Goal: Task Accomplishment & Management: Complete application form

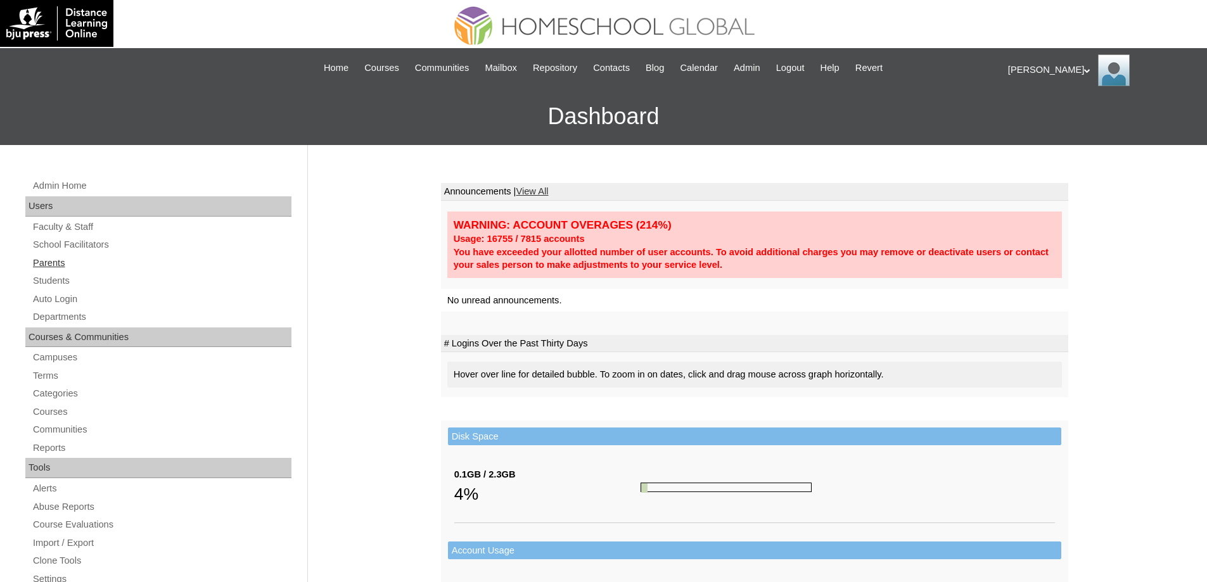
click at [58, 262] on link "Parents" at bounding box center [162, 263] width 260 height 16
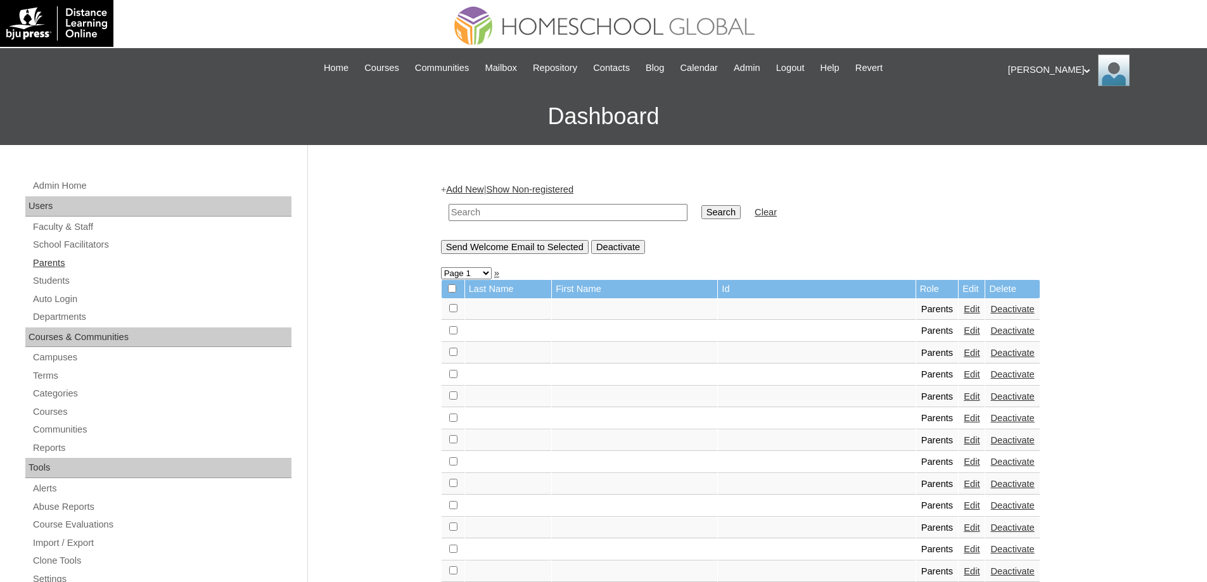
click at [99, 255] on link "Parents" at bounding box center [162, 263] width 260 height 16
click at [495, 212] on input "text" at bounding box center [568, 212] width 239 height 17
paste input "MHP0191-TECHPH2025"
type input "MHP0191-TECHPH2025"
click at [712, 214] on input "Search" at bounding box center [721, 212] width 39 height 14
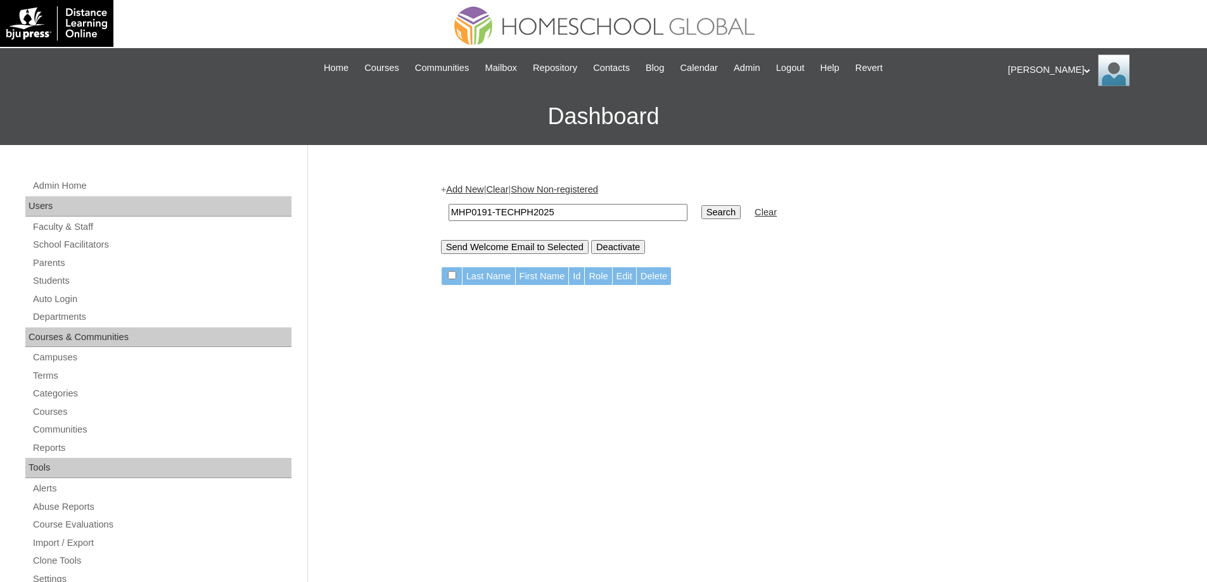
click at [483, 193] on link "Add New" at bounding box center [464, 189] width 37 height 10
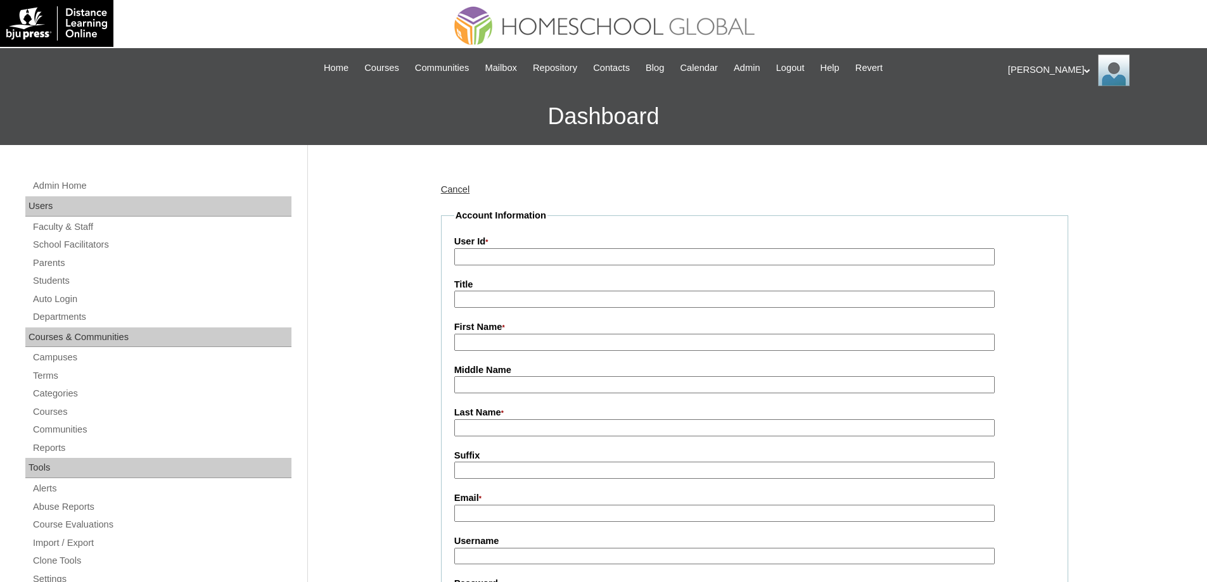
click at [519, 261] on input "User Id *" at bounding box center [724, 256] width 541 height 17
paste input "MHP0191-TECHPH2025"
type input "MHP0191-TECHPH2025"
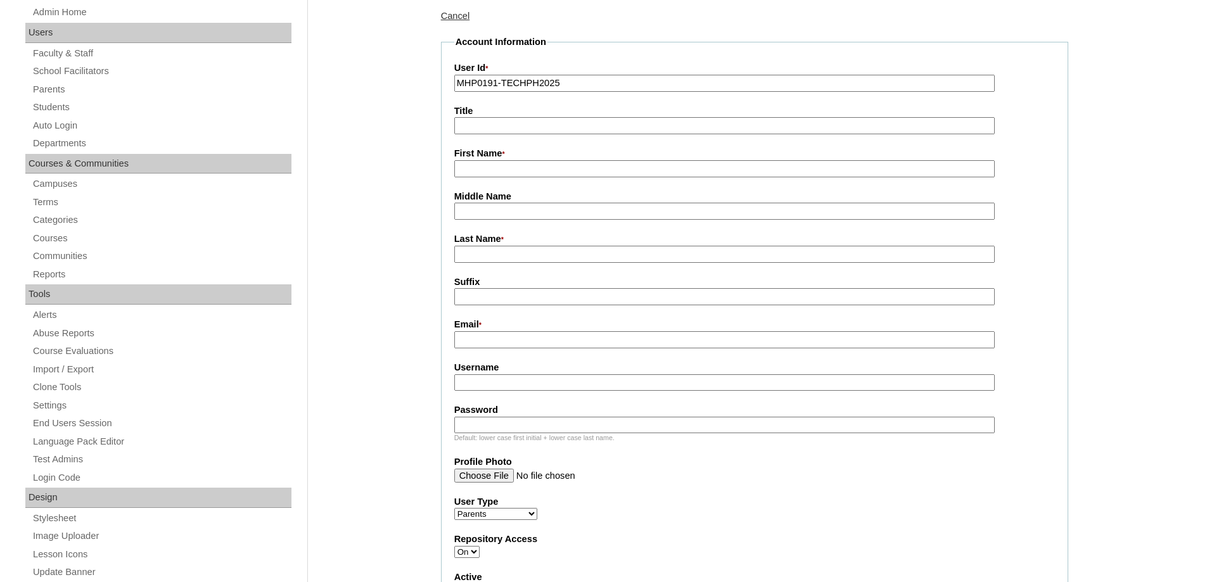
scroll to position [190, 0]
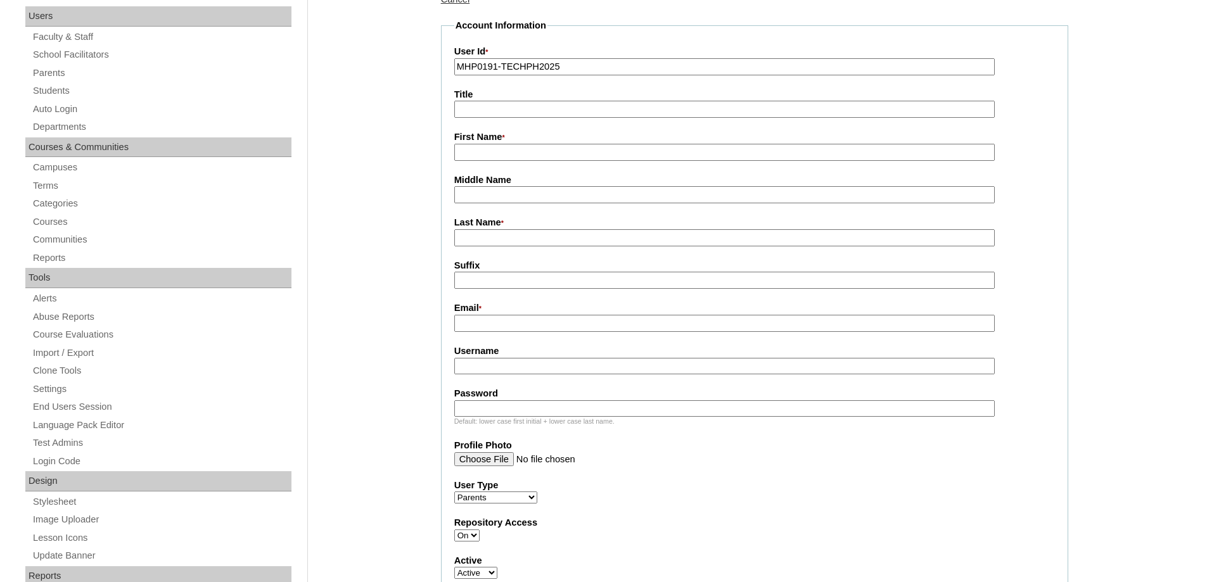
click at [484, 137] on label "First Name *" at bounding box center [754, 138] width 601 height 14
click at [484, 144] on input "First Name *" at bounding box center [724, 152] width 541 height 17
click at [471, 158] on input "First Name *" at bounding box center [724, 152] width 541 height 17
paste input "Halvi"
type input "Halvi"
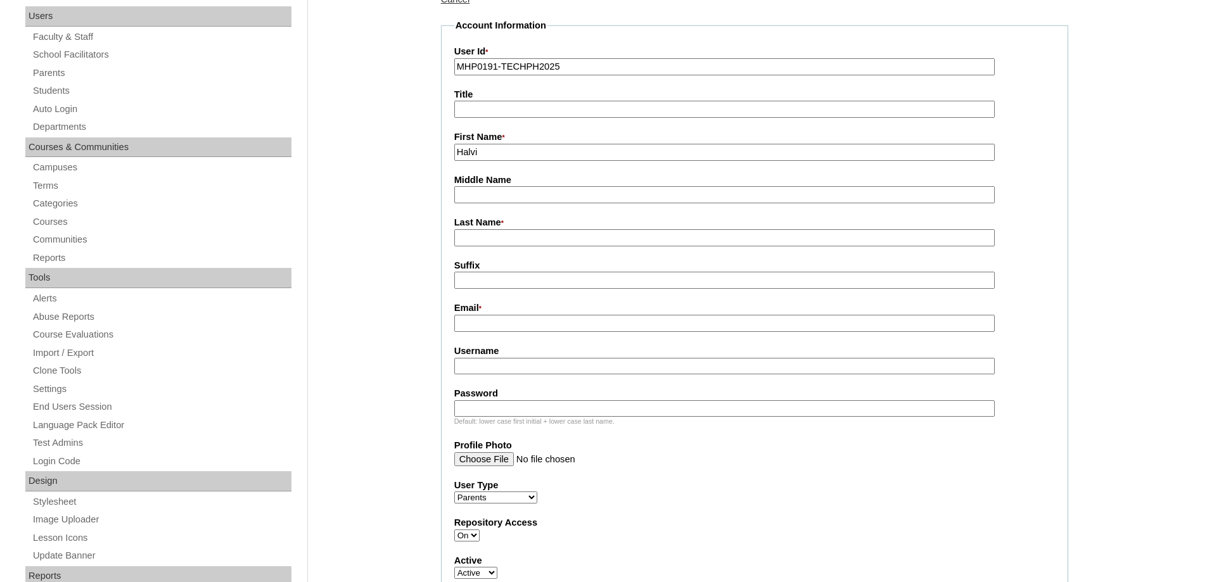
click at [496, 246] on input "Last Name *" at bounding box center [724, 237] width 541 height 17
paste input "Hallare"
type input "Hallare"
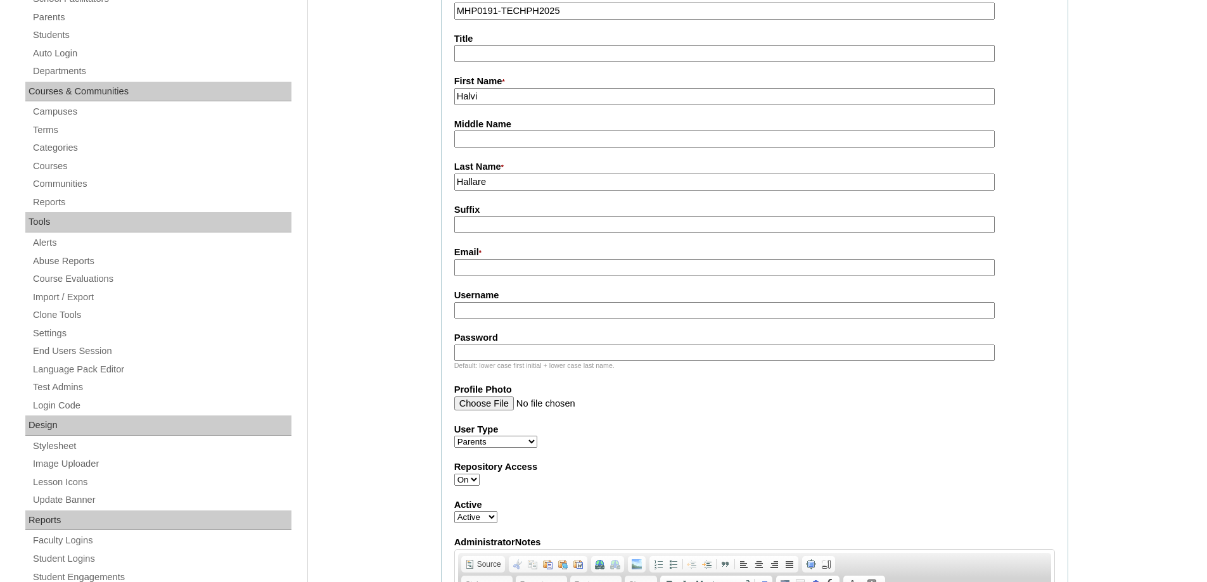
scroll to position [254, 0]
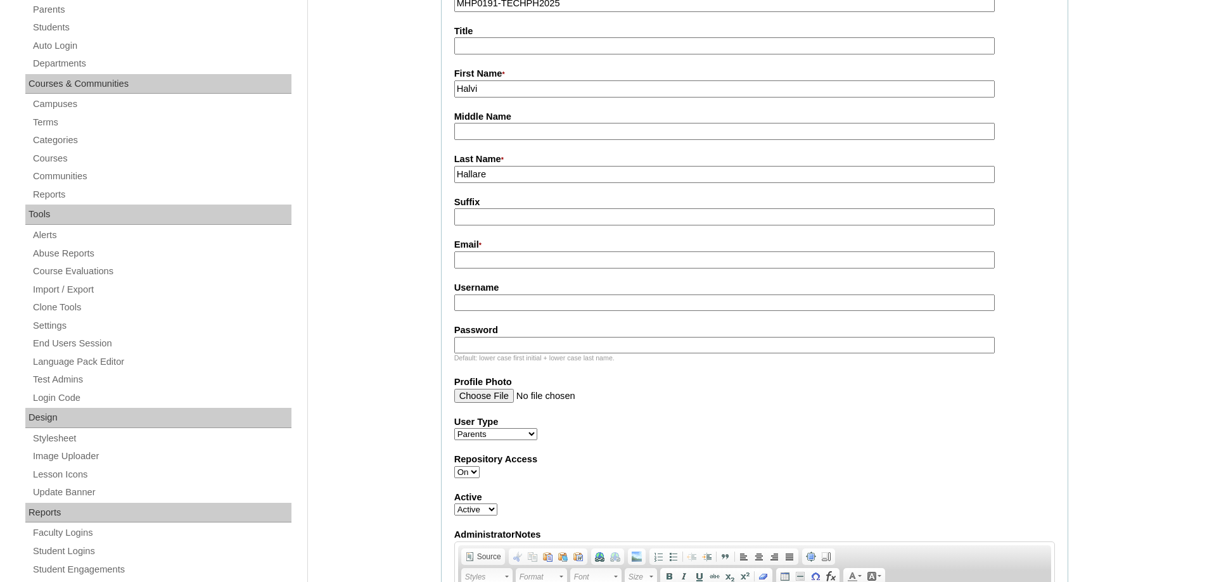
click at [489, 259] on input "Email *" at bounding box center [724, 260] width 541 height 17
paste input "michael.j.barros@gmail.com"
type input "michael.j.barros@gmail.com"
paste input "barrosH2025"
type input "barrosH2025"
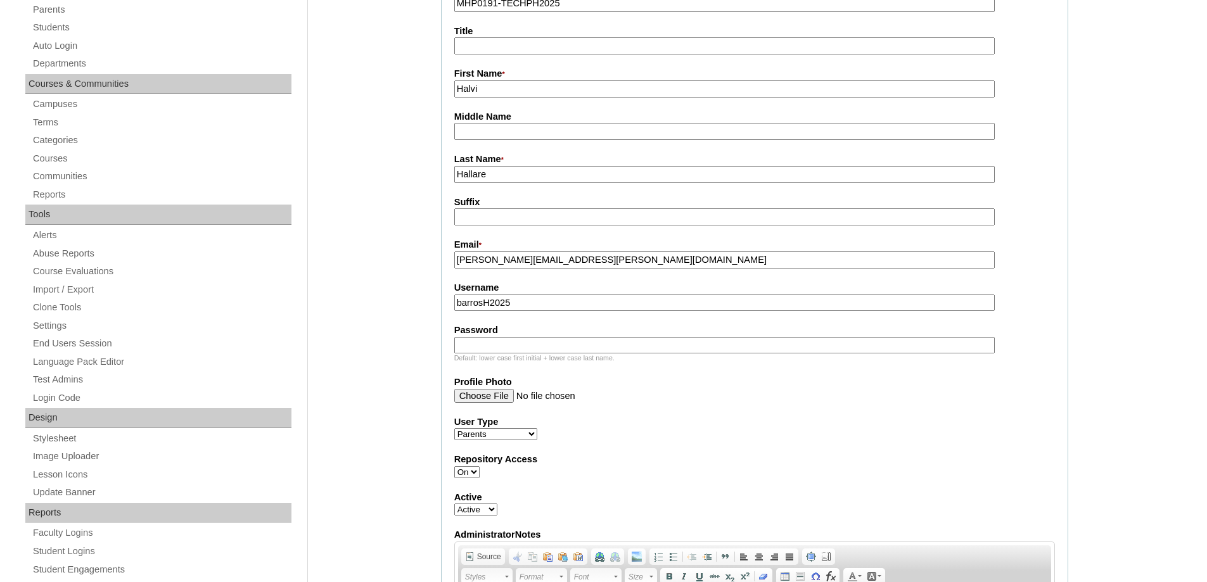
click at [528, 351] on input "Password" at bounding box center [724, 345] width 541 height 17
paste input "techaaH139"
type input "techaaH139"
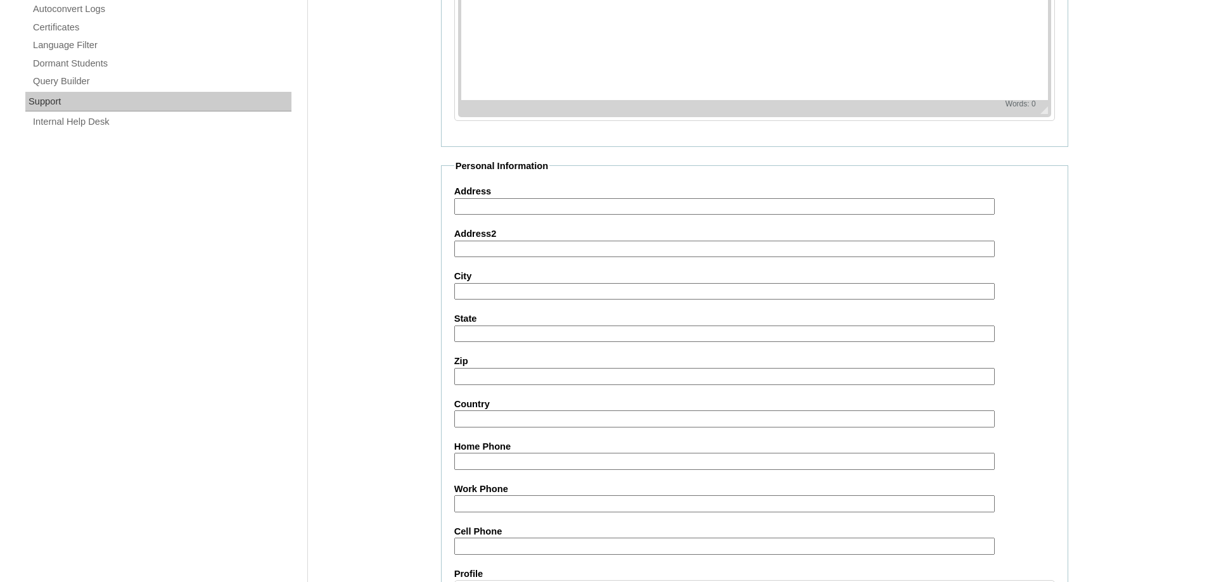
scroll to position [1130, 0]
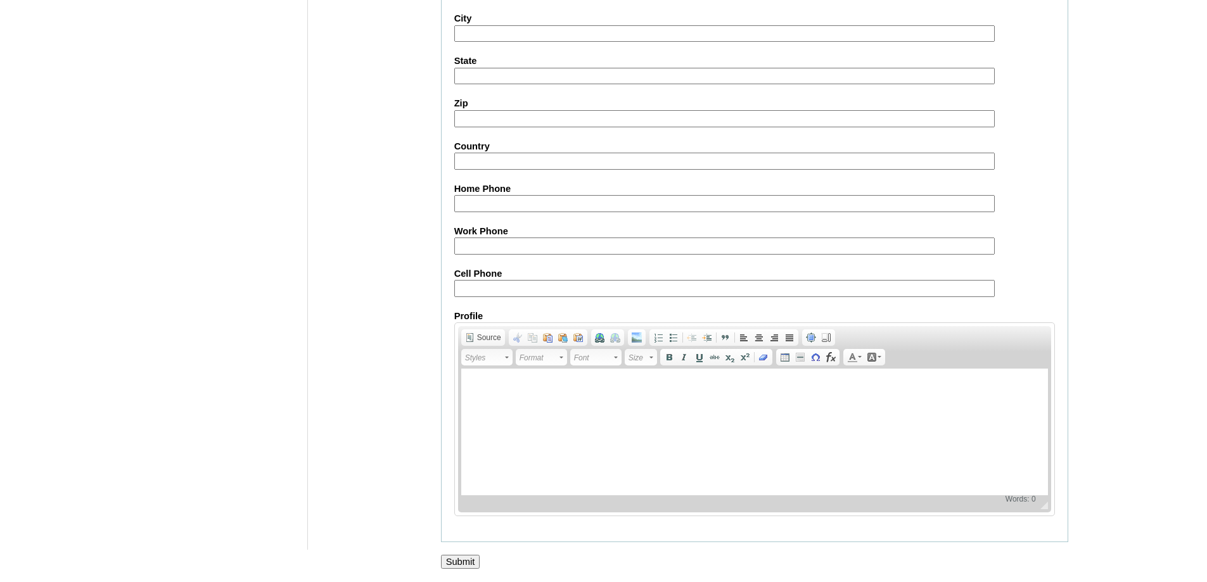
click at [501, 285] on input "Cell Phone" at bounding box center [724, 288] width 541 height 17
paste input "63-9209647658"
type input "63-9209647658"
click at [469, 562] on input "Submit" at bounding box center [460, 562] width 39 height 14
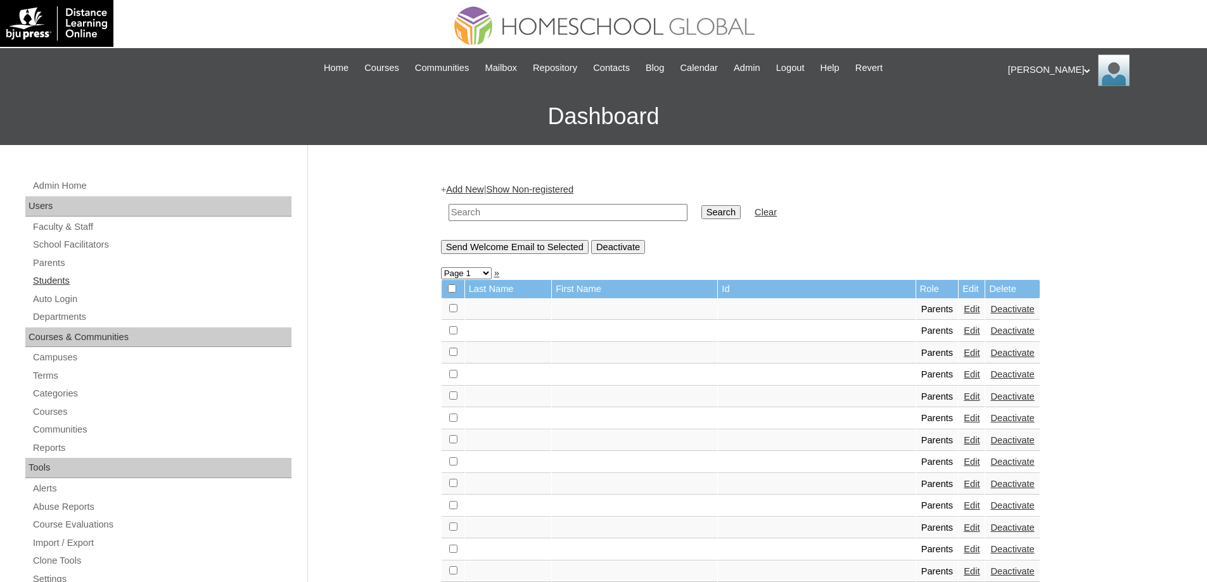
click at [58, 284] on link "Students" at bounding box center [162, 281] width 260 height 16
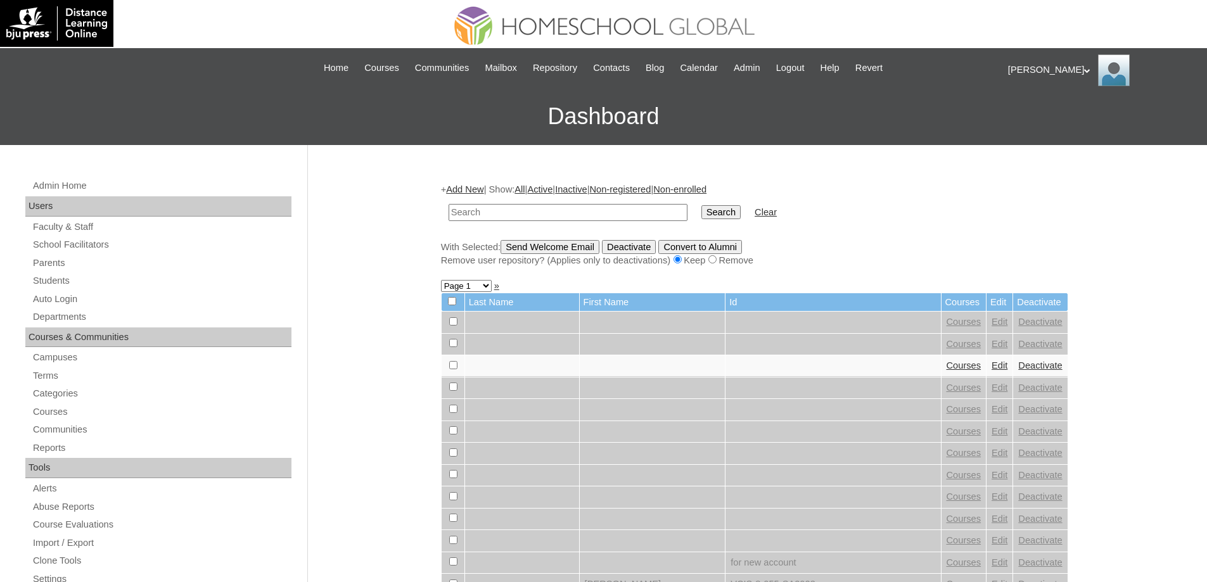
drag, startPoint x: 526, startPoint y: 205, endPoint x: 615, endPoint y: 211, distance: 88.9
click at [529, 205] on input "text" at bounding box center [568, 212] width 239 height 17
paste input "MHS00242-TECHPH2025"
type input "MHS00242-TECHPH2025"
click at [714, 215] on input "Search" at bounding box center [721, 212] width 39 height 14
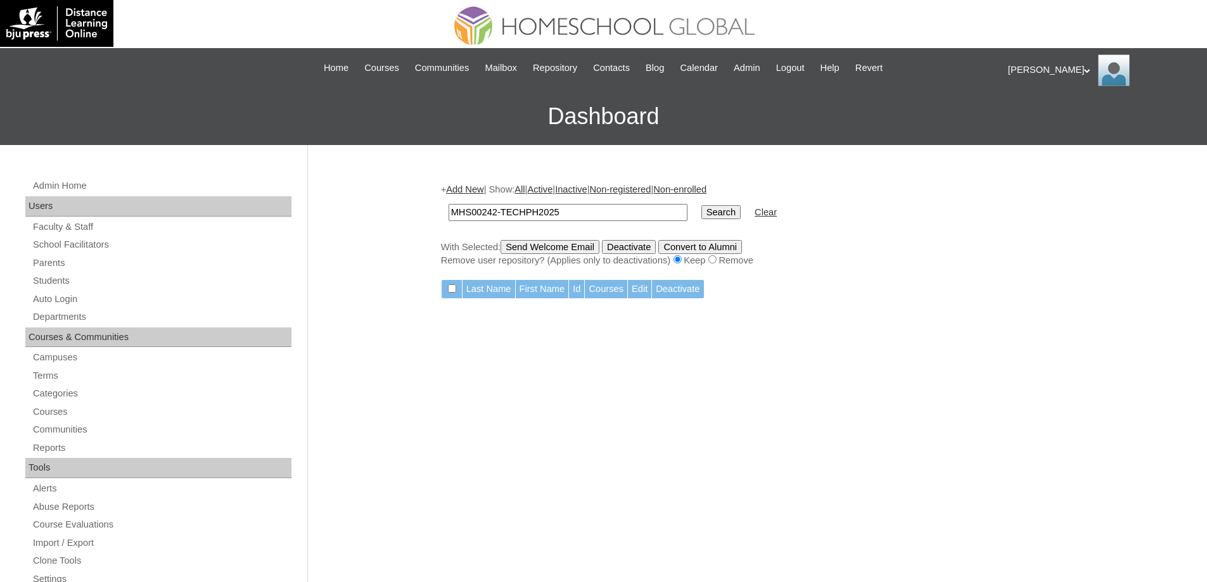
click at [478, 191] on link "Add New" at bounding box center [464, 189] width 37 height 10
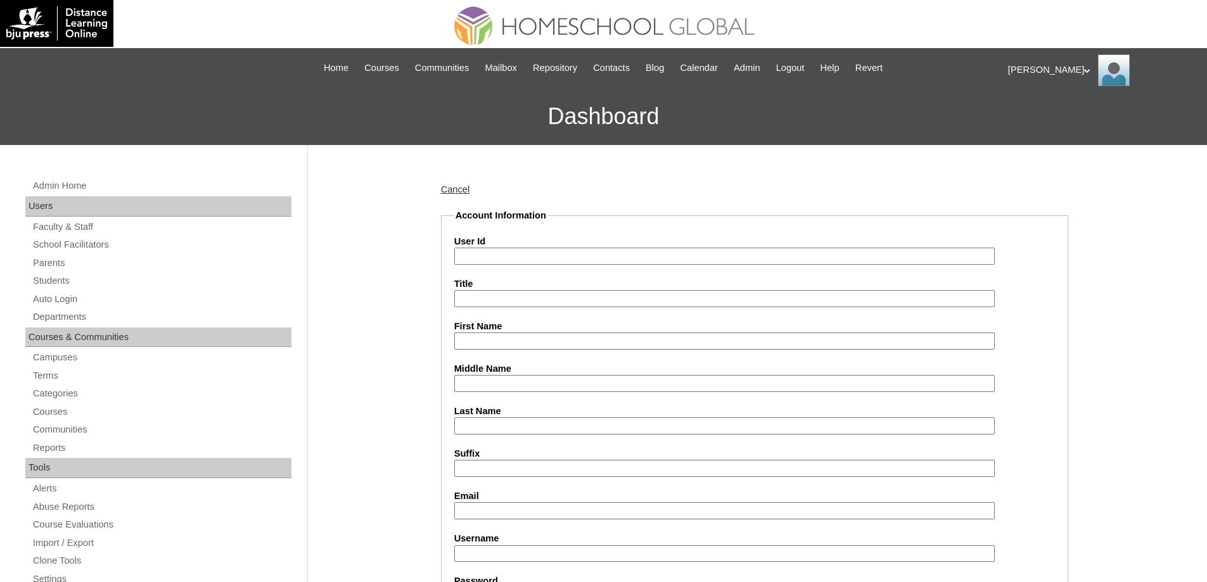
click at [494, 259] on input "User Id" at bounding box center [724, 256] width 541 height 17
paste input "MHS00242-TECHPH2025"
type input "MHS00242-TECHPH2025"
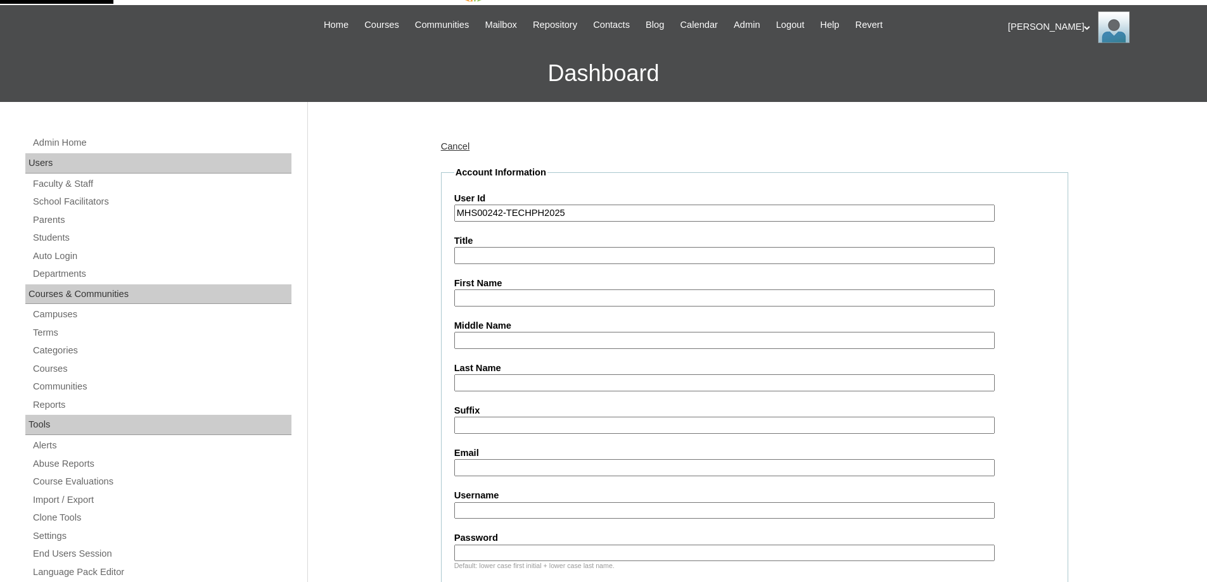
scroll to position [380, 0]
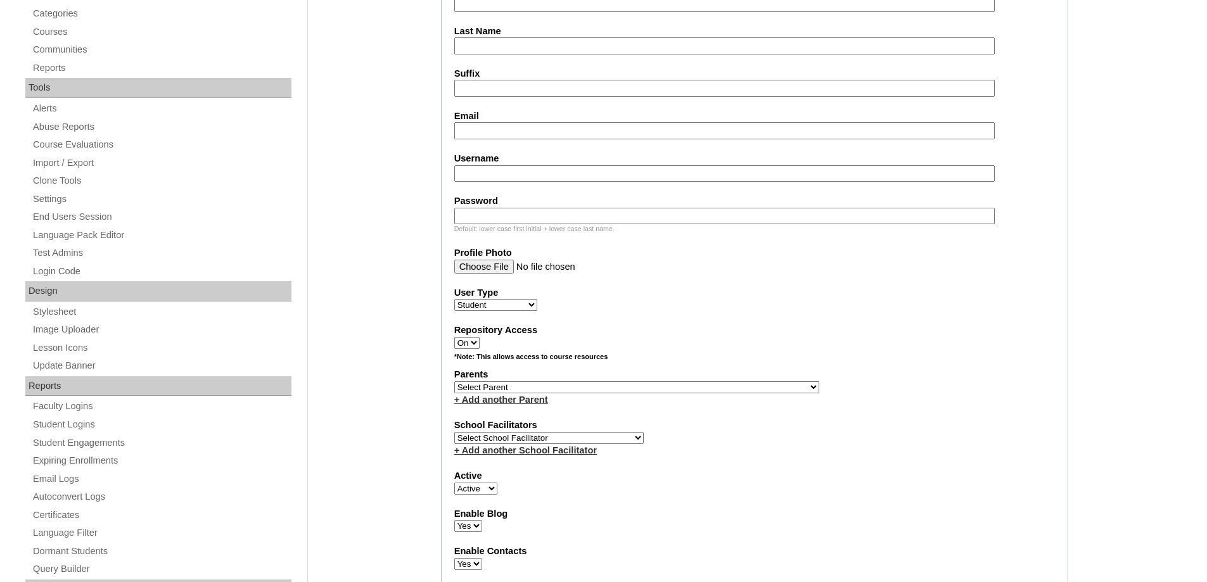
click at [498, 378] on label "Parents" at bounding box center [754, 374] width 601 height 13
click at [499, 389] on select "Select Parent , , , , , , , , , , , , , , , , , , , , , , , , , , , , , , , , ,…" at bounding box center [636, 388] width 365 height 12
select select "43899"
click at [454, 382] on select "Select Parent , , , , , , , , , , , , , , , , , , , , , , , , , , , , , , , , ,…" at bounding box center [636, 388] width 365 height 12
click at [754, 337] on div "Repository Access On Off" at bounding box center [754, 336] width 601 height 25
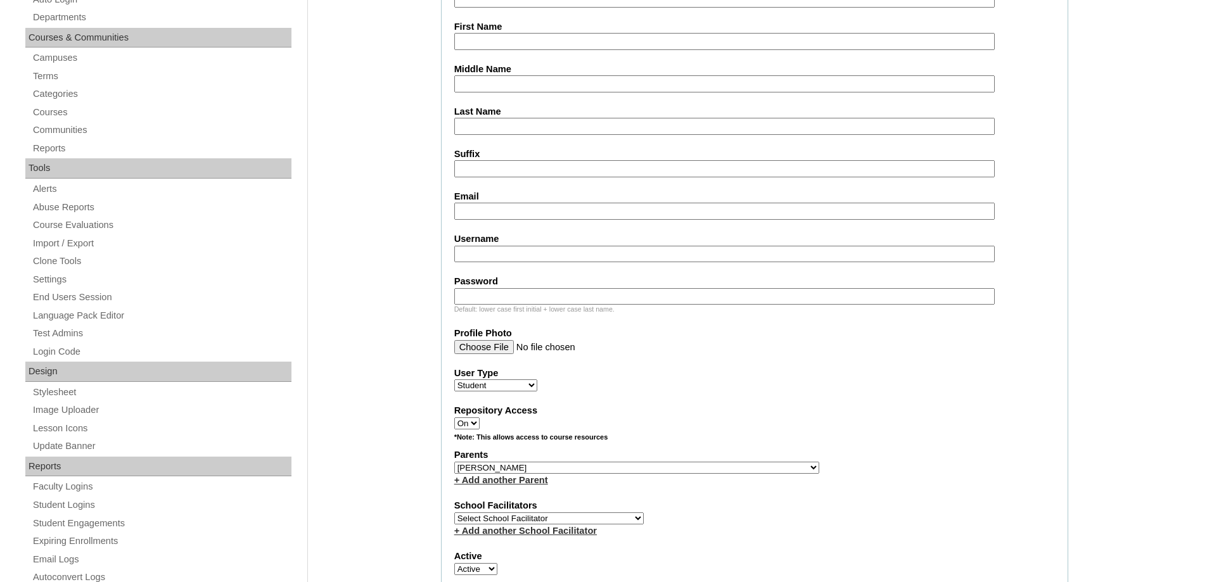
scroll to position [0, 0]
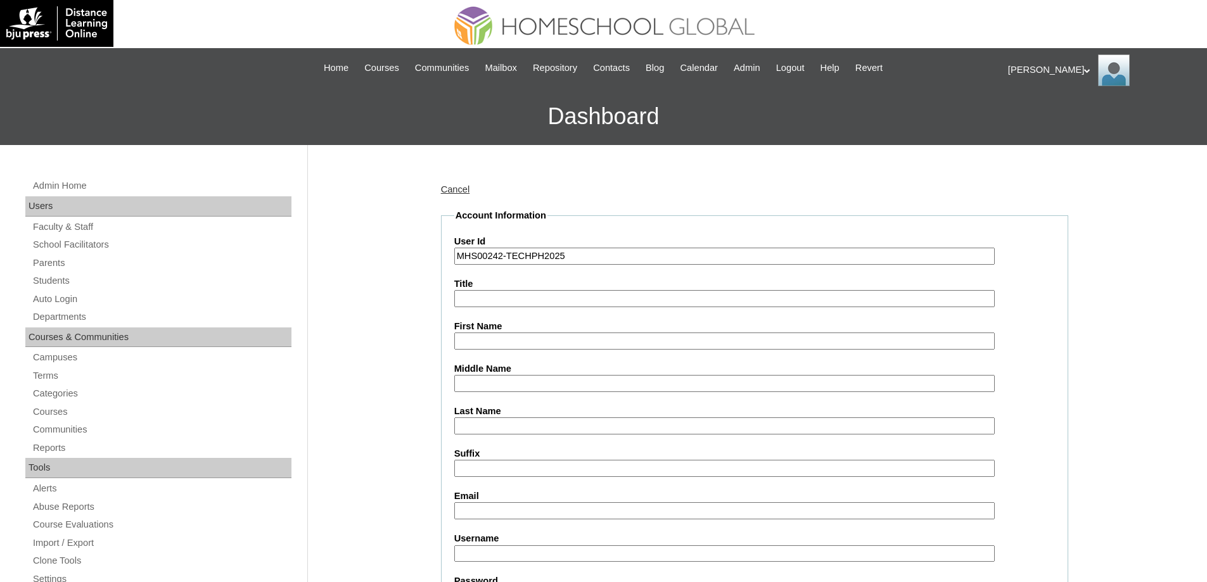
click at [500, 304] on input "Title" at bounding box center [724, 298] width 541 height 17
click at [486, 338] on input "First Name" at bounding box center [724, 341] width 541 height 17
paste input "Hanz Archer"
type input "Hanz Archer"
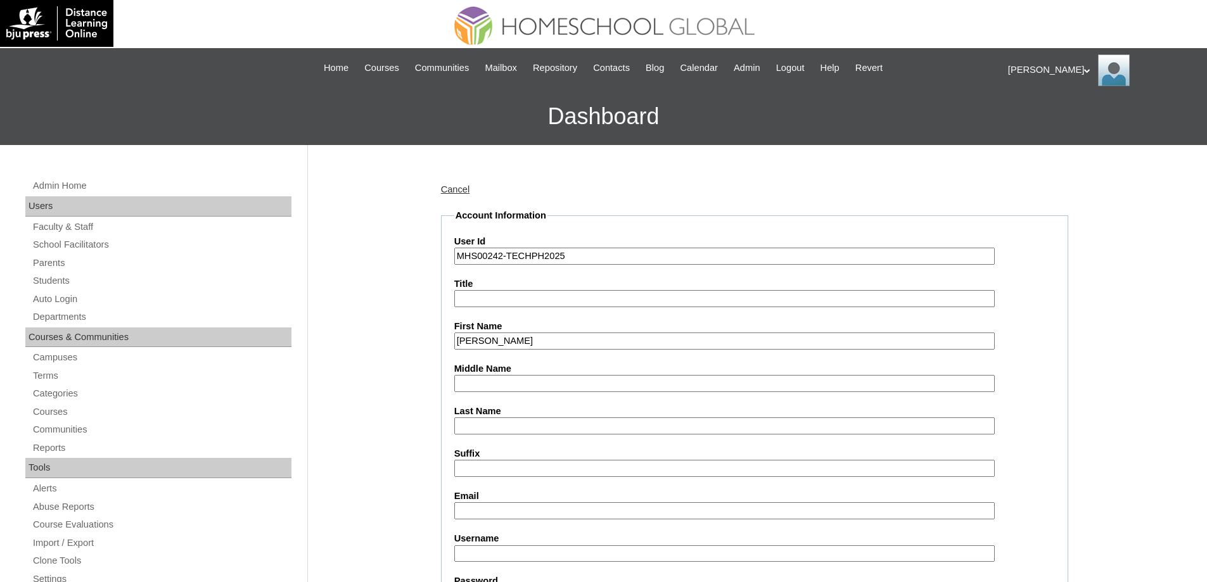
click at [496, 384] on input "Middle Name" at bounding box center [724, 383] width 541 height 17
paste input "Hallare"
type input "Hallare"
click at [484, 433] on input "Last Name" at bounding box center [724, 426] width 541 height 17
paste input "Barros"
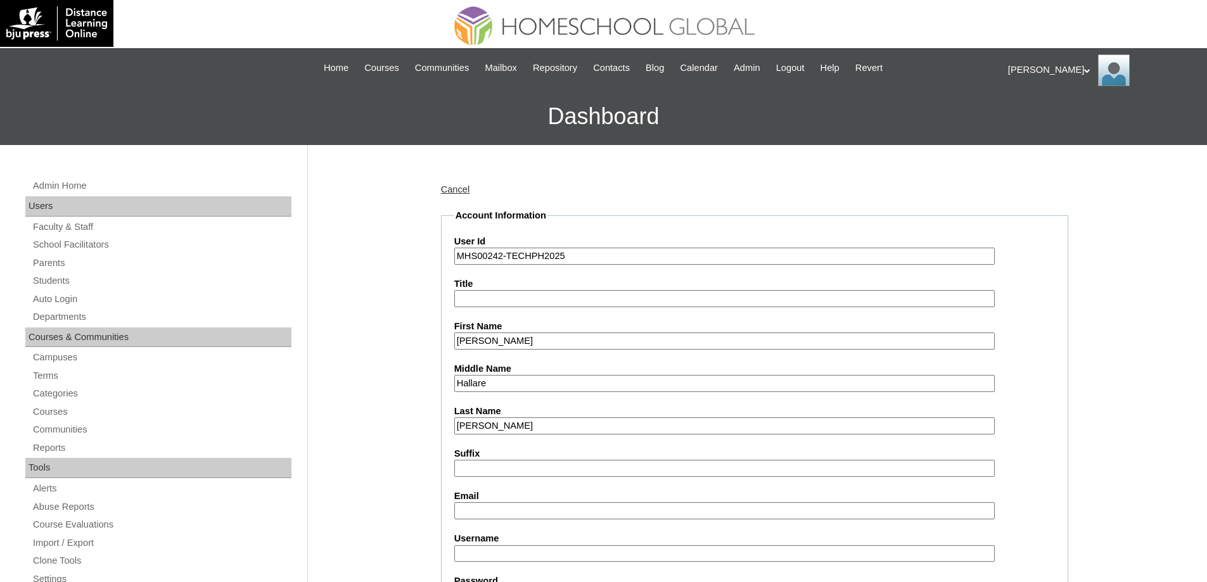
type input "Barros"
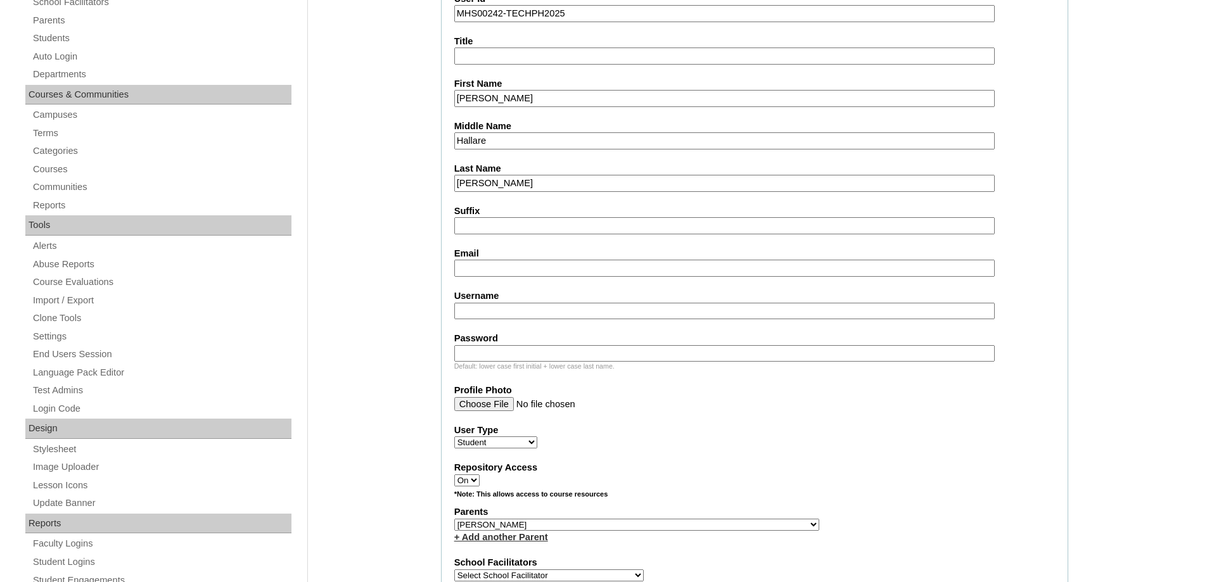
scroll to position [254, 0]
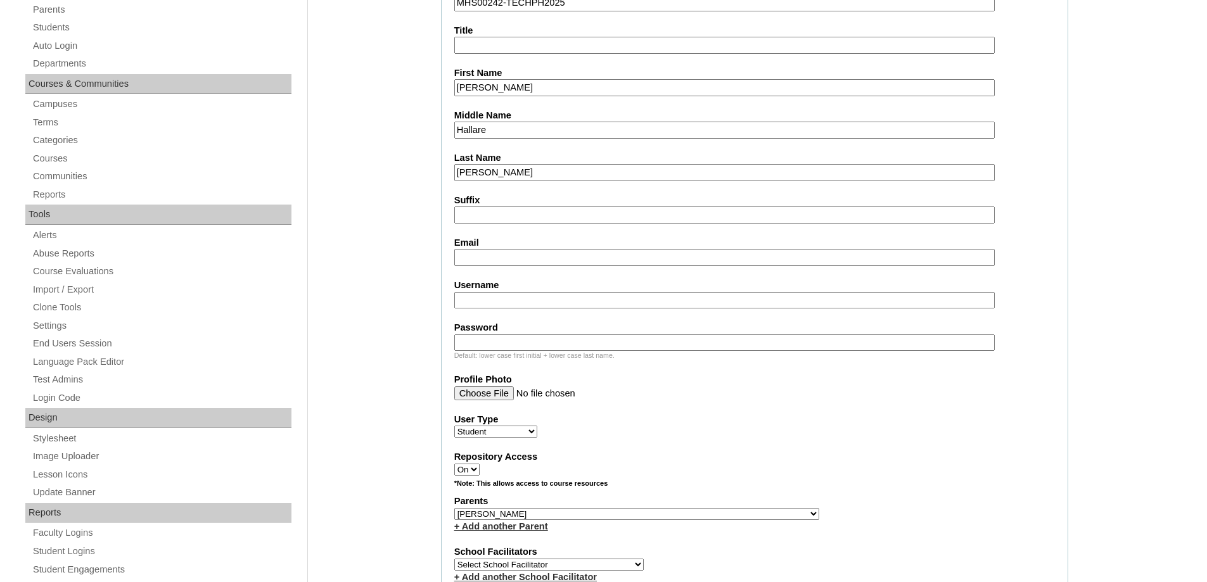
click at [473, 266] on input "Email" at bounding box center [724, 257] width 541 height 17
click at [496, 257] on input "Email" at bounding box center [724, 257] width 541 height 17
paste input "michael.j.barros@gmail.com"
type input "michael.j.barros@gmail.com"
drag, startPoint x: 364, startPoint y: 274, endPoint x: 420, endPoint y: 290, distance: 57.4
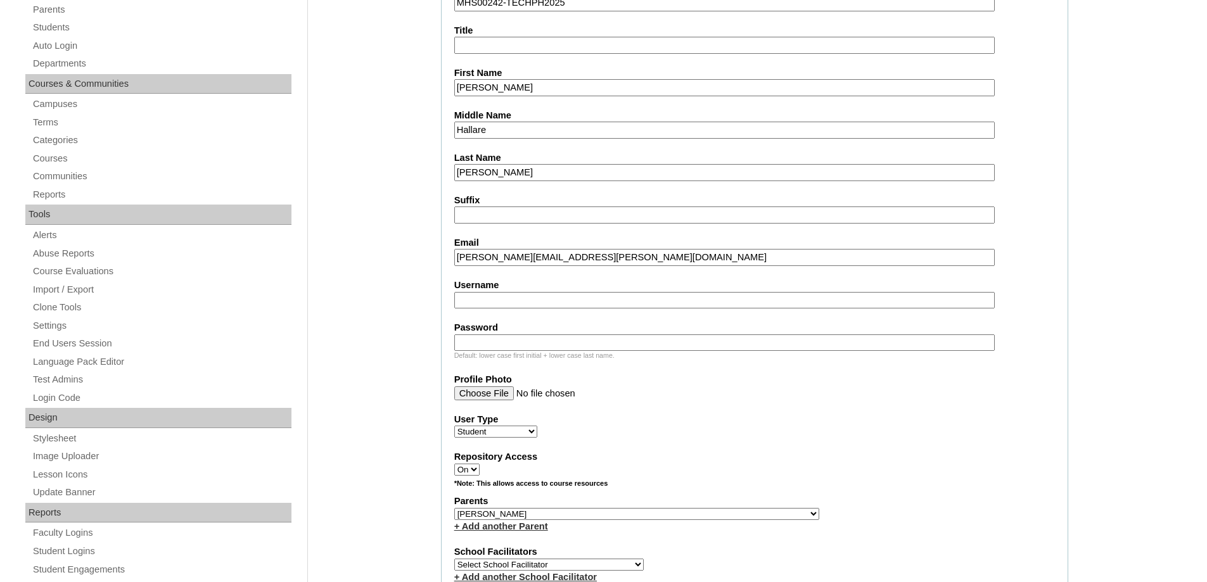
drag, startPoint x: 489, startPoint y: 301, endPoint x: 459, endPoint y: 263, distance: 48.3
click at [489, 301] on input "Username" at bounding box center [724, 300] width 541 height 17
paste input "hanzarcherbarros"
type input "hanzarcherbarros"
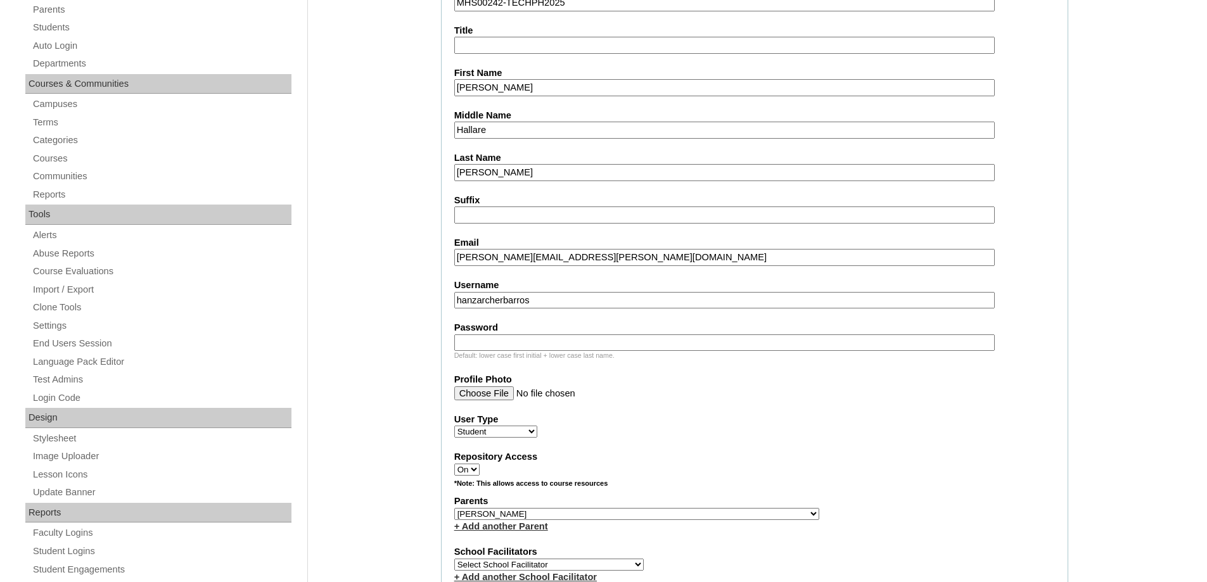
click at [589, 346] on input "Password" at bounding box center [724, 343] width 541 height 17
paste input "250006938"
type input "250006938"
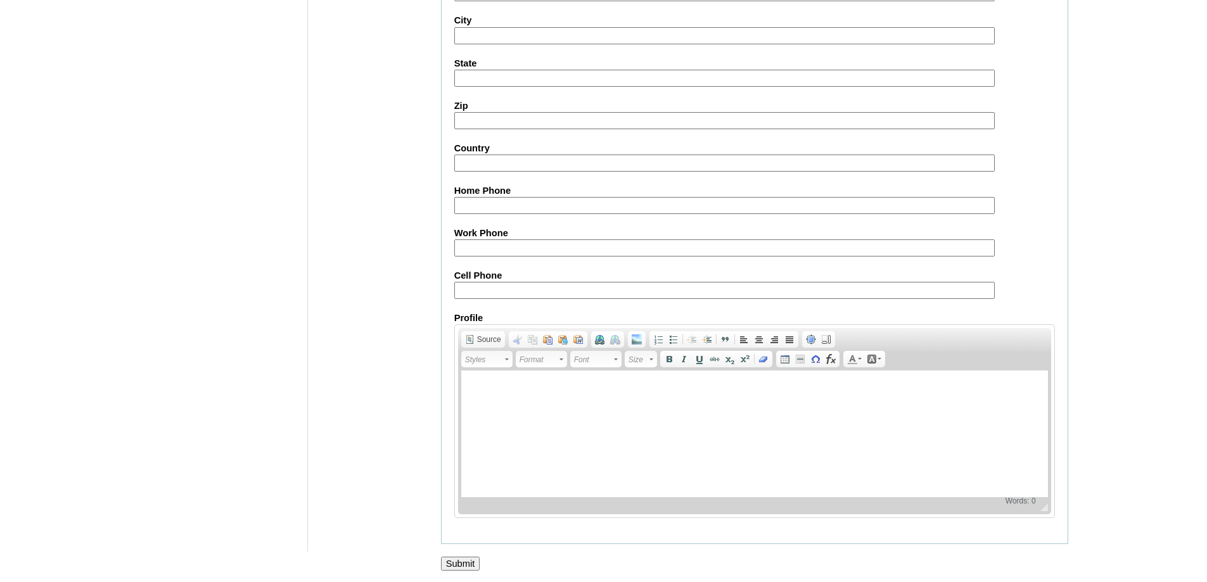
scroll to position [1346, 0]
click at [464, 558] on input "Submit" at bounding box center [460, 562] width 39 height 14
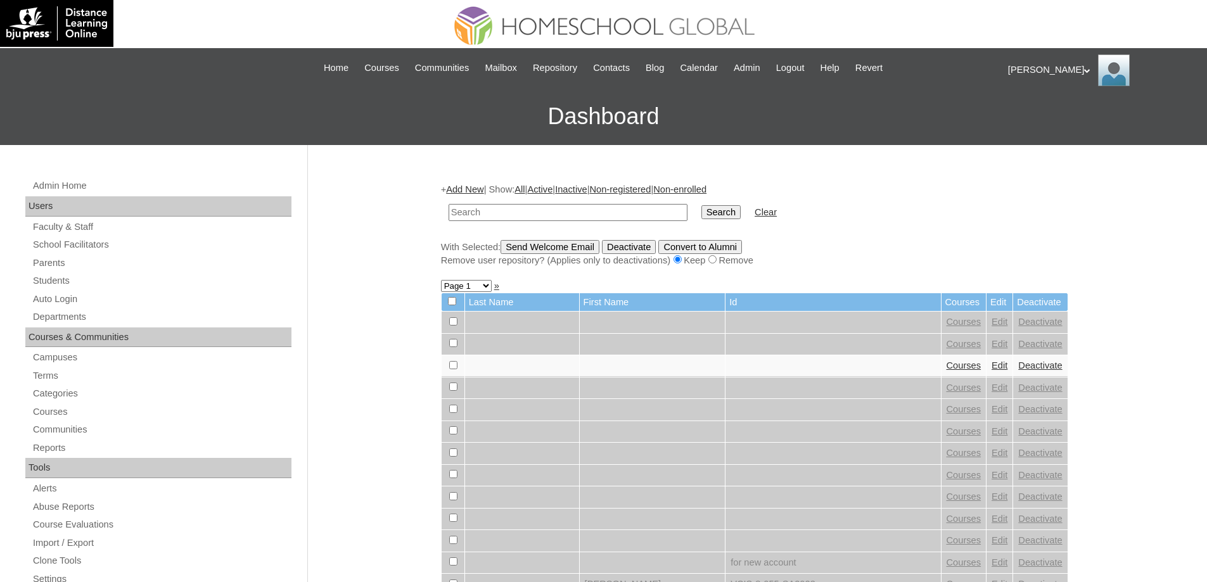
drag, startPoint x: 501, startPoint y: 219, endPoint x: 529, endPoint y: 215, distance: 28.1
click at [502, 219] on input "text" at bounding box center [568, 212] width 239 height 17
type input "MHS00242-TECHPH2025"
click at [730, 209] on input "Search" at bounding box center [721, 212] width 39 height 14
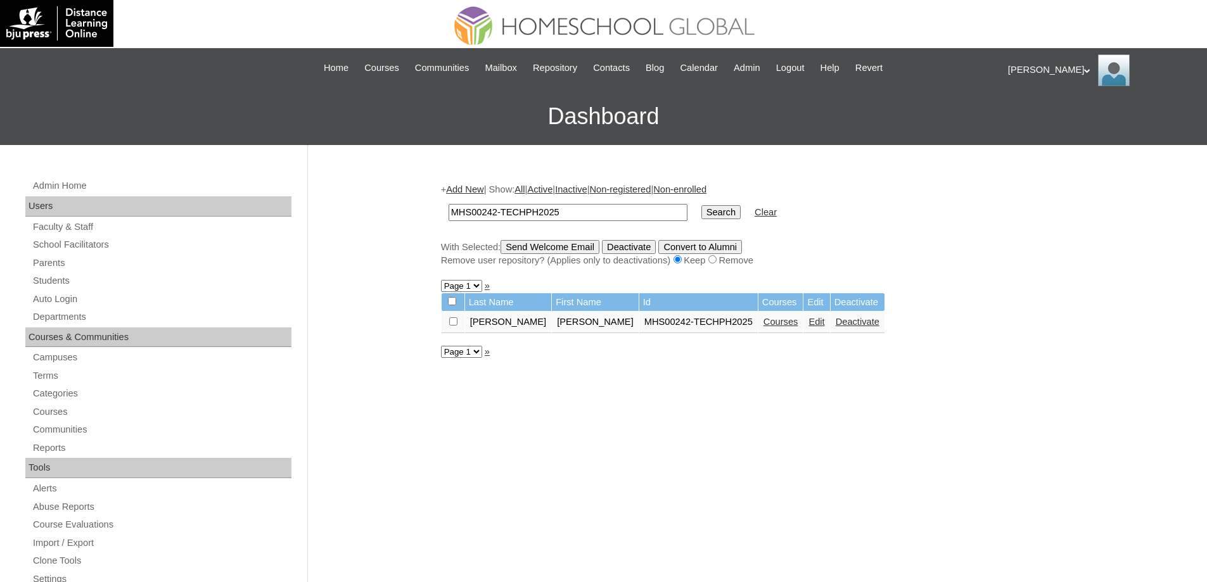
click at [764, 326] on link "Courses" at bounding box center [781, 322] width 35 height 10
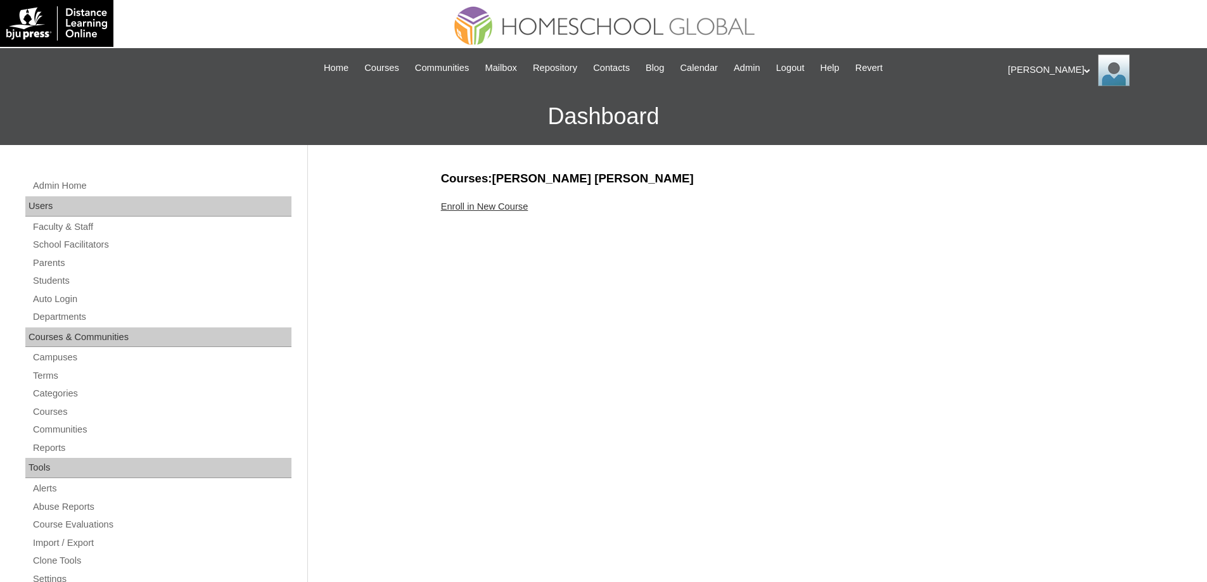
click at [512, 208] on link "Enroll in New Course" at bounding box center [484, 207] width 87 height 10
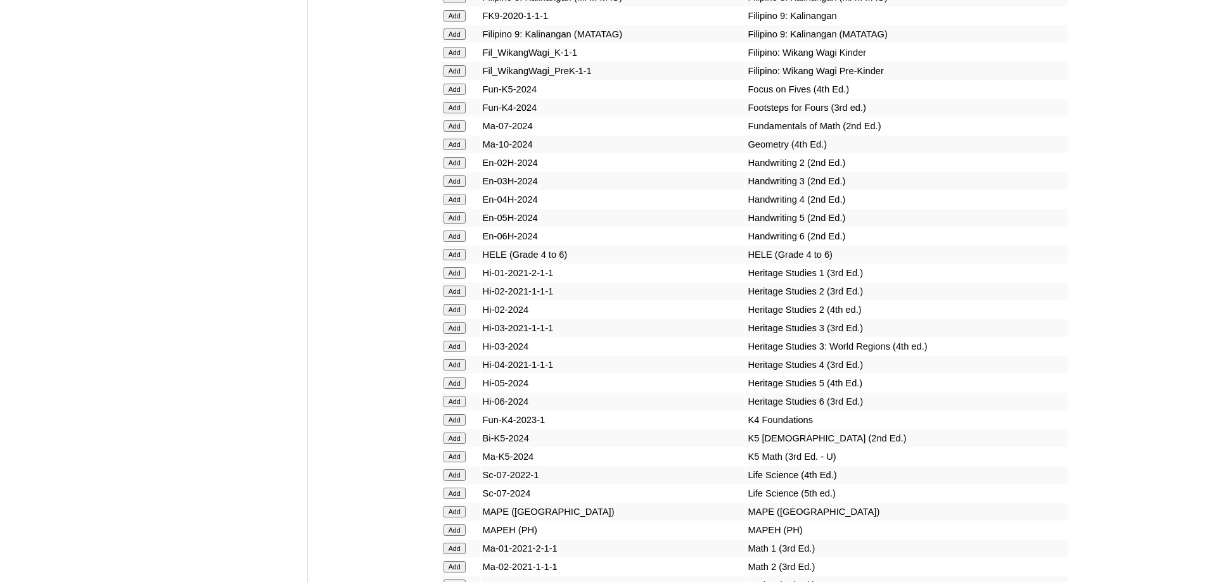
scroll to position [4359, 0]
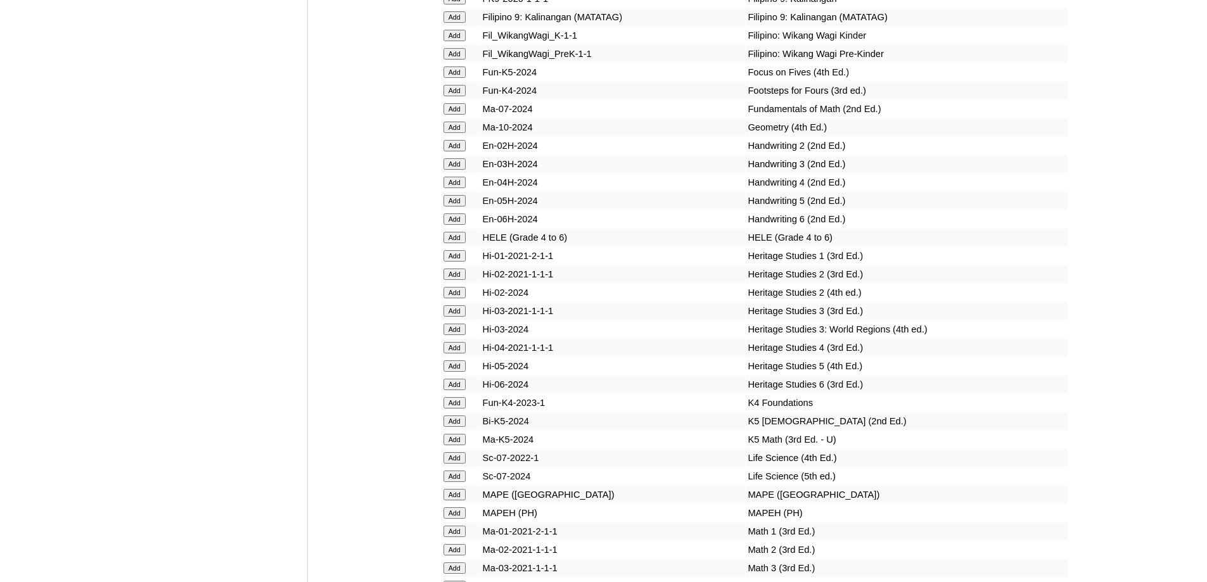
click at [460, 41] on input "Add" at bounding box center [455, 35] width 22 height 11
click at [453, 78] on input "Add" at bounding box center [455, 72] width 22 height 11
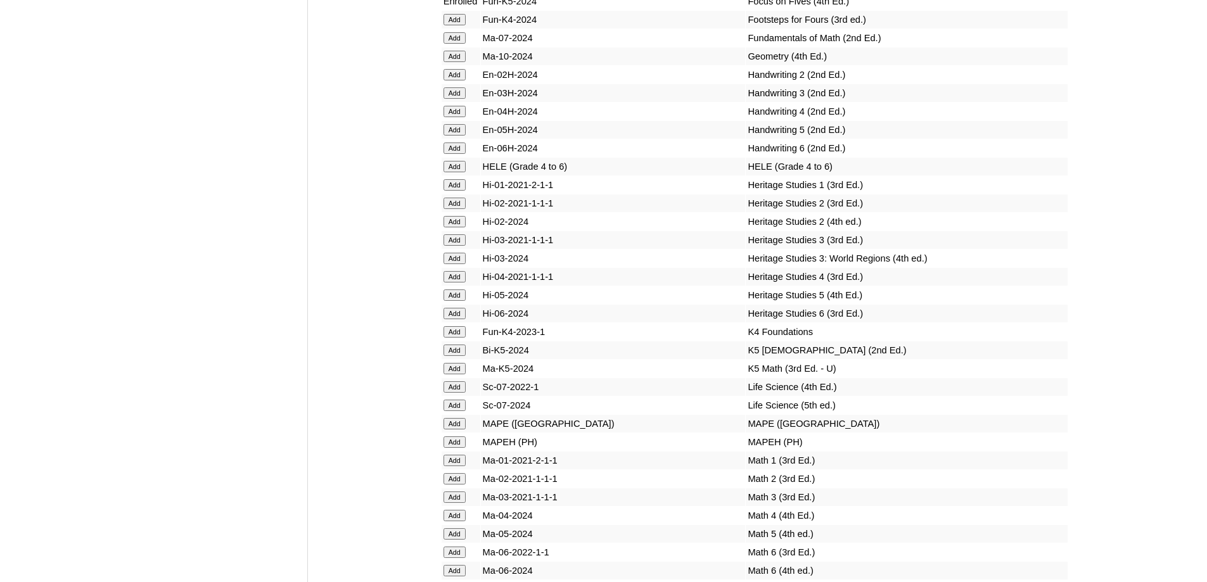
scroll to position [4424, 0]
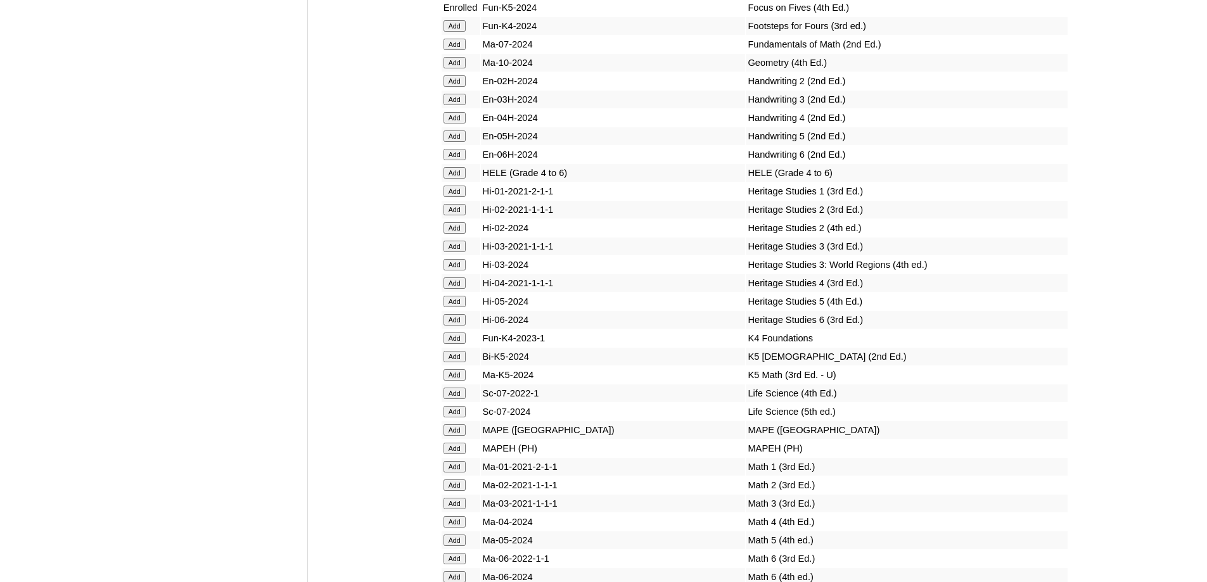
click at [458, 363] on input "Add" at bounding box center [455, 356] width 22 height 11
click at [461, 381] on input "Add" at bounding box center [455, 375] width 22 height 11
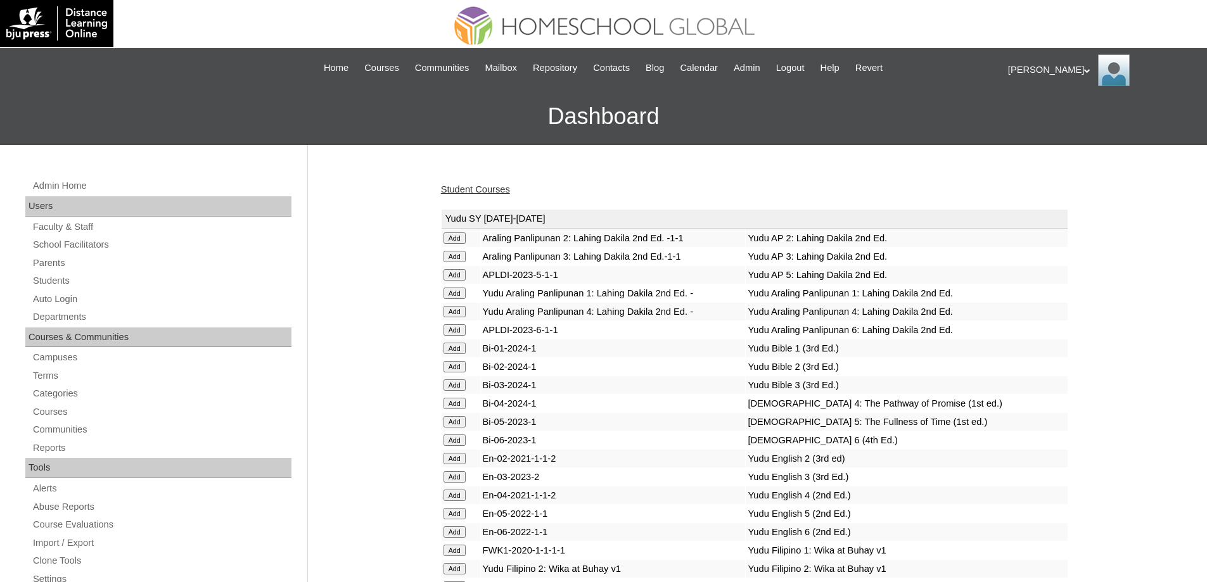
click at [479, 187] on link "Student Courses" at bounding box center [475, 189] width 69 height 10
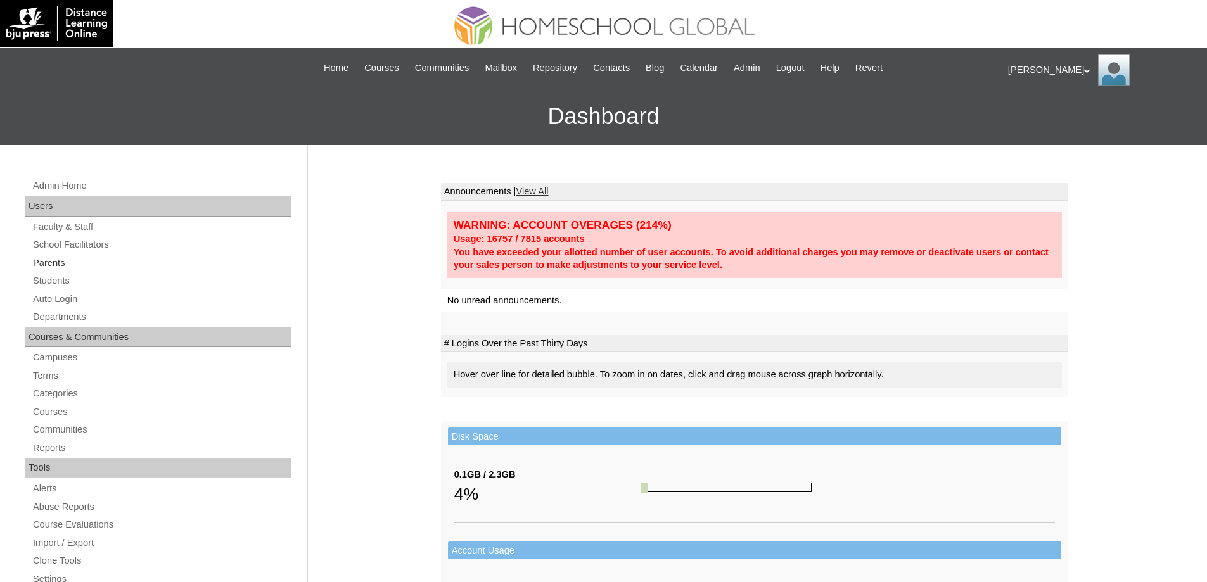
click at [40, 267] on link "Parents" at bounding box center [162, 263] width 260 height 16
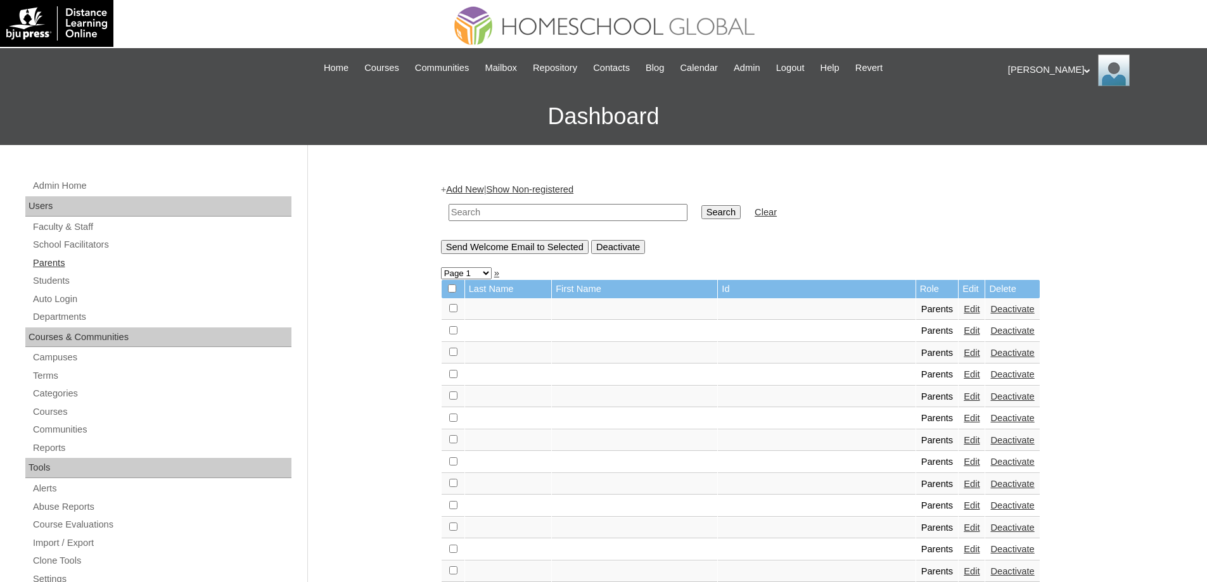
click at [82, 269] on link "Parents" at bounding box center [162, 263] width 260 height 16
drag, startPoint x: 498, startPoint y: 214, endPoint x: 537, endPoint y: 215, distance: 39.9
click at [498, 214] on input "text" at bounding box center [568, 212] width 239 height 17
paste input "MHP00334-TECHPH2022"
type input "MHP00334-TECHPH2022"
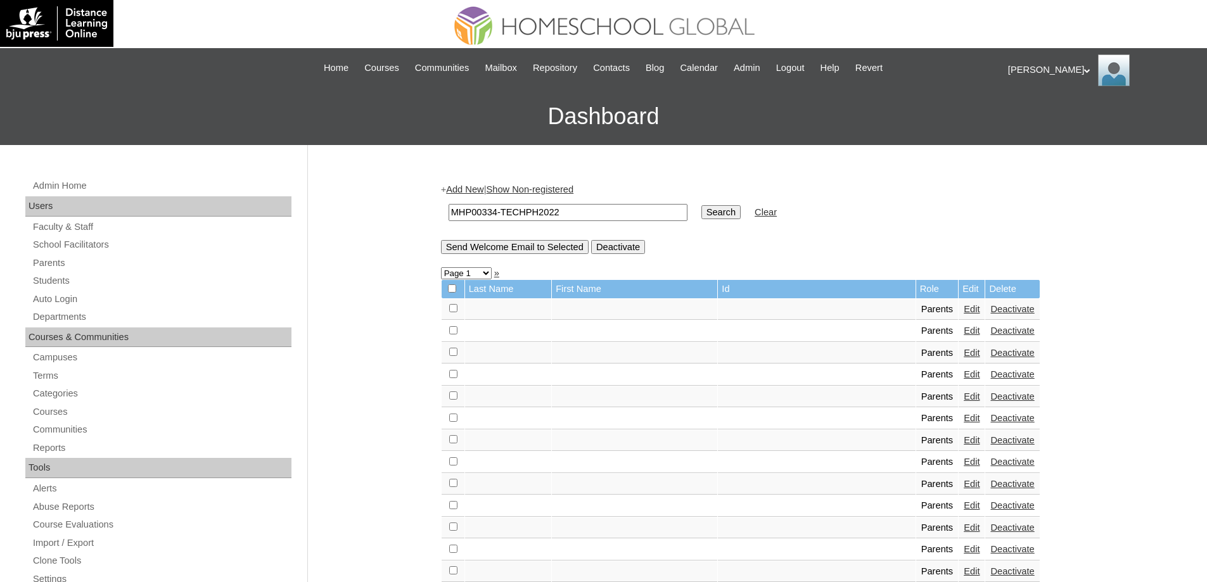
click at [723, 217] on input "Search" at bounding box center [721, 212] width 39 height 14
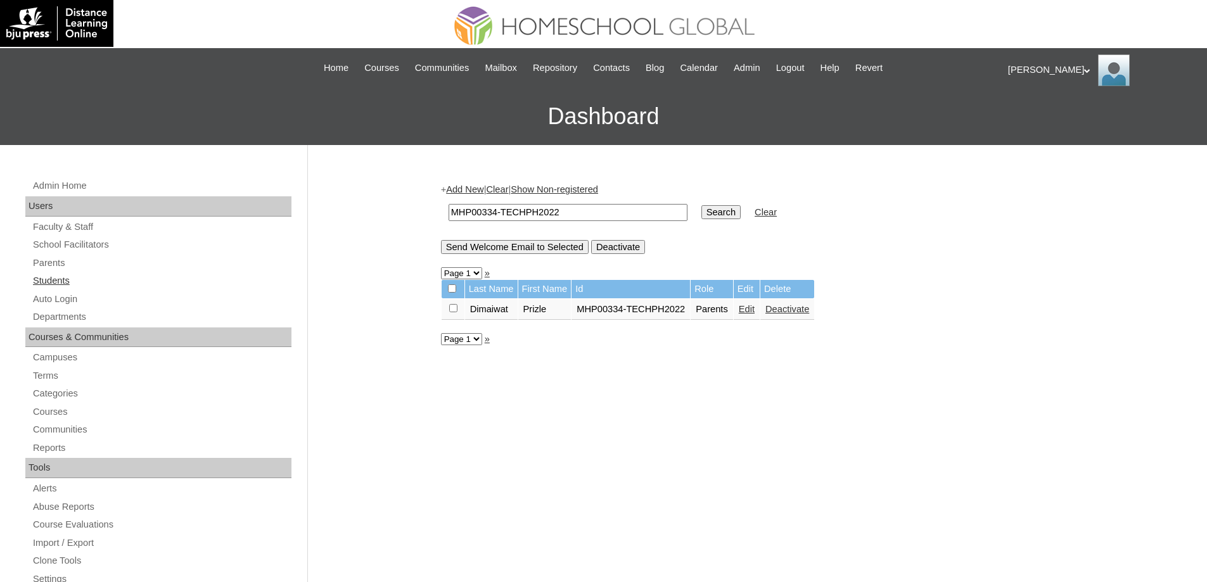
click at [76, 280] on link "Students" at bounding box center [162, 281] width 260 height 16
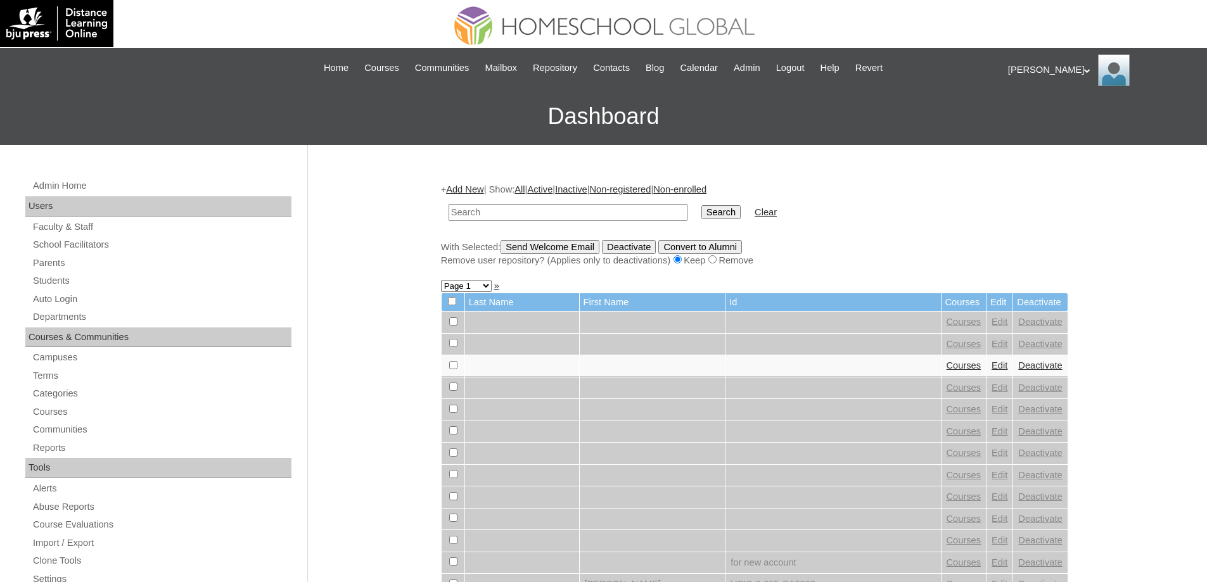
click at [539, 219] on input "text" at bounding box center [568, 212] width 239 height 17
paste input "MHS00243-TECHPH2025"
type input "MHS00243-TECHPH2025"
click at [716, 224] on td "Search" at bounding box center [721, 213] width 52 height 30
click at [719, 218] on input "Search" at bounding box center [721, 212] width 39 height 14
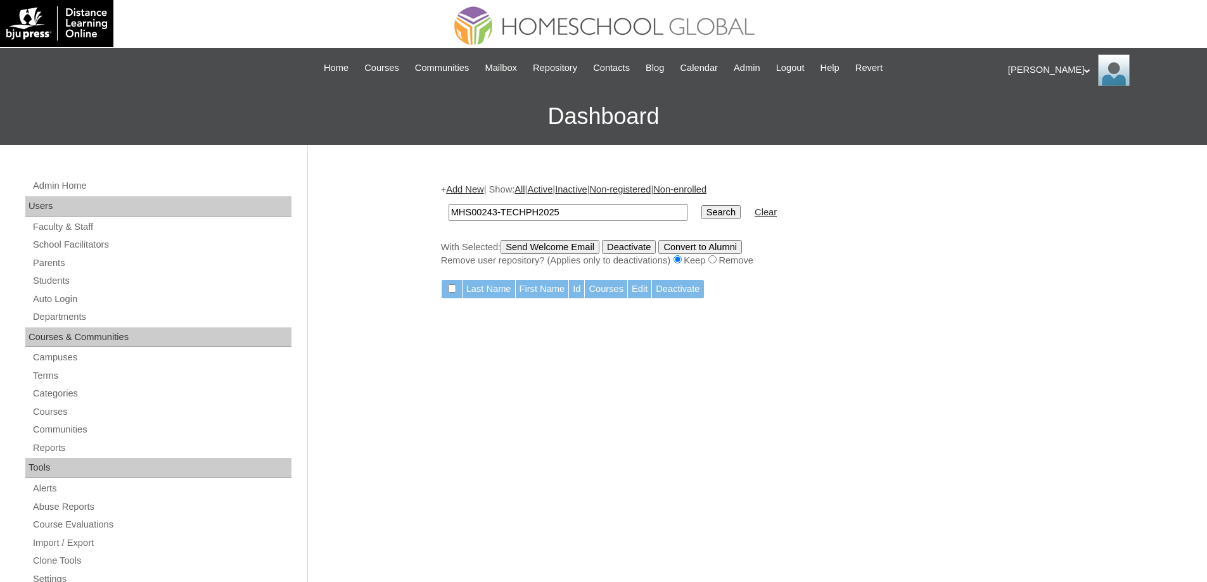
click at [482, 199] on td "MHS00243-TECHPH2025" at bounding box center [568, 213] width 252 height 30
click at [481, 194] on link "Add New" at bounding box center [464, 189] width 37 height 10
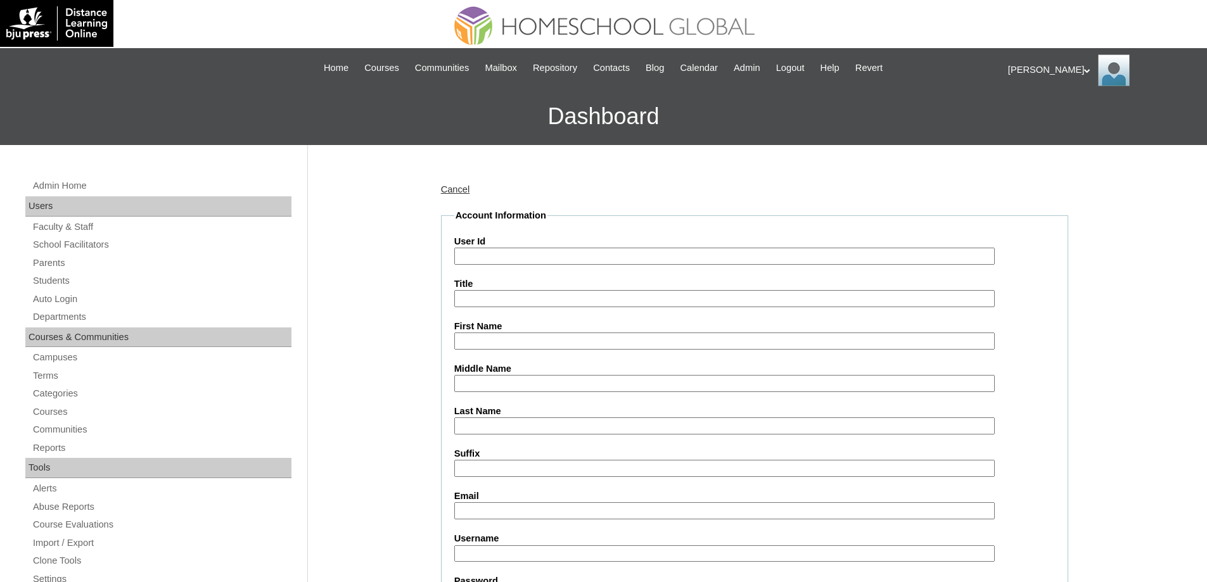
click at [1022, 425] on div "Last Name" at bounding box center [754, 420] width 601 height 30
click at [495, 257] on input "User Id" at bounding box center [724, 256] width 541 height 17
paste input "MHS00243-TECHPH2025"
type input "MHS00243-TECHPH2025"
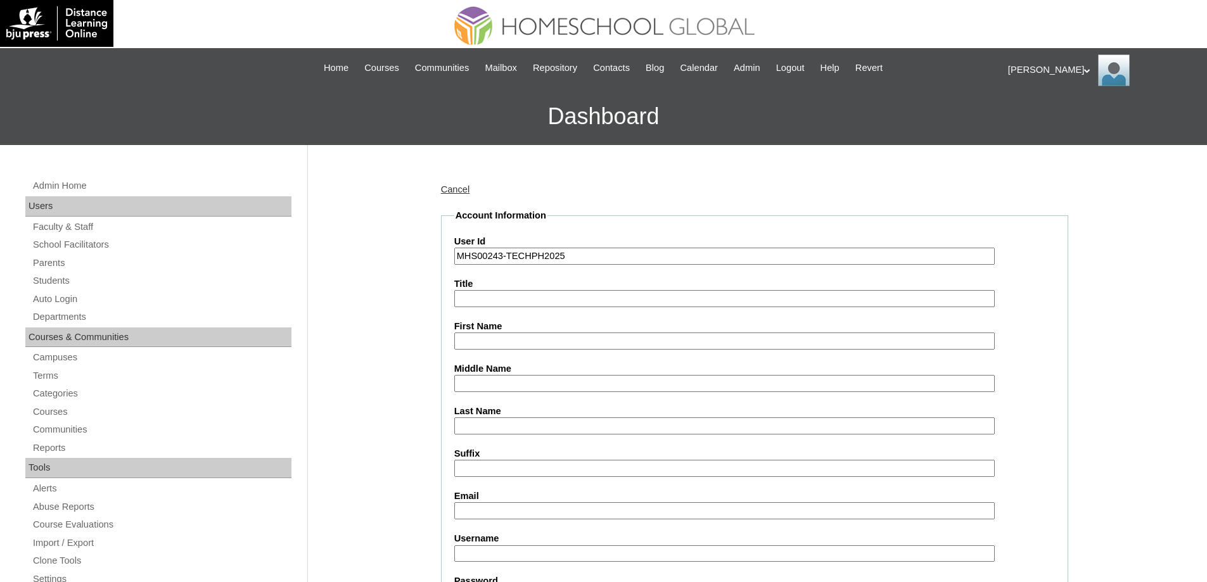
click at [473, 339] on input "First Name" at bounding box center [724, 341] width 541 height 17
paste input "Kaiel Daniel"
type input "Kaiel Daniel"
click at [504, 387] on input "Middle Name" at bounding box center [724, 383] width 541 height 17
paste input "Dimaiwat"
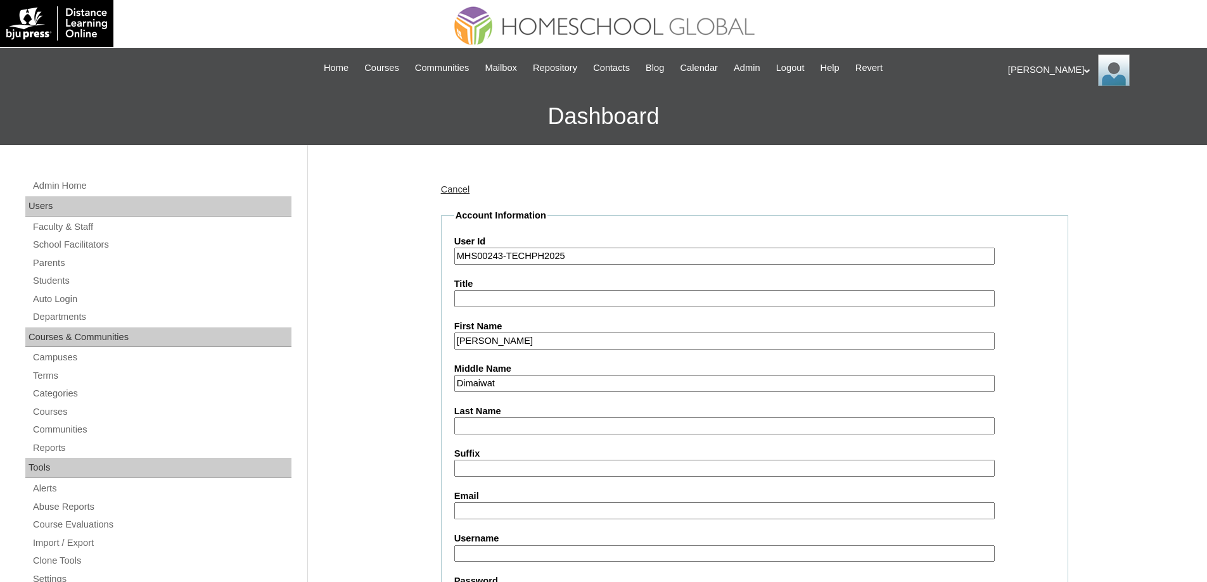
type input "Dimaiwat"
click at [490, 427] on input "Last Name" at bounding box center [724, 426] width 541 height 17
paste input "Avendaño"
type input "Avendaño"
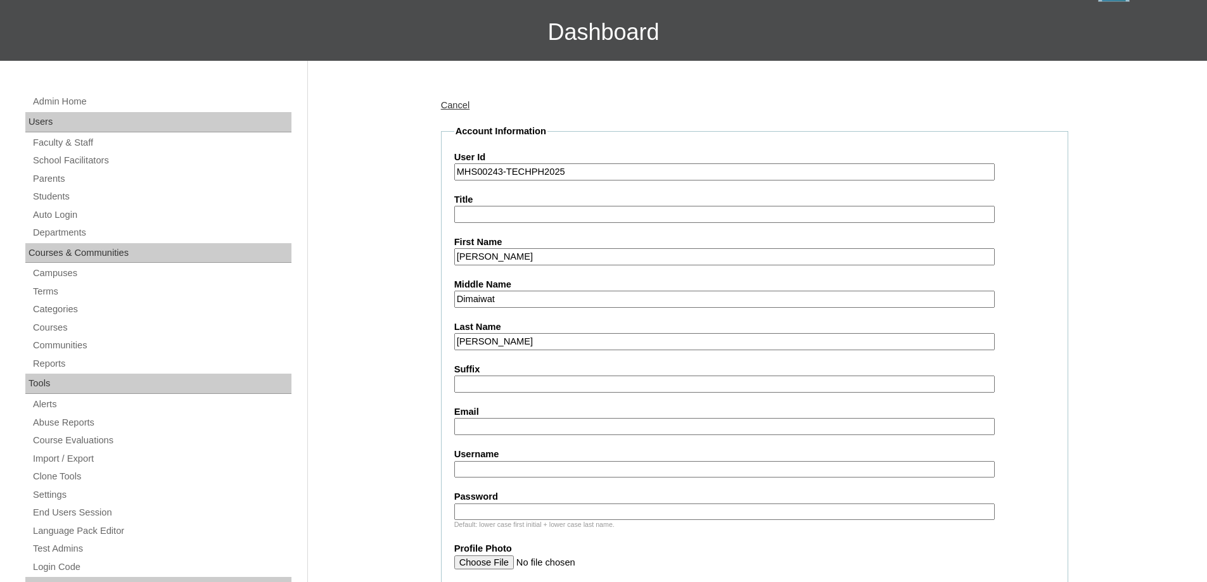
scroll to position [317, 0]
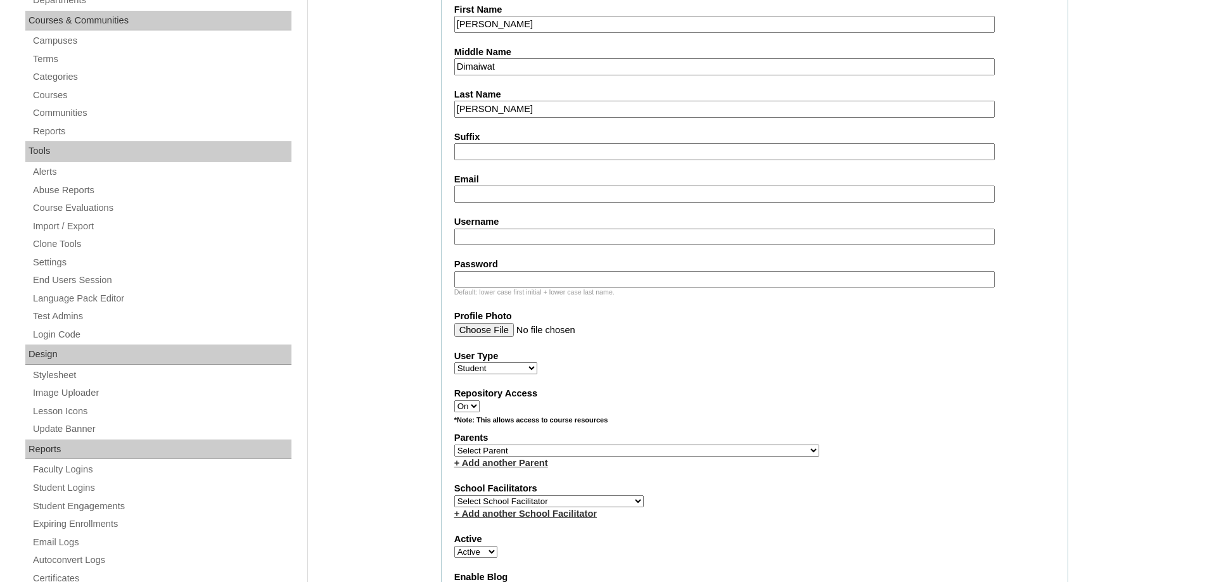
click at [500, 202] on input "Email" at bounding box center [724, 194] width 541 height 17
paste input "mommyprizle@gmail.com"
type input "mommyprizle@gmail.com"
click at [544, 233] on input "Username" at bounding box center [724, 237] width 541 height 17
paste input "avendañoD2022"
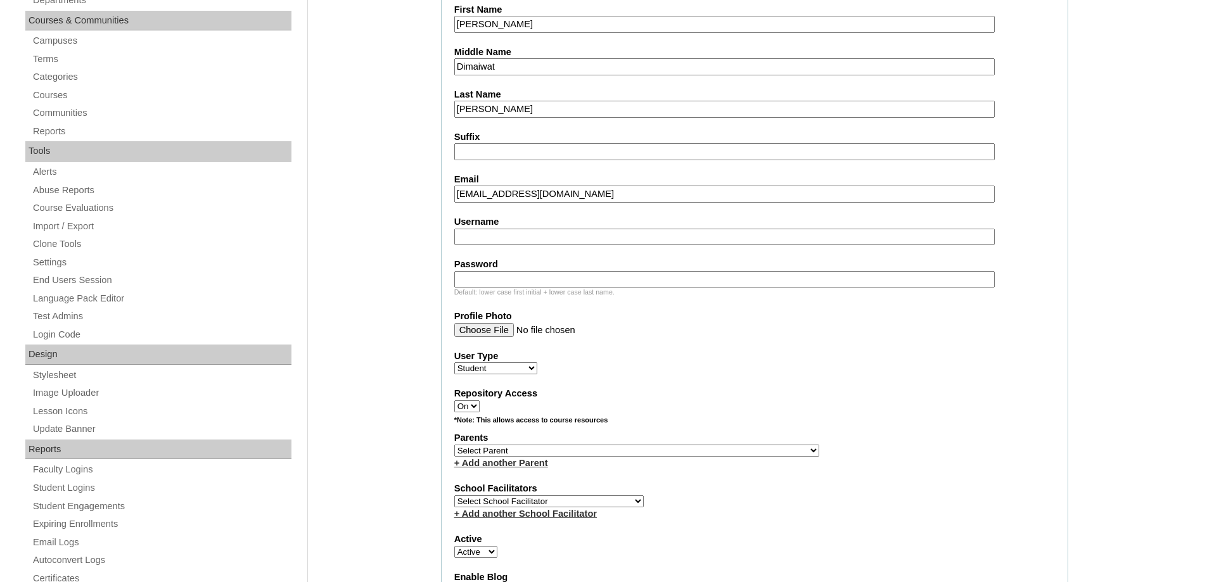
type input "avendañoD2022"
click at [523, 227] on label "Username" at bounding box center [754, 221] width 601 height 13
click at [523, 229] on input "Username" at bounding box center [724, 237] width 541 height 17
click at [523, 237] on input "Username" at bounding box center [724, 237] width 541 height 17
paste input "kaieldanielavendaño"
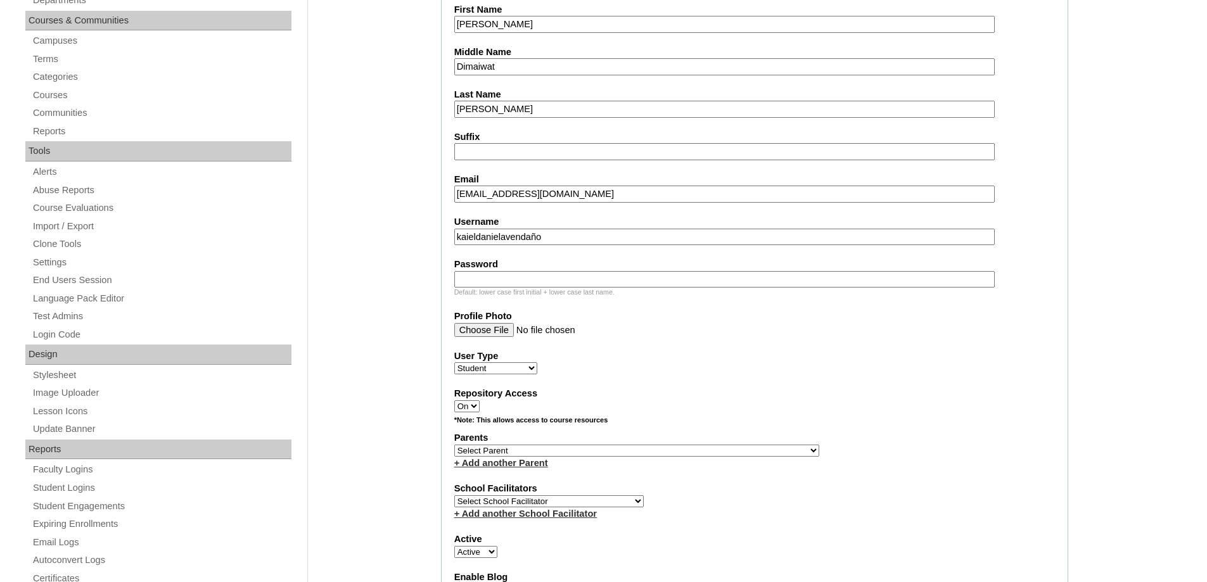
type input "kaieldanielavendaño"
click at [501, 280] on input "Password" at bounding box center [724, 279] width 541 height 17
paste input "250006950"
type input "250006950"
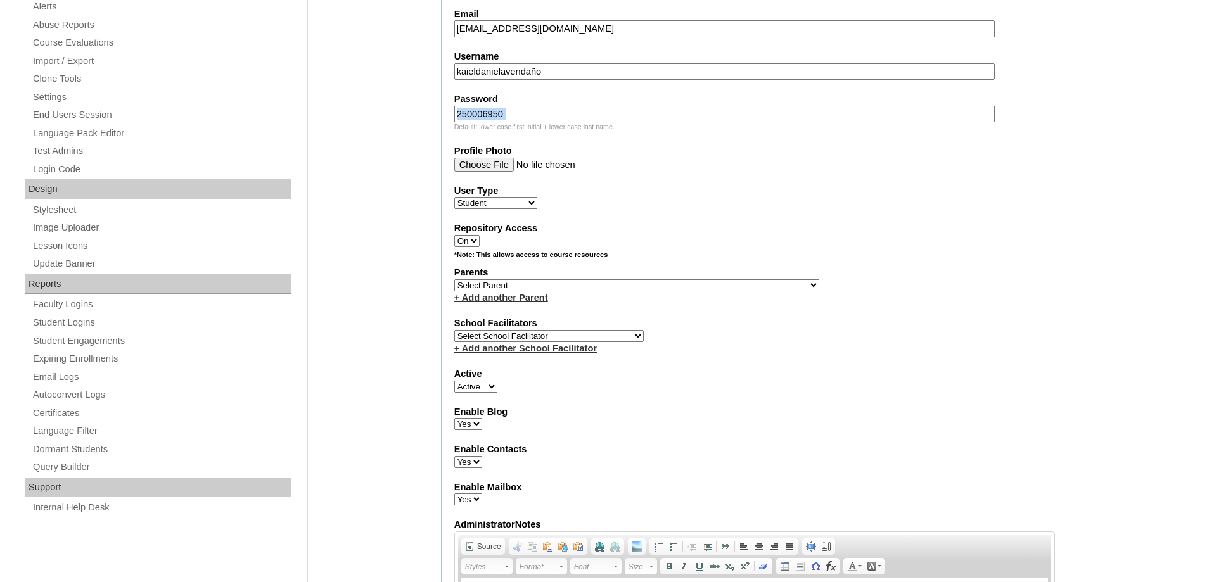
scroll to position [507, 0]
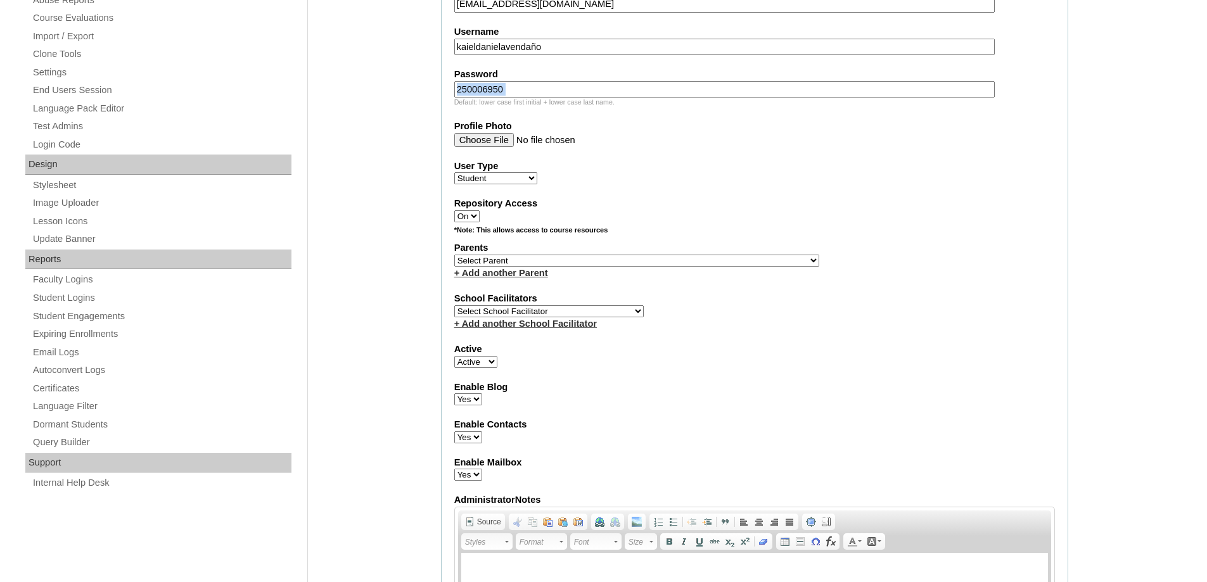
click at [477, 262] on select "Select Parent , , , , , , , , , , , , , , , , , , , , , , , , , , , , , , , , ,…" at bounding box center [636, 261] width 365 height 12
click at [485, 259] on select "Select Parent , , , , , , , , , , , , , , , , , , , , , , , , , , , , , , , , ,…" at bounding box center [636, 261] width 365 height 12
click at [518, 264] on select "Select Parent , , , , , , , , , , , , , , , , , , , , , , , , , , , , , , , , ,…" at bounding box center [636, 261] width 365 height 12
click at [558, 260] on select "Select Parent , , , , , , , , , , , , , , , , , , , , , , , , , , , , , , , , ,…" at bounding box center [636, 261] width 365 height 12
select select "35373"
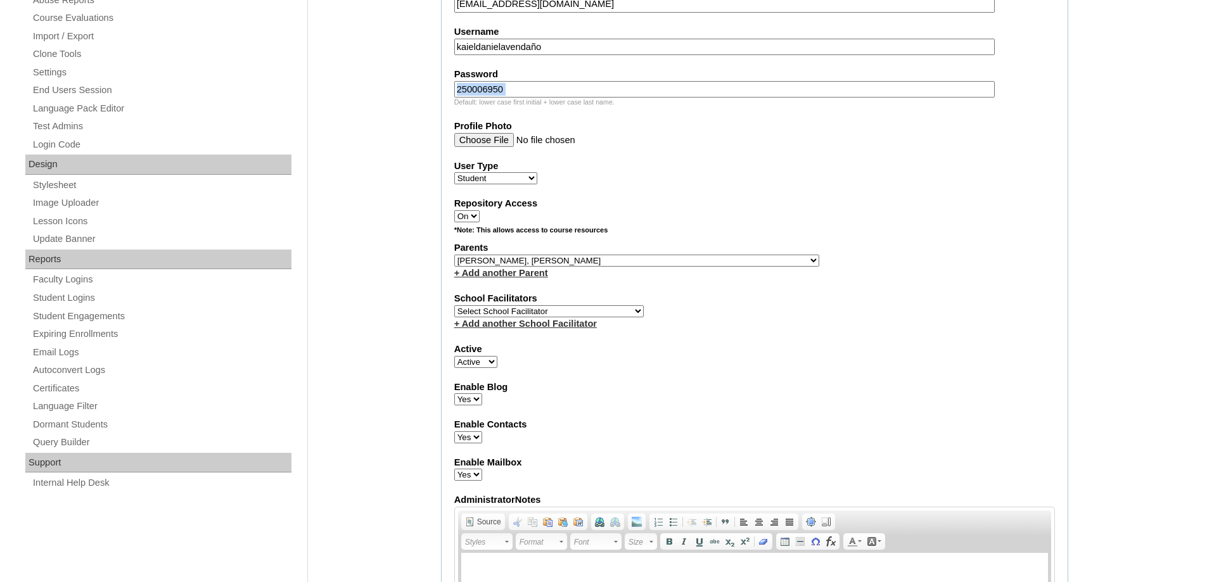
click at [454, 255] on select "Select Parent , , , , , , , , , , , , , , , , , , , , , , , , , , , , , , , , ,…" at bounding box center [636, 261] width 365 height 12
drag, startPoint x: 788, startPoint y: 409, endPoint x: 773, endPoint y: 396, distance: 20.2
click at [788, 409] on fieldset "Account Information User Id MHS00243-TECHPH2025 Title First Name Kaiel Daniel M…" at bounding box center [754, 214] width 627 height 1025
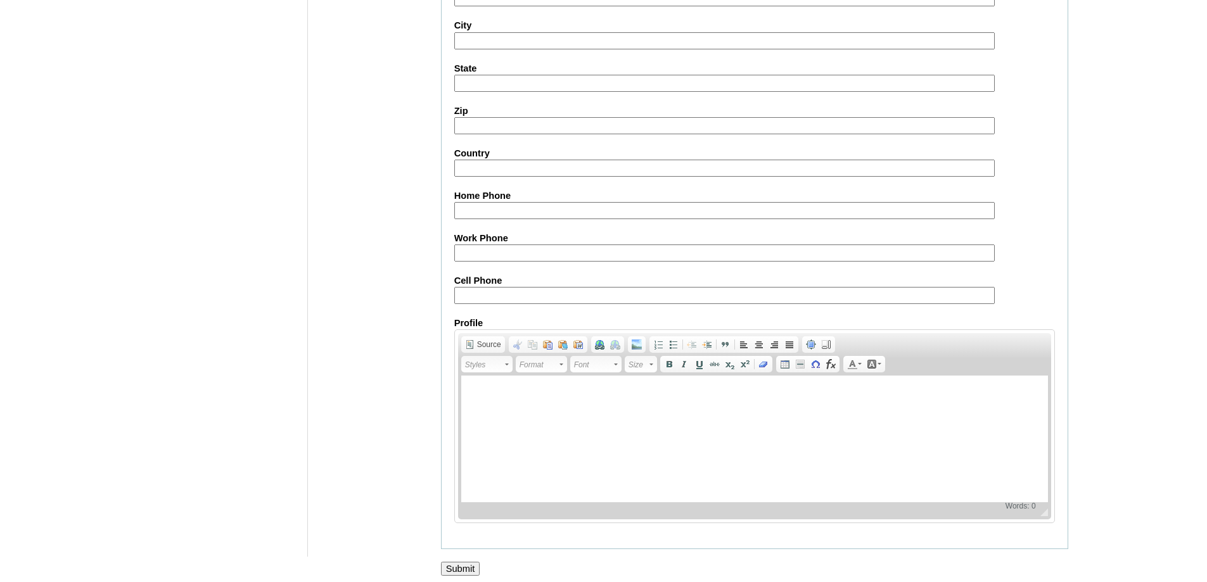
scroll to position [1346, 0]
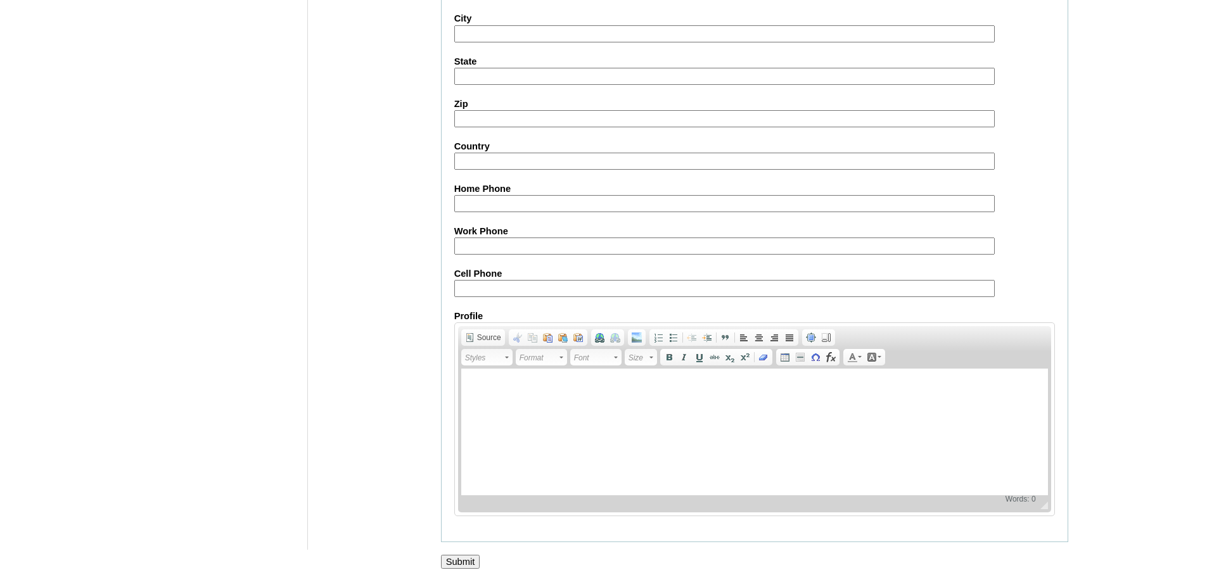
click at [474, 558] on input "Submit" at bounding box center [460, 562] width 39 height 14
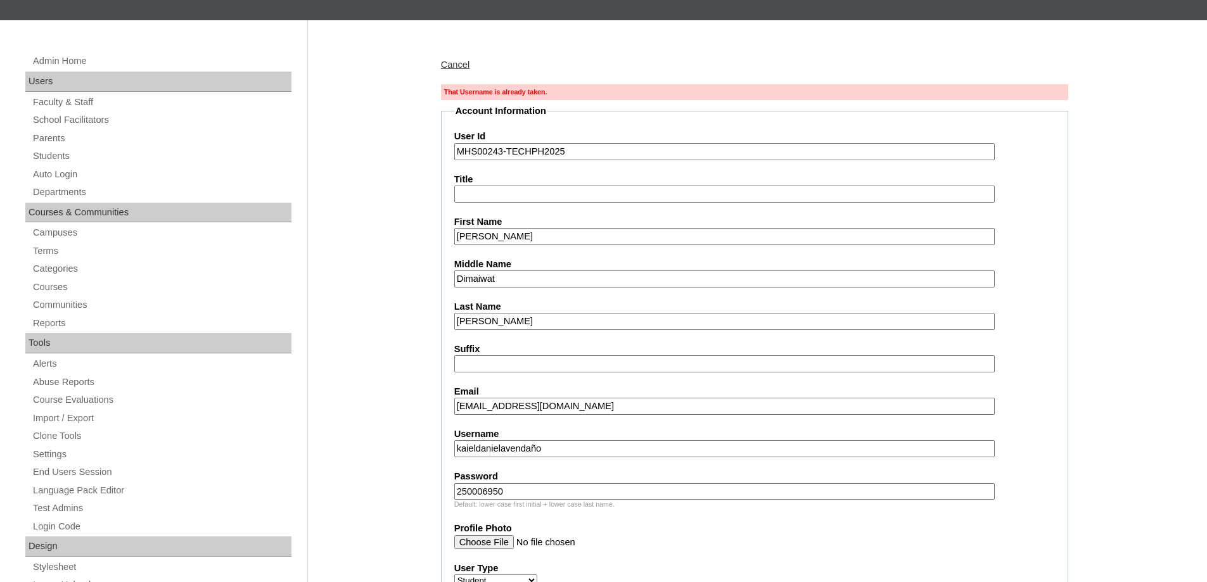
scroll to position [190, 0]
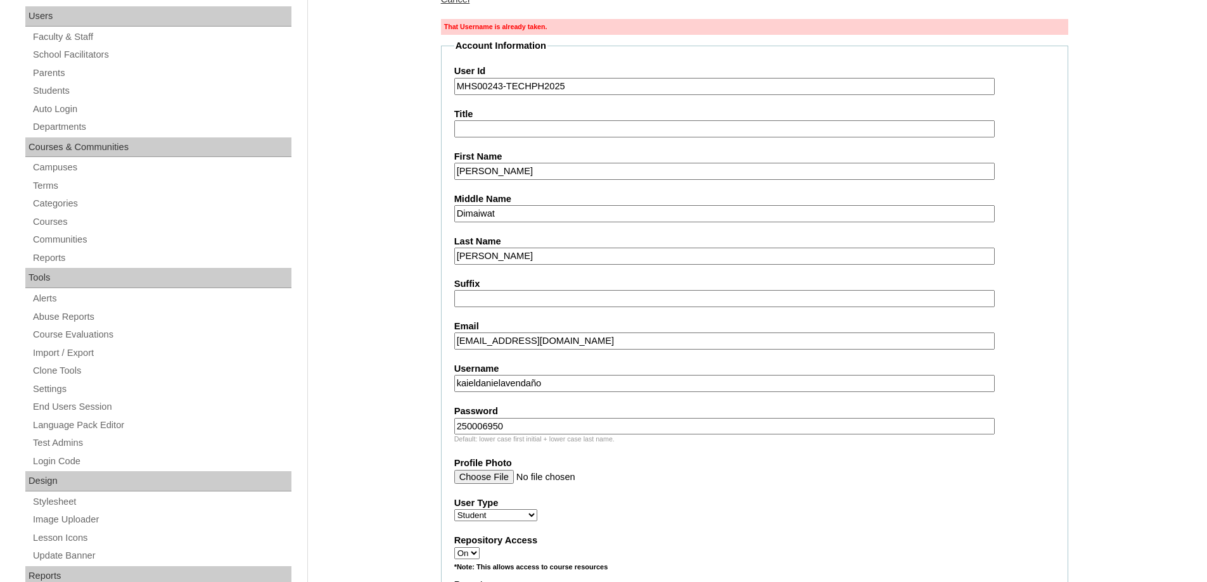
drag, startPoint x: 569, startPoint y: 387, endPoint x: 328, endPoint y: 342, distance: 245.6
click at [558, 385] on input "kaieldanielavendaño" at bounding box center [724, 383] width 541 height 17
drag, startPoint x: 565, startPoint y: 383, endPoint x: 318, endPoint y: 364, distance: 248.5
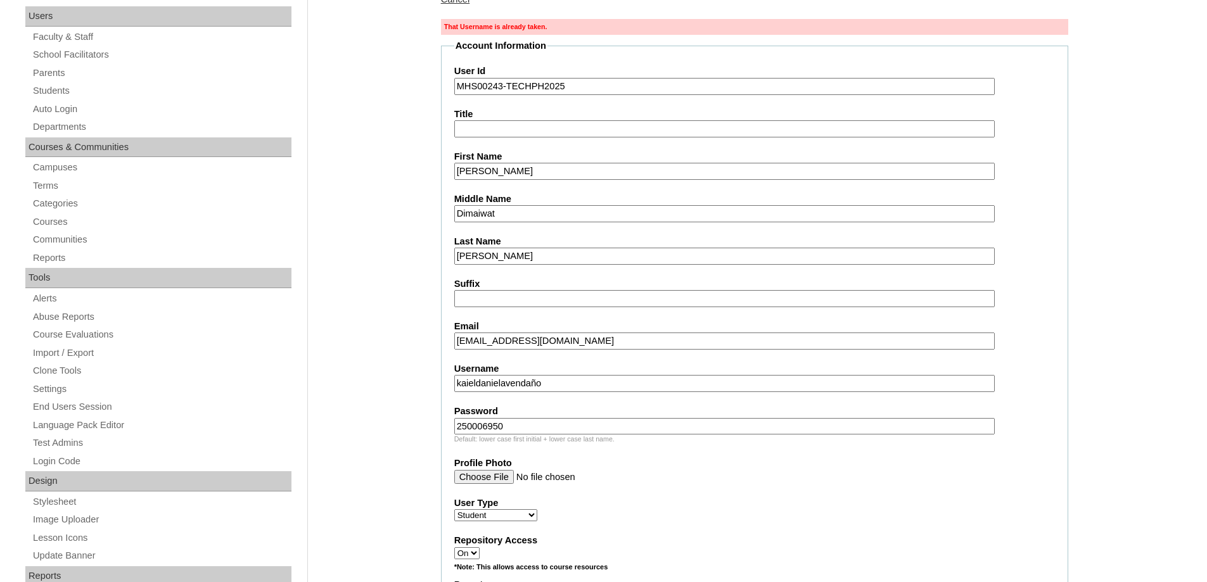
paste input "text"
type input "kaielavendaño"
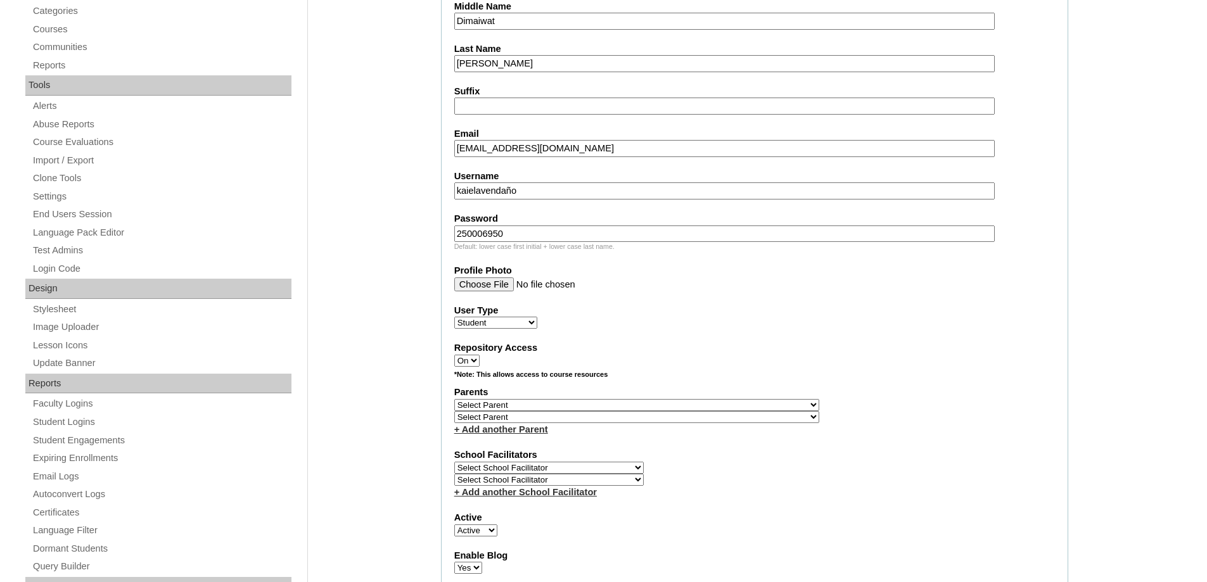
scroll to position [444, 0]
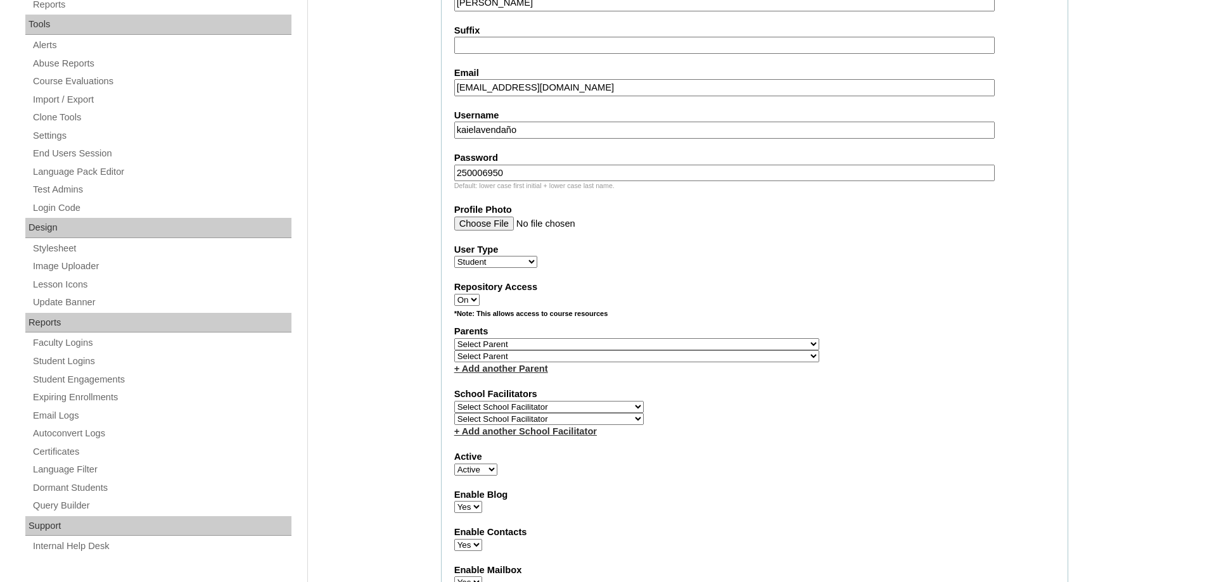
click at [485, 339] on select "Select Parent , , , , , , , , , , , , , , , , , , , , , , , , , , , , , , , , ,…" at bounding box center [636, 344] width 365 height 12
select select "35373"
click at [454, 338] on select "Select Parent , , , , , , , , , , , , , , , , , , , , , , , , , , , , , , , , ,…" at bounding box center [636, 344] width 365 height 12
drag, startPoint x: 700, startPoint y: 391, endPoint x: 707, endPoint y: 389, distance: 7.8
click at [701, 391] on label "School Facilitators" at bounding box center [754, 394] width 601 height 13
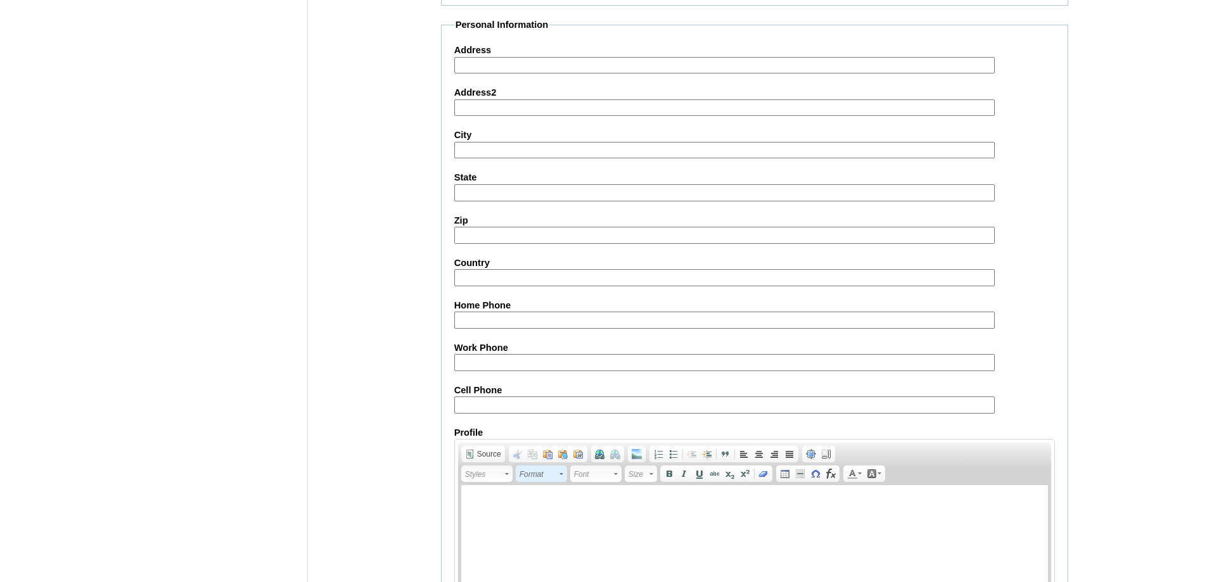
scroll to position [1391, 0]
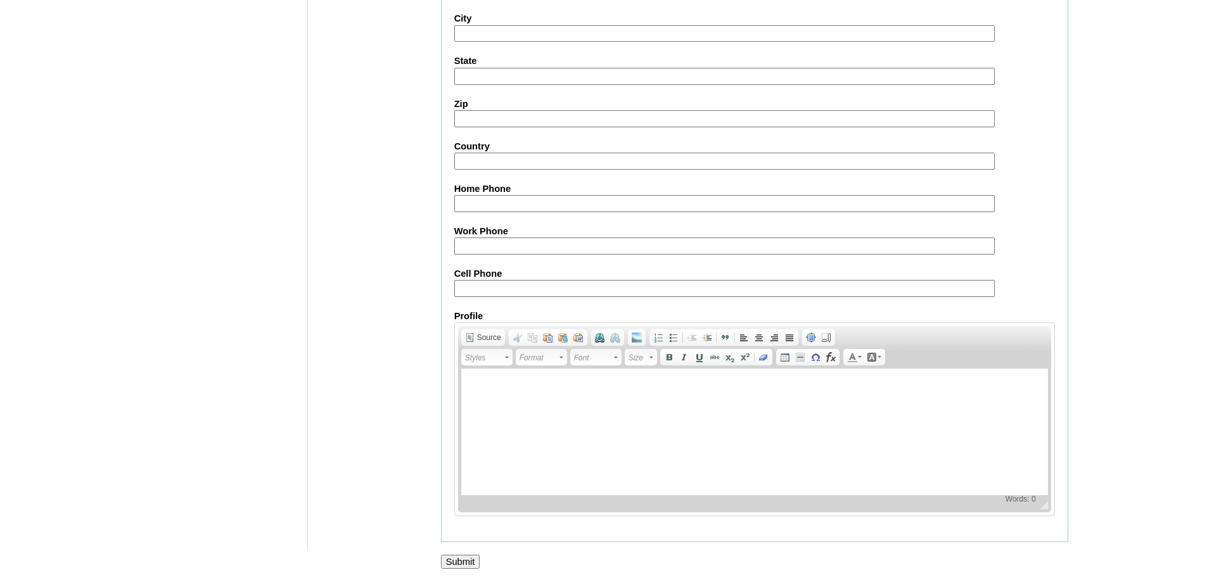
click at [470, 569] on input "Submit" at bounding box center [460, 562] width 39 height 14
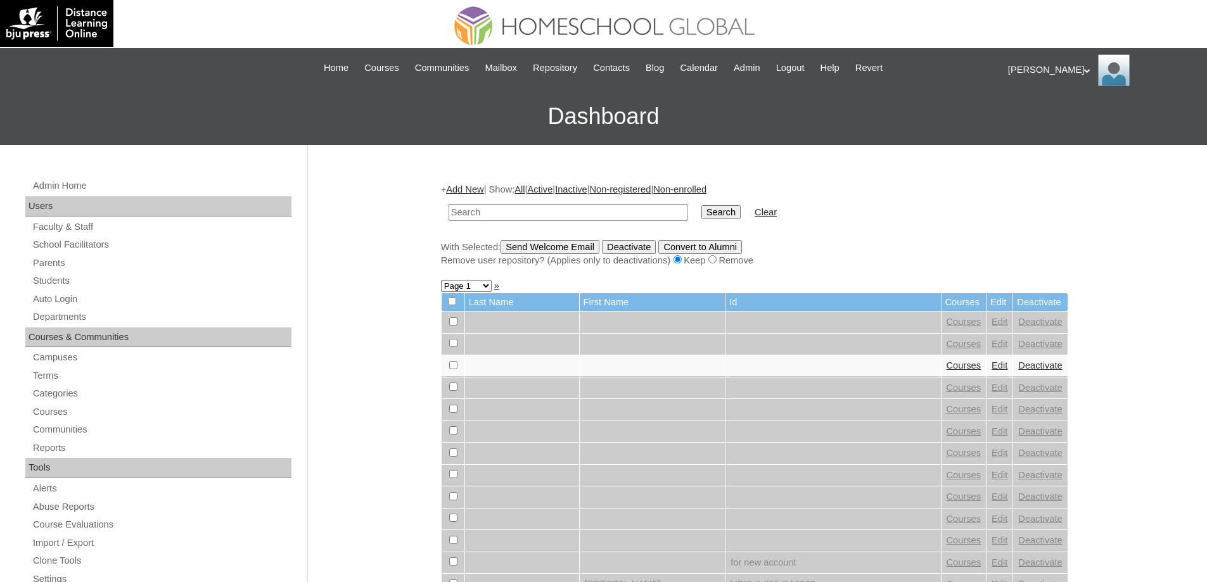
drag, startPoint x: 1118, startPoint y: 204, endPoint x: 1105, endPoint y: 213, distance: 15.5
click at [68, 280] on link "Students" at bounding box center [162, 281] width 260 height 16
drag, startPoint x: 534, startPoint y: 193, endPoint x: 538, endPoint y: 204, distance: 12.2
click at [534, 196] on div "+ Add New | Show: All | Active | Inactive | Non-registered | Non-enrolled Searc…" at bounding box center [754, 225] width 627 height 84
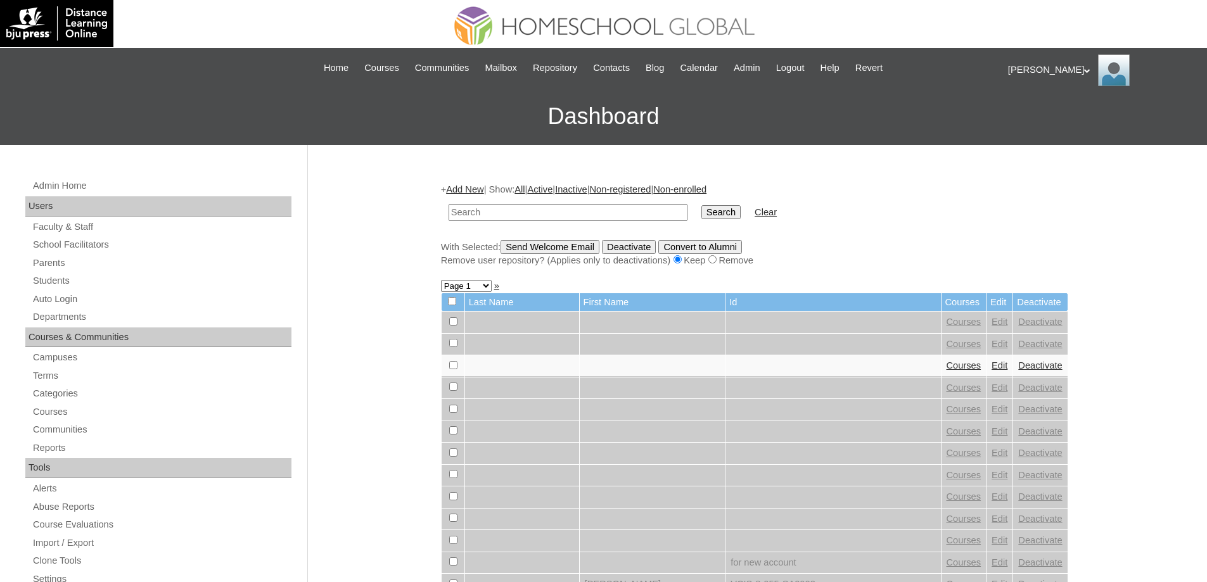
drag, startPoint x: 536, startPoint y: 210, endPoint x: 584, endPoint y: 214, distance: 48.3
click at [536, 210] on input "text" at bounding box center [568, 212] width 239 height 17
paste input "MHS00243-TECHPH2025"
type input "MHS00243-TECHPH2025"
click at [694, 218] on td "MHS00243-TECHPH2025" at bounding box center [568, 213] width 252 height 30
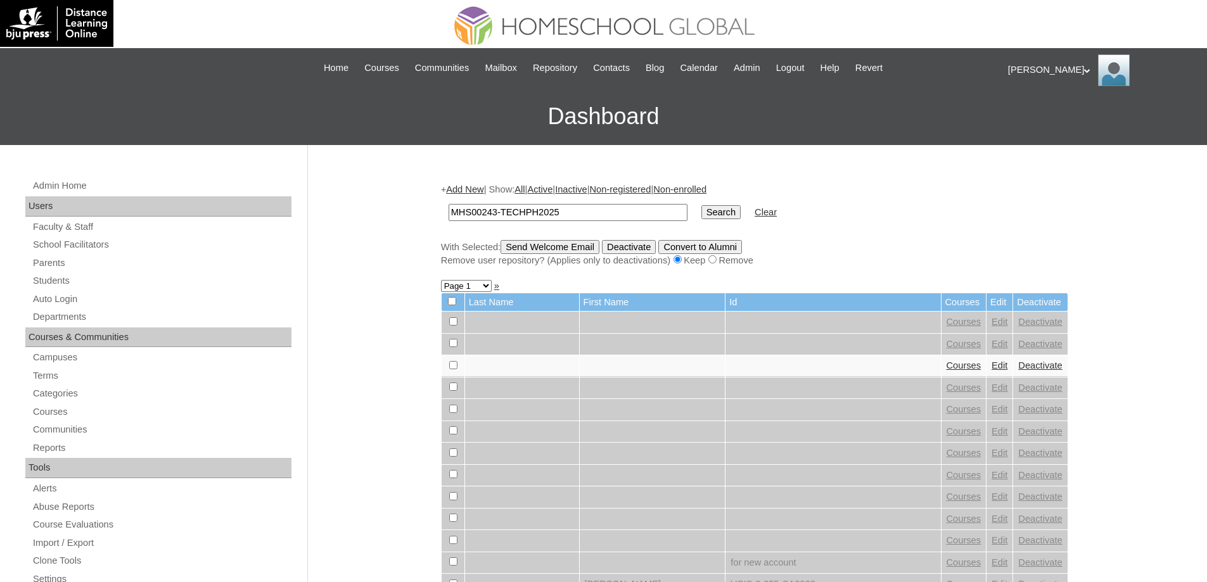
click at [732, 217] on input "Search" at bounding box center [721, 212] width 39 height 14
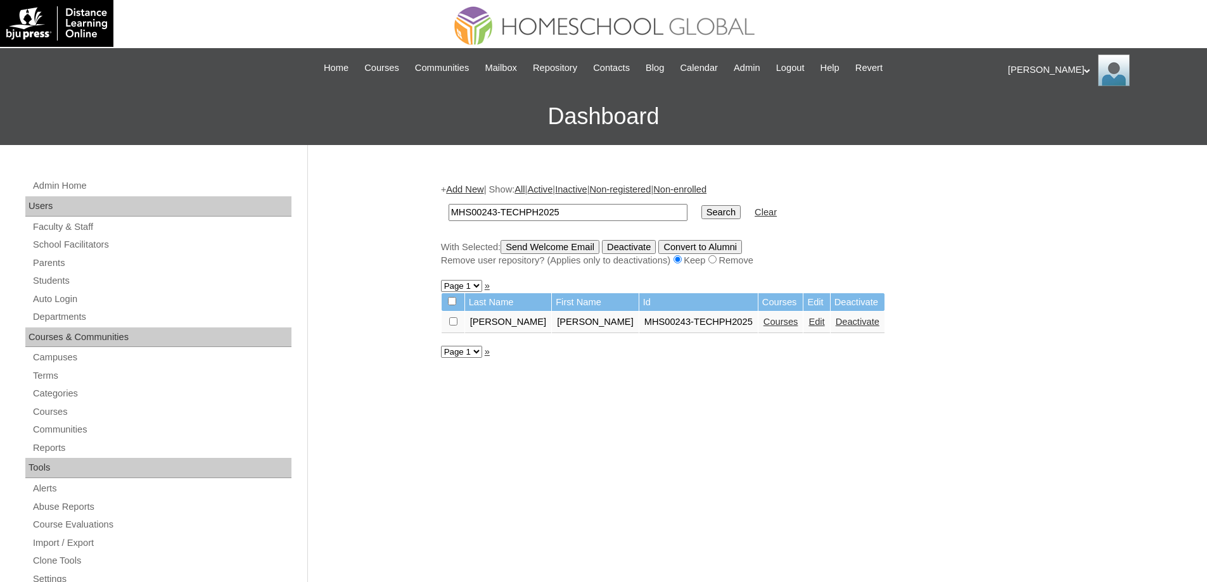
click at [764, 326] on link "Courses" at bounding box center [781, 322] width 35 height 10
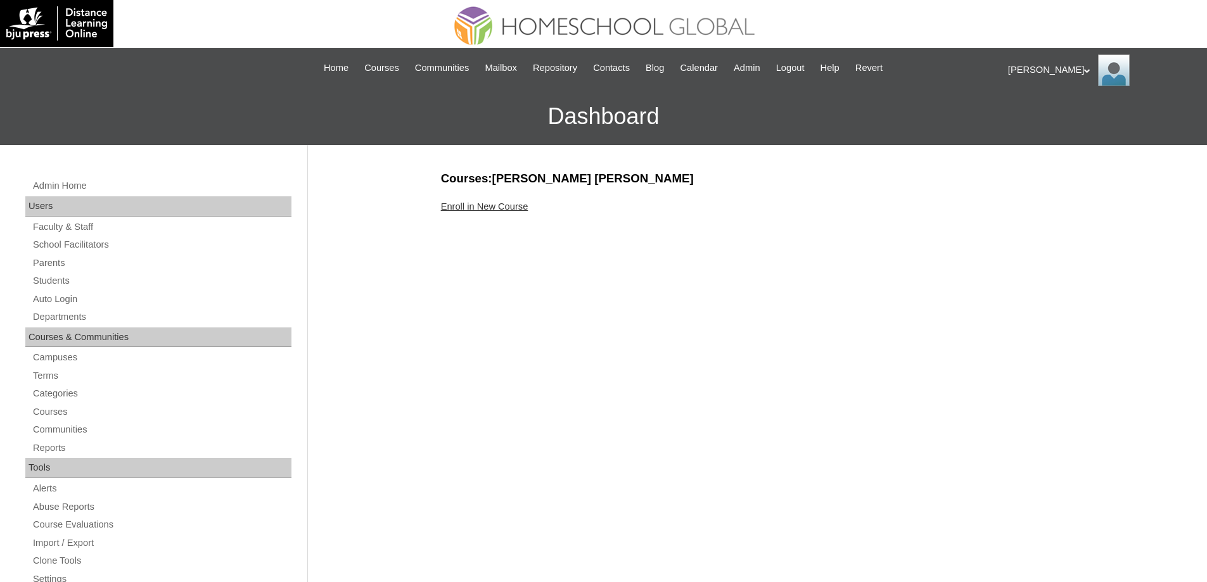
click at [497, 202] on link "Enroll in New Course" at bounding box center [484, 207] width 87 height 10
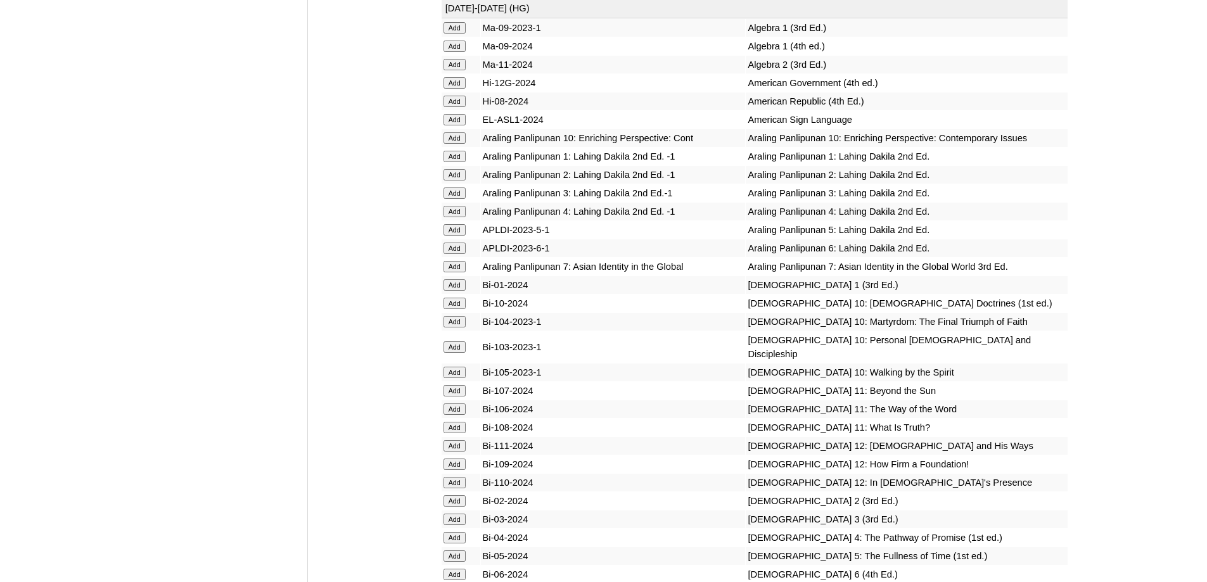
scroll to position [3296, 0]
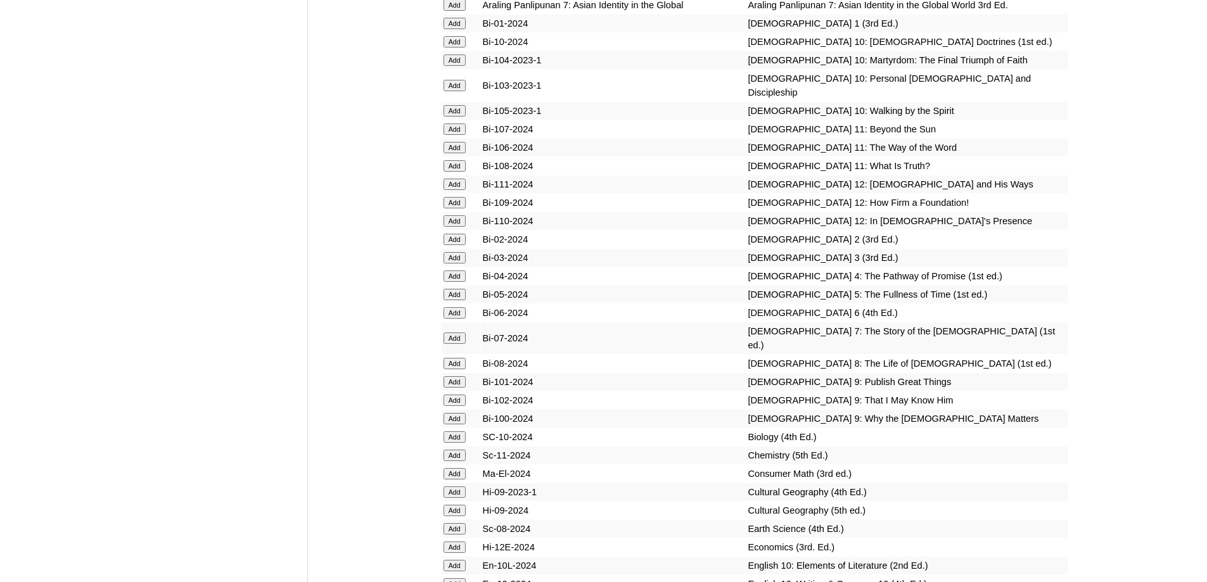
click at [458, 29] on input "Add" at bounding box center [455, 23] width 22 height 11
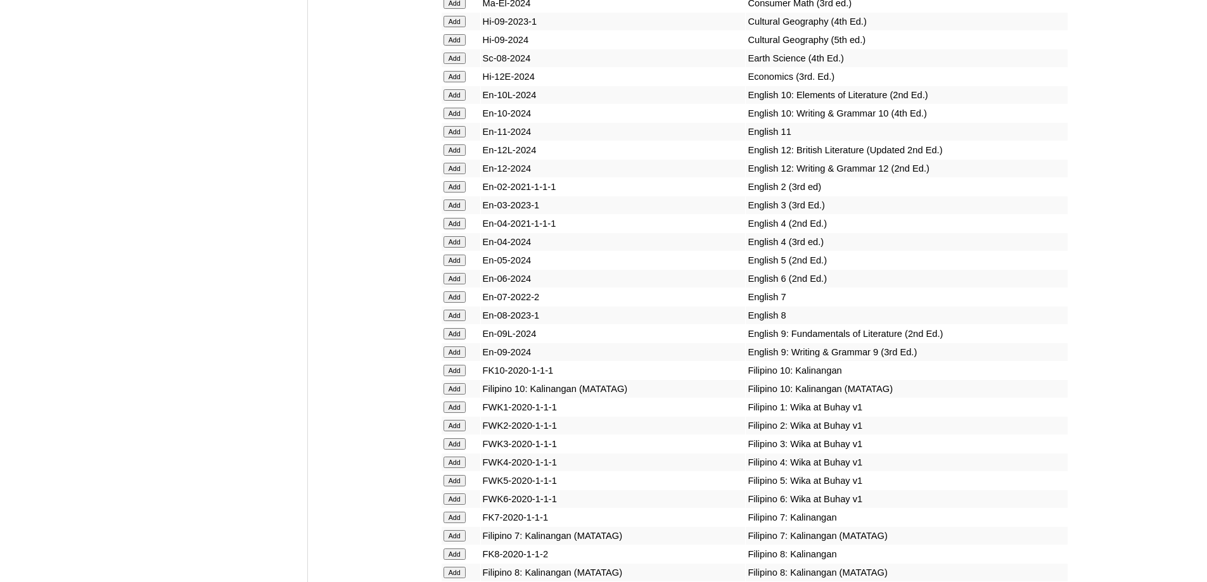
scroll to position [3803, 0]
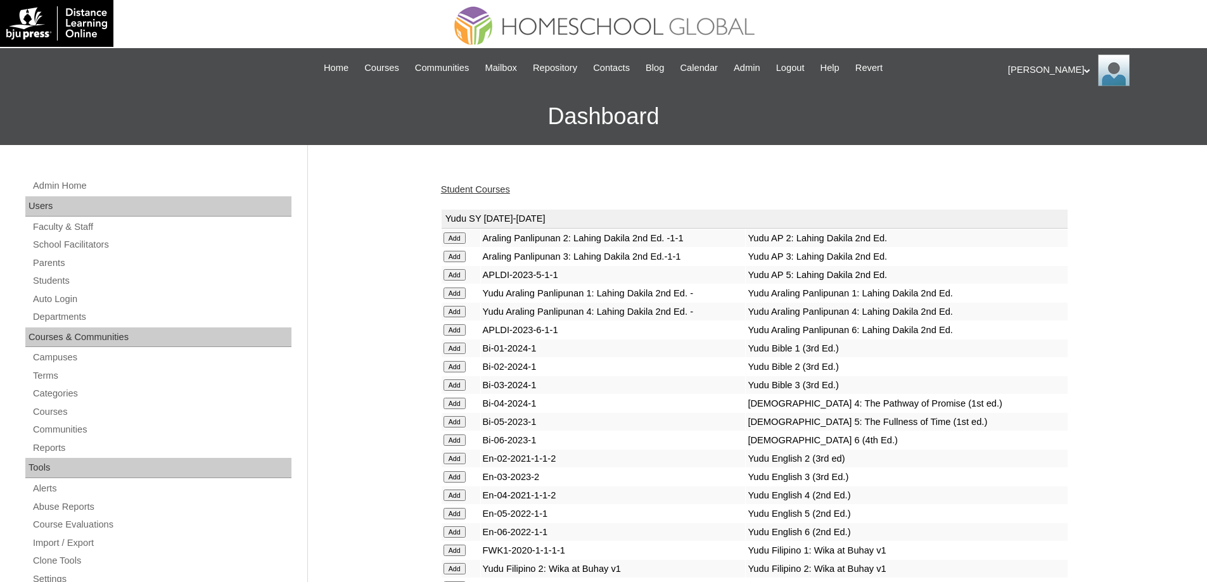
click at [510, 193] on link "Student Courses" at bounding box center [475, 189] width 69 height 10
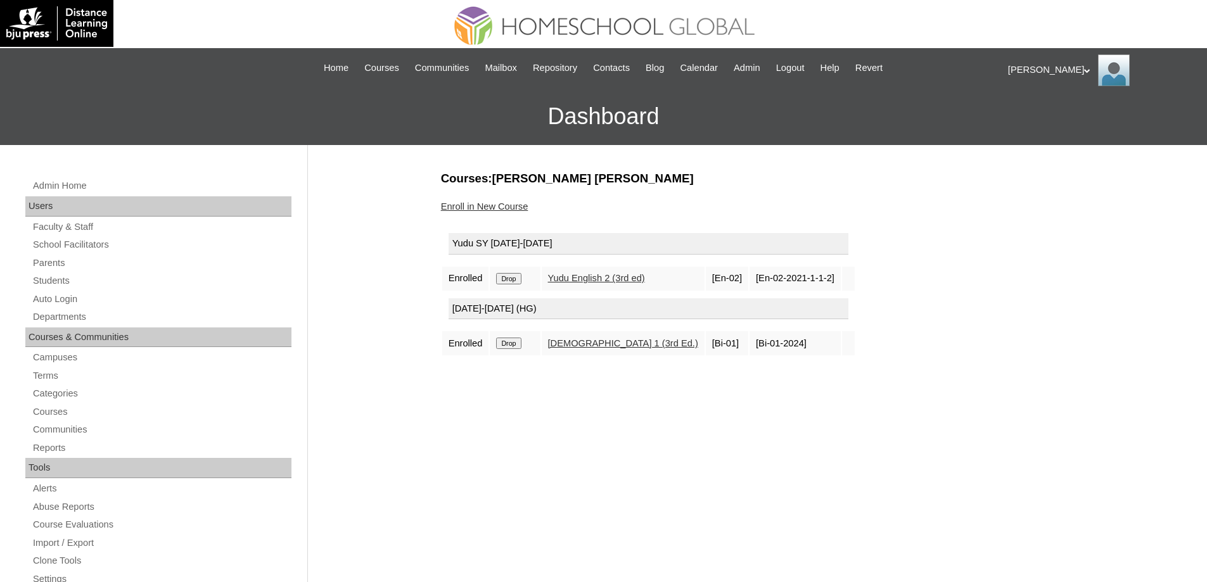
click at [510, 280] on input "Drop" at bounding box center [508, 278] width 25 height 11
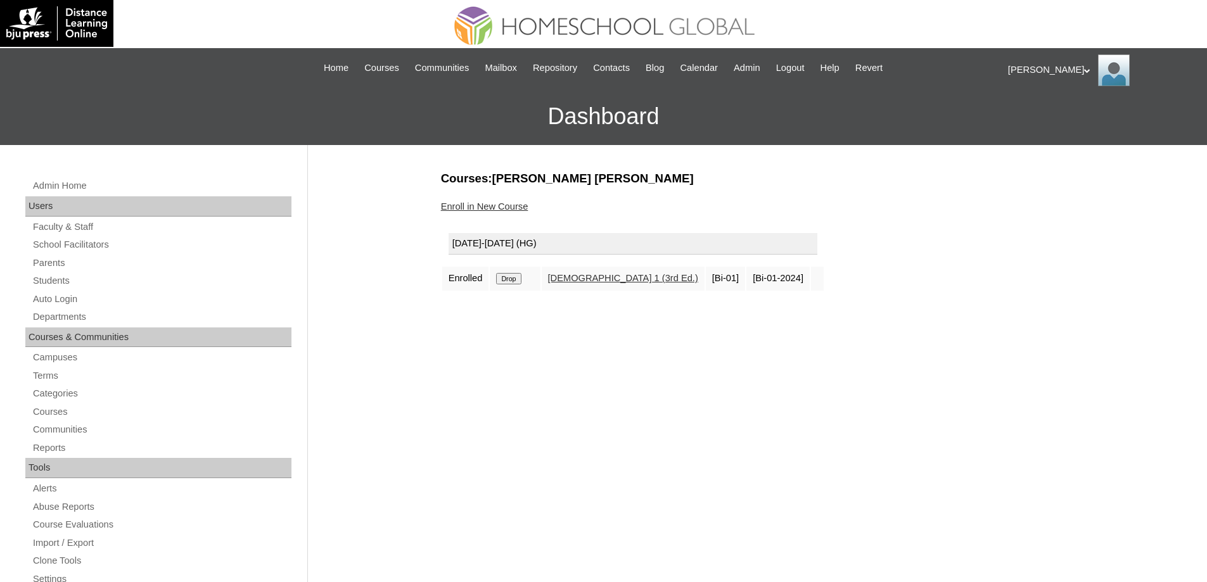
click at [499, 206] on link "Enroll in New Course" at bounding box center [484, 207] width 87 height 10
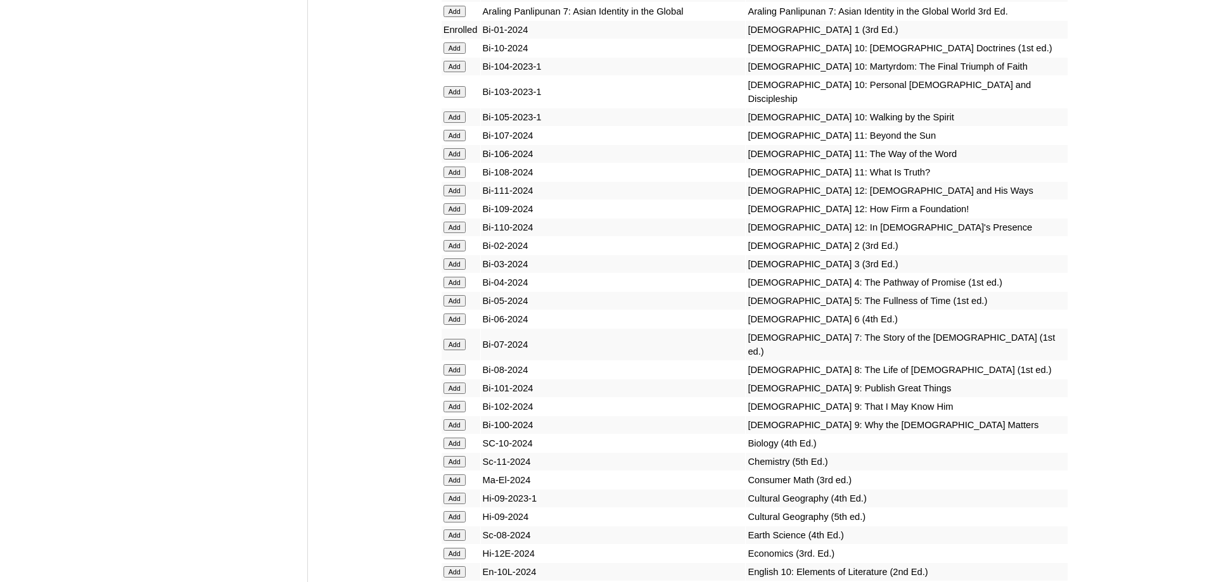
scroll to position [3351, 0]
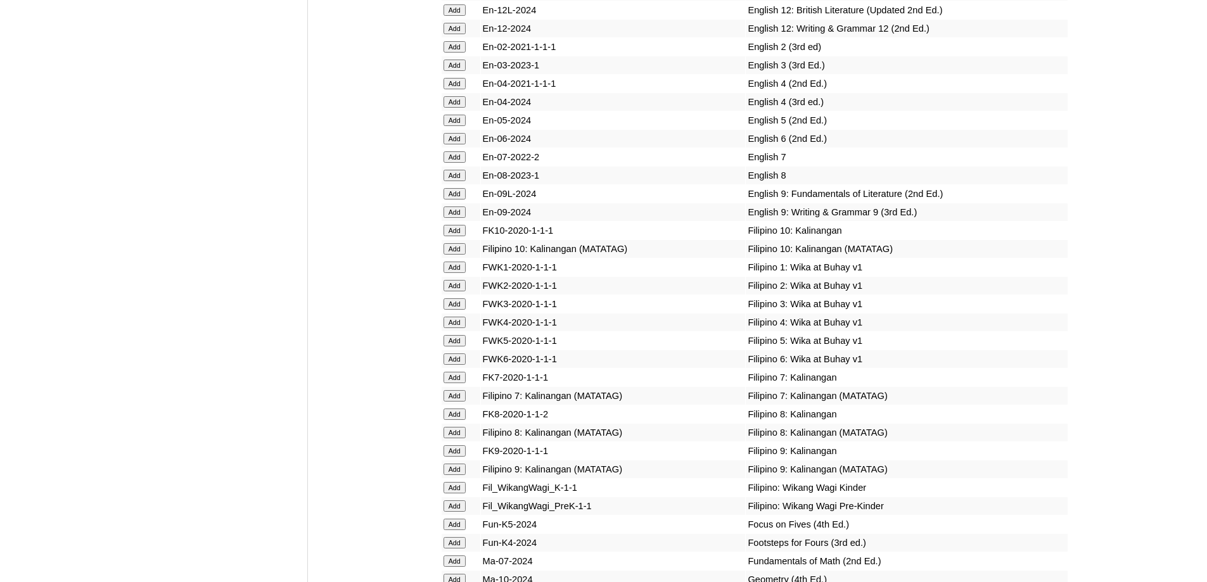
scroll to position [3985, 0]
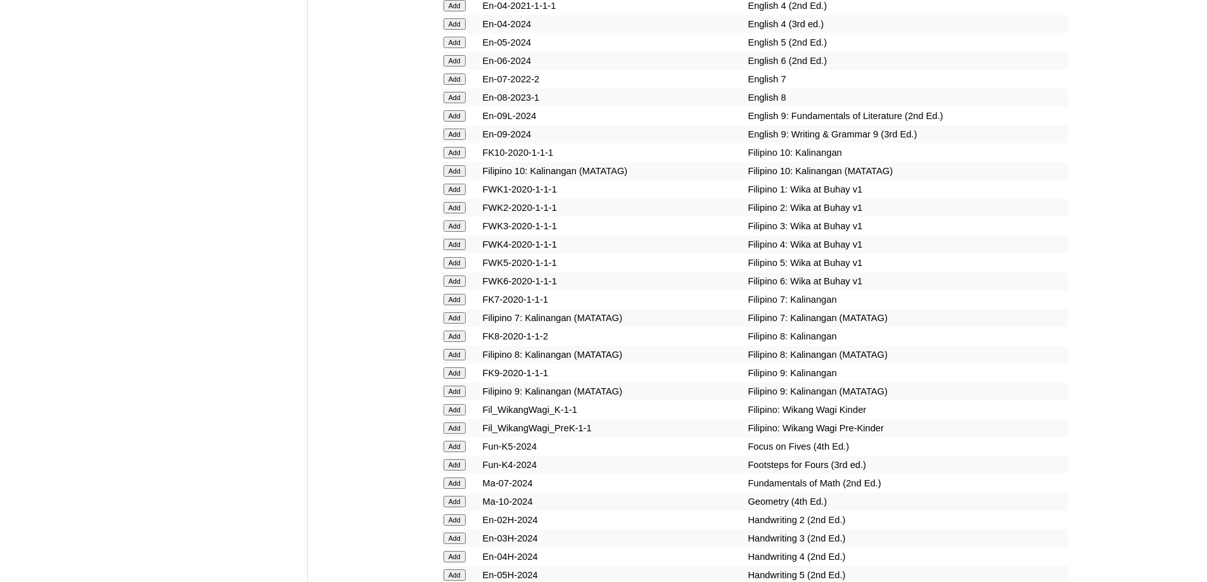
click at [458, 195] on input "Add" at bounding box center [455, 189] width 22 height 11
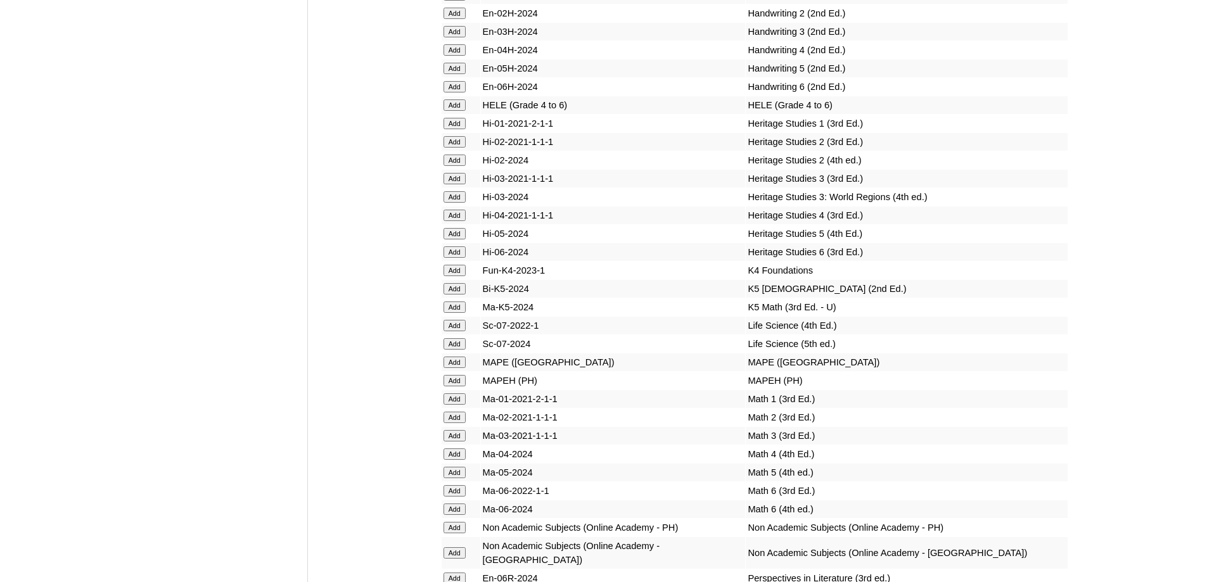
scroll to position [5001, 0]
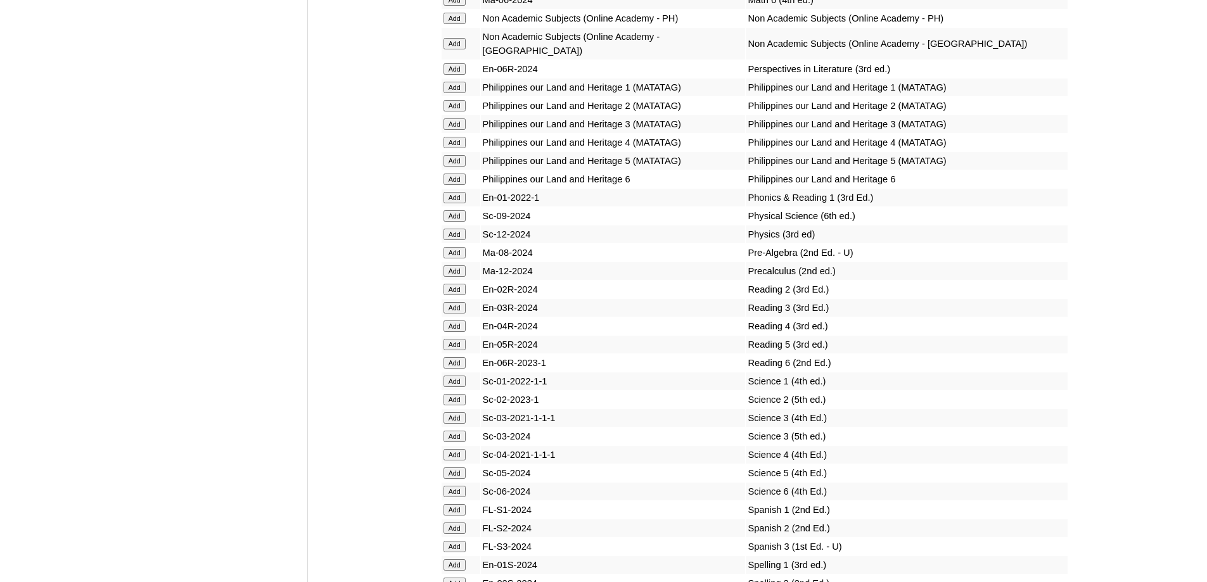
click at [456, 387] on input "Add" at bounding box center [455, 381] width 22 height 11
click at [455, 93] on input "Add" at bounding box center [455, 87] width 22 height 11
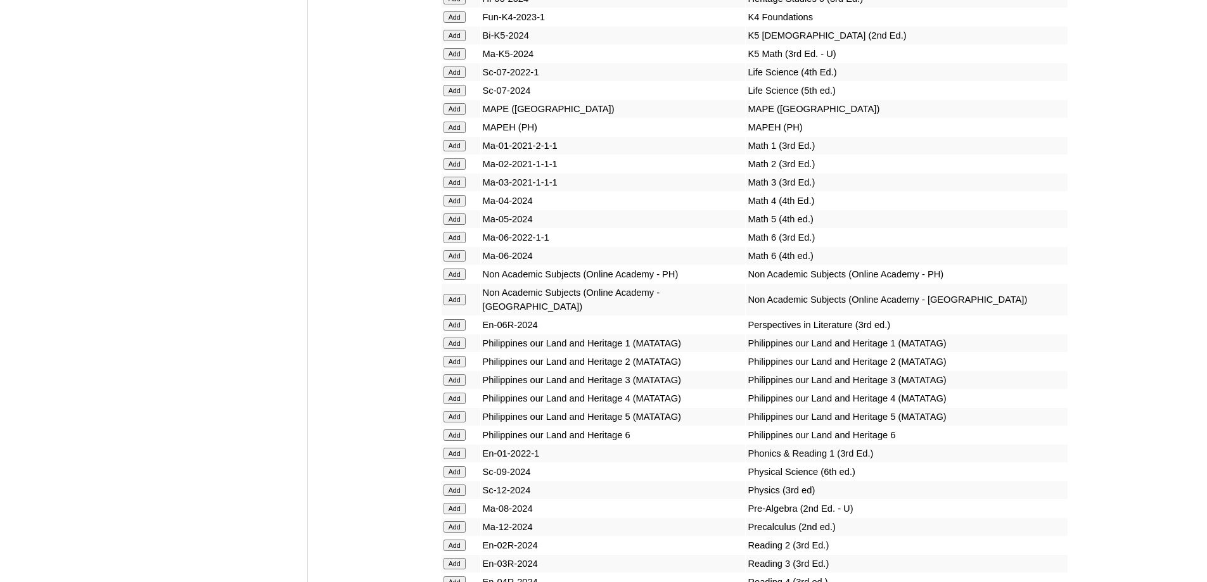
scroll to position [4748, 0]
click at [459, 131] on input "Add" at bounding box center [455, 124] width 22 height 11
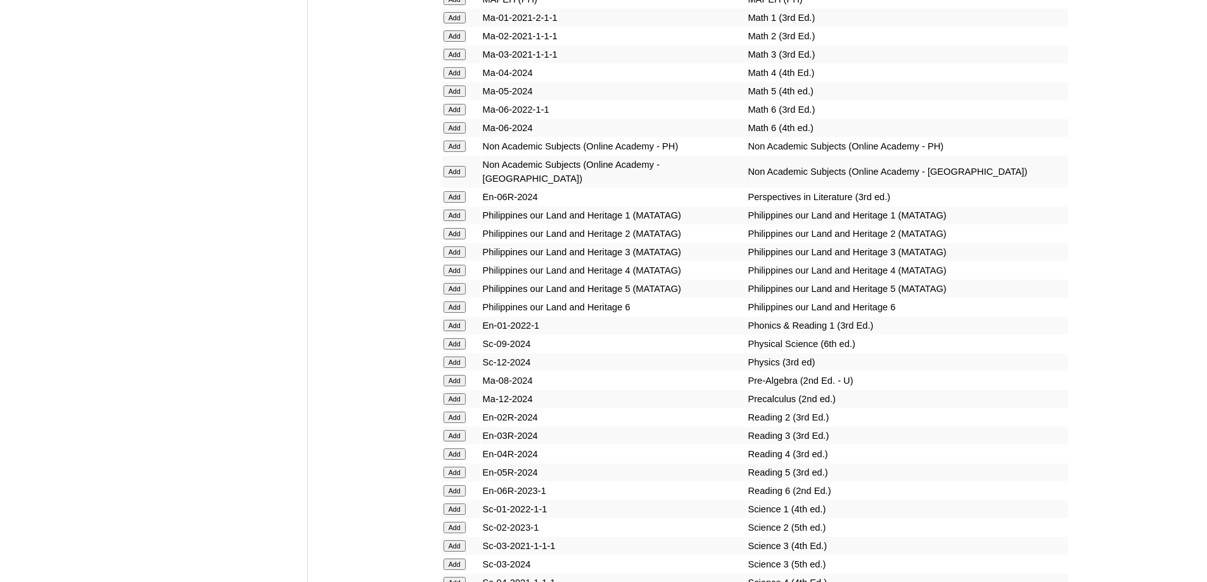
scroll to position [4875, 0]
click at [454, 220] on input "Add" at bounding box center [455, 214] width 22 height 11
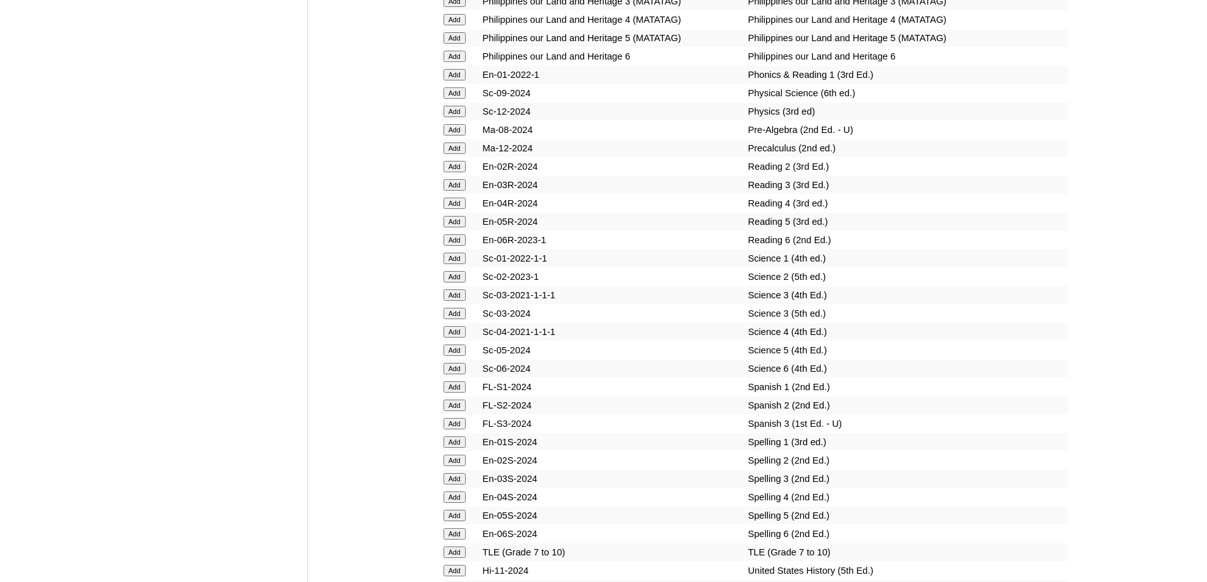
scroll to position [5128, 0]
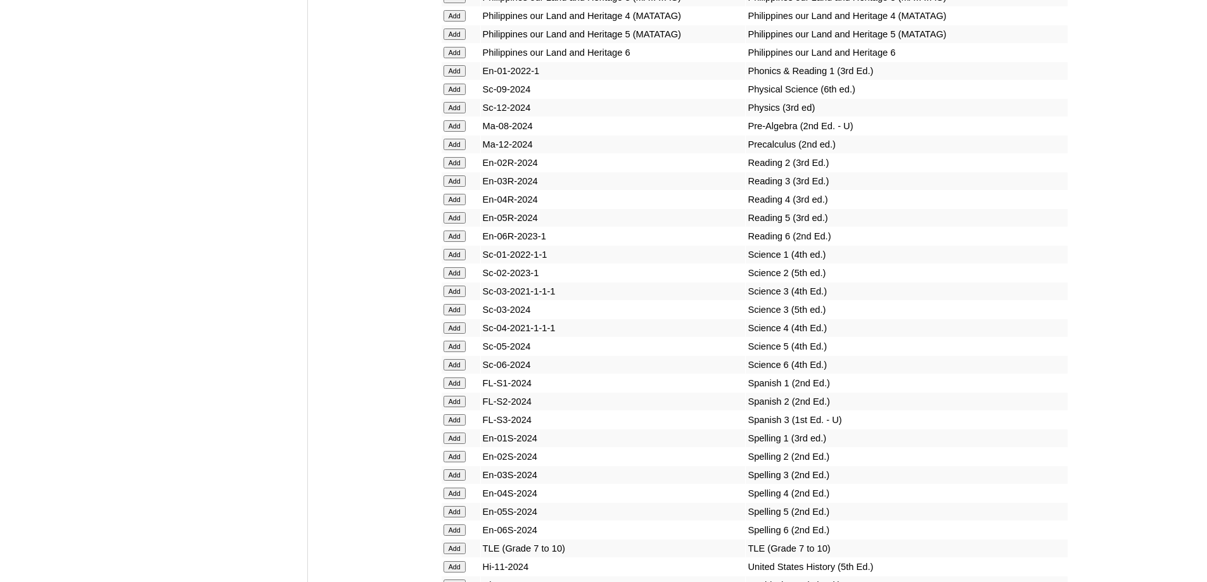
click at [460, 77] on input "Add" at bounding box center [455, 70] width 22 height 11
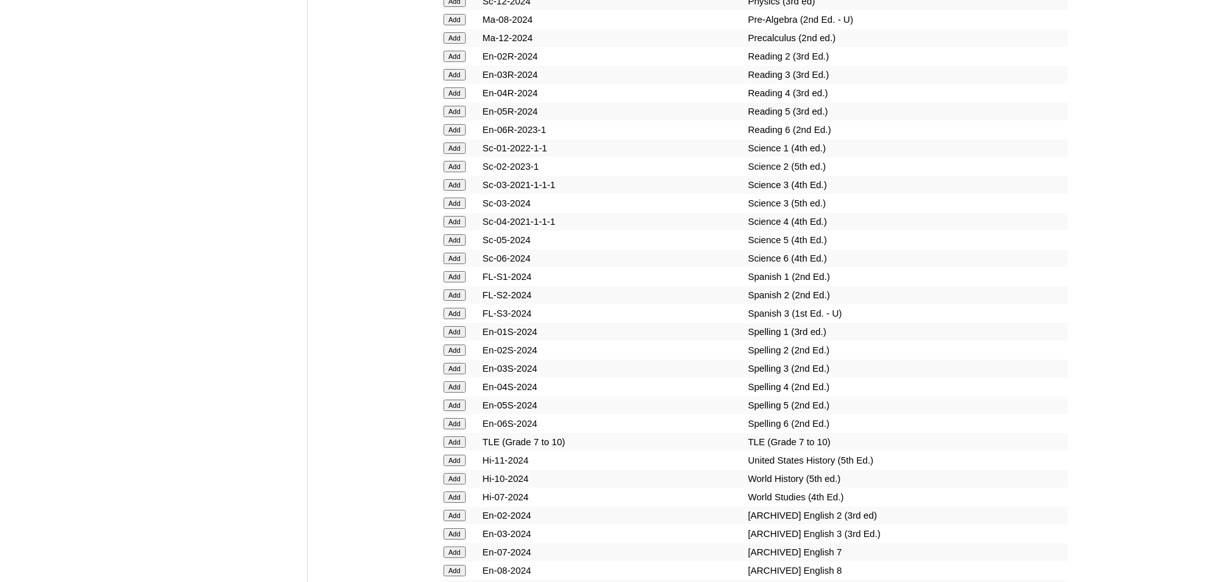
scroll to position [5318, 0]
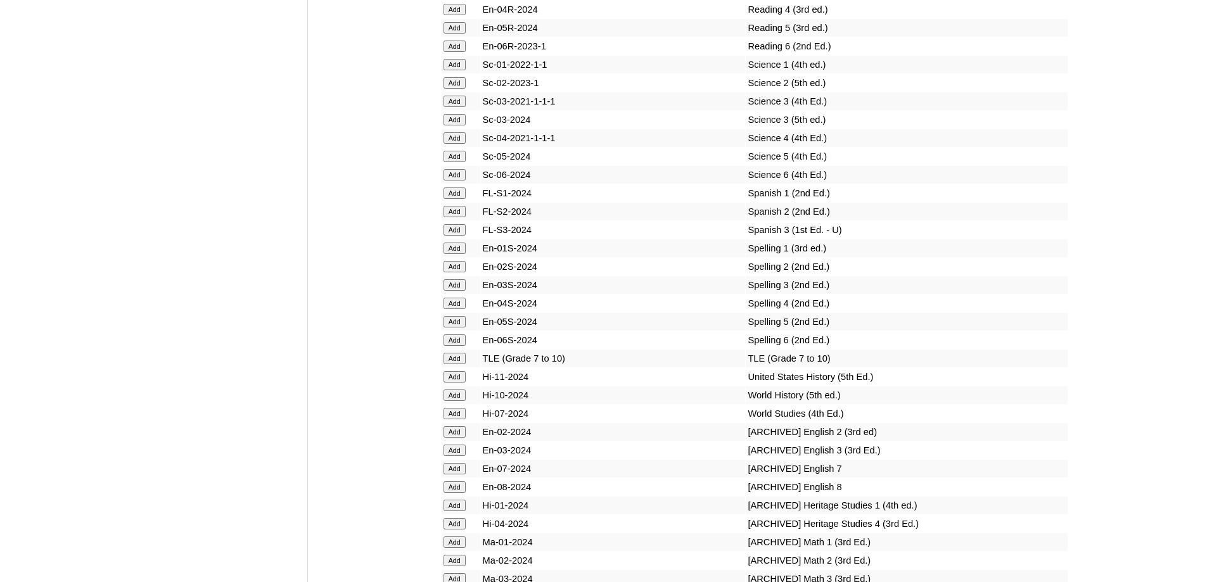
click at [463, 254] on input "Add" at bounding box center [455, 248] width 22 height 11
click at [454, 70] on input "Add" at bounding box center [455, 64] width 22 height 11
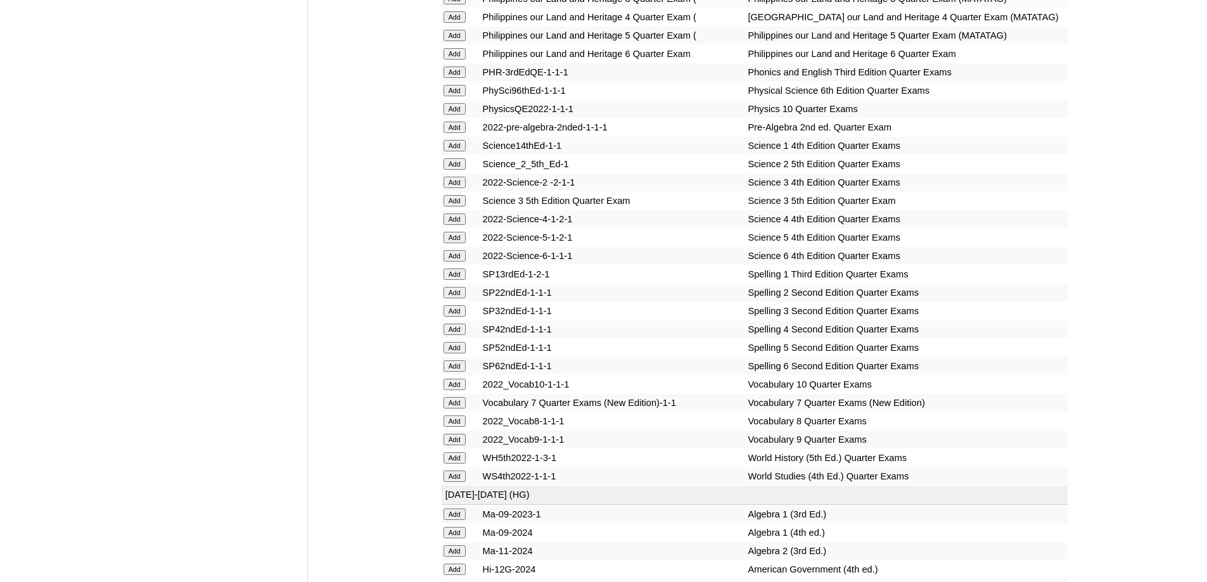
scroll to position [2530, 0]
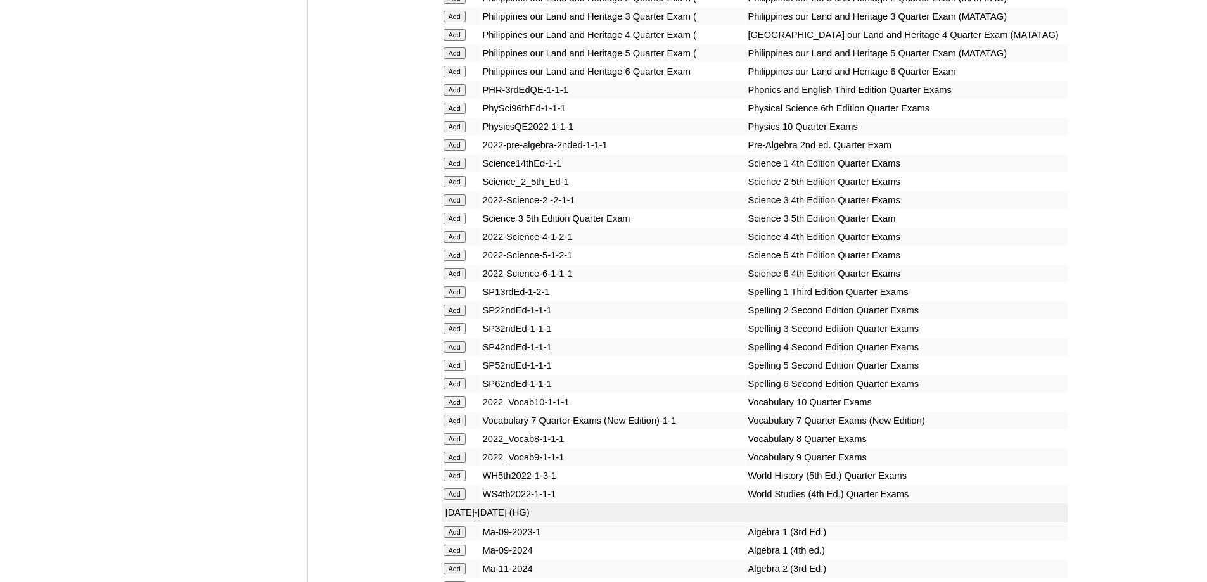
click at [456, 169] on input "Add" at bounding box center [455, 163] width 22 height 11
click at [453, 298] on input "Add" at bounding box center [455, 291] width 22 height 11
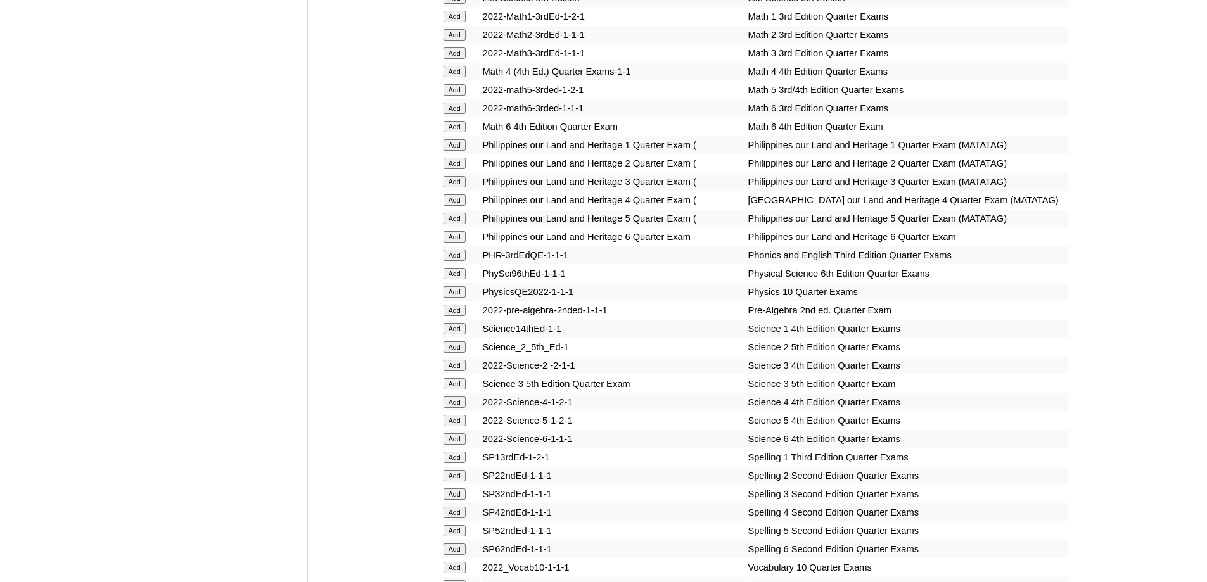
scroll to position [2339, 0]
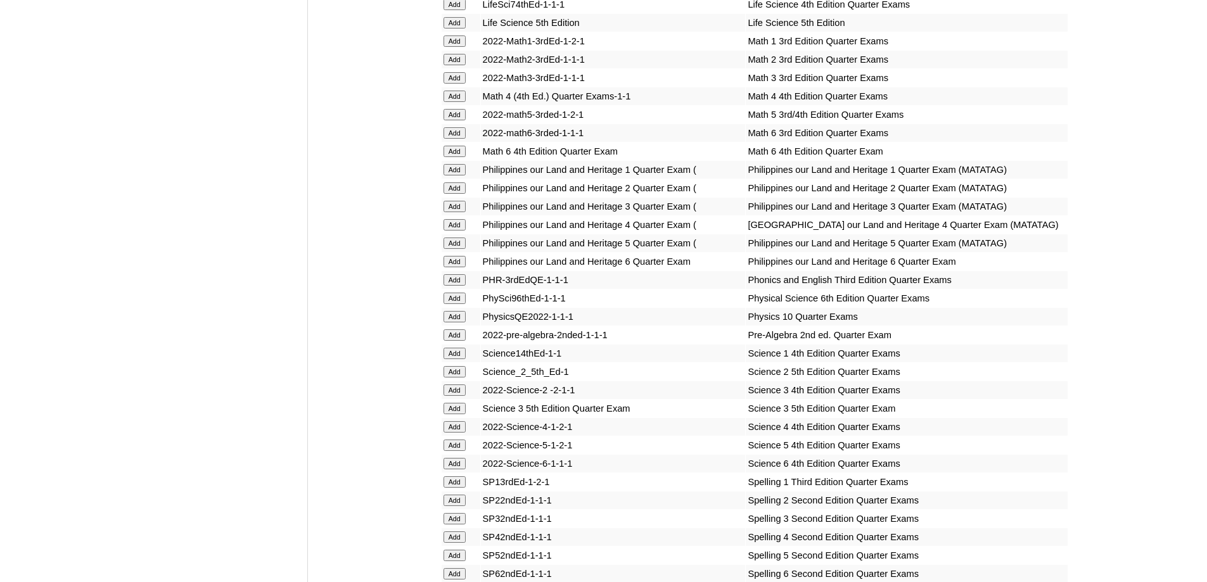
click at [454, 176] on input "Add" at bounding box center [455, 169] width 22 height 11
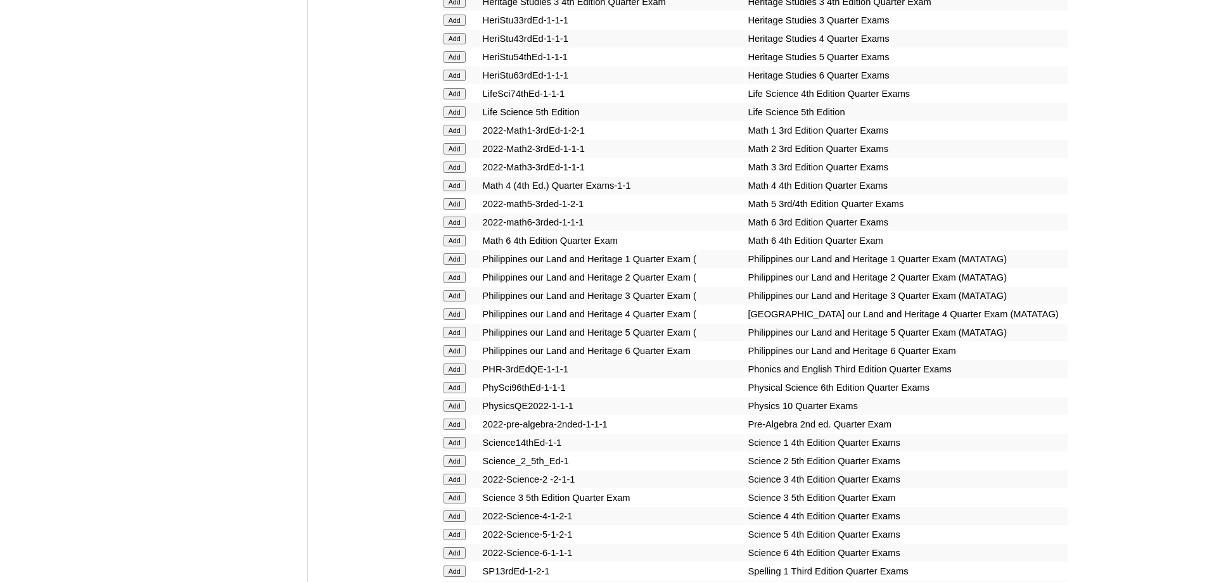
scroll to position [2213, 0]
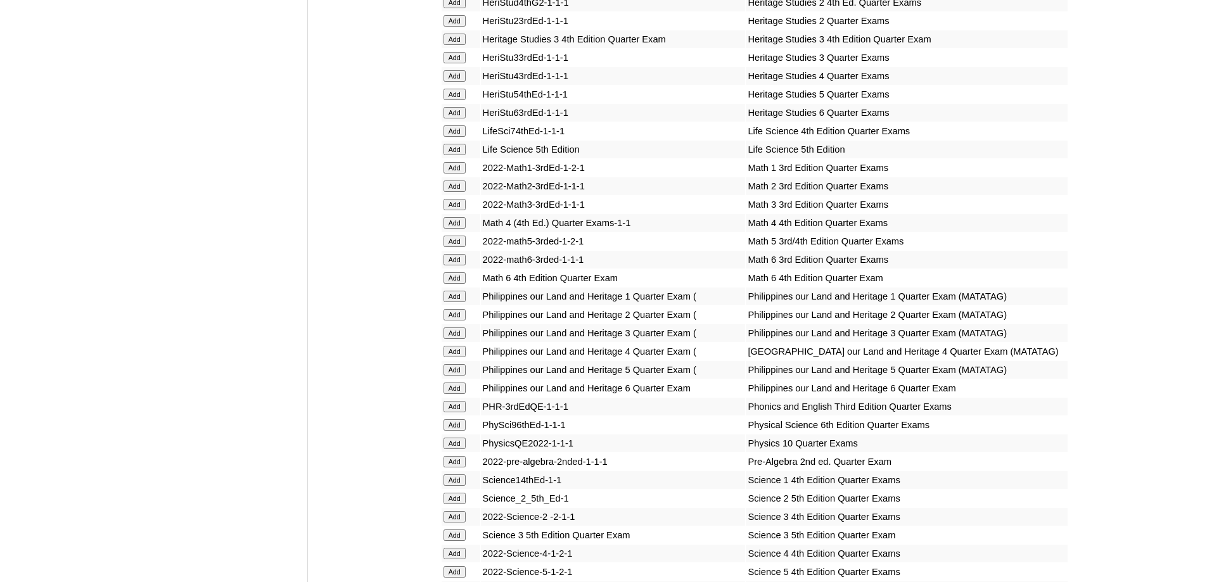
click at [458, 174] on input "Add" at bounding box center [455, 167] width 22 height 11
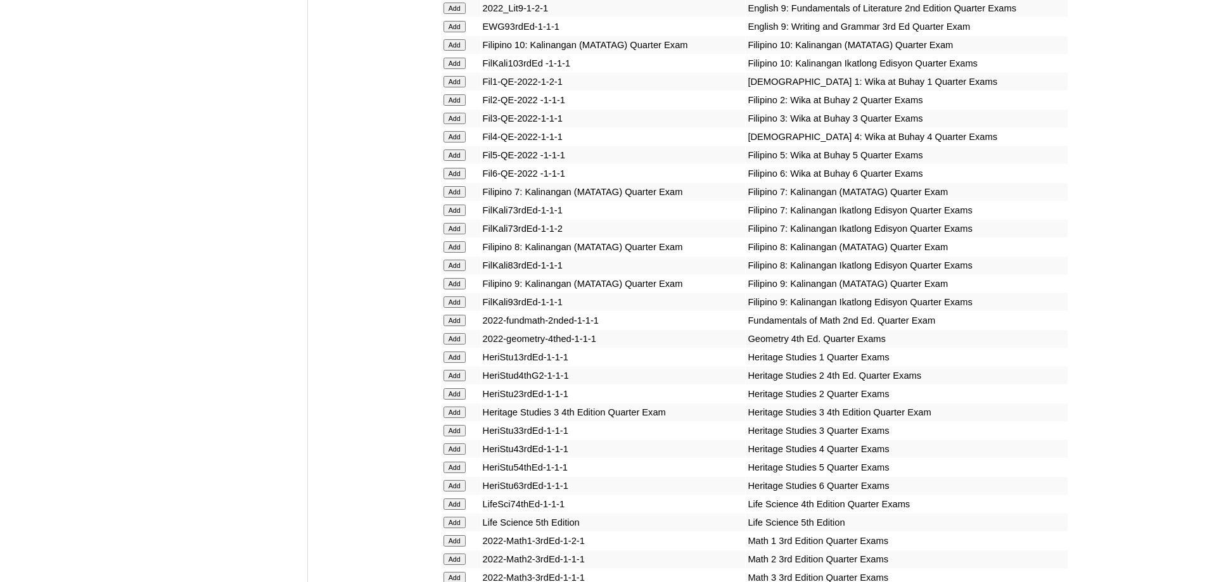
scroll to position [1769, 0]
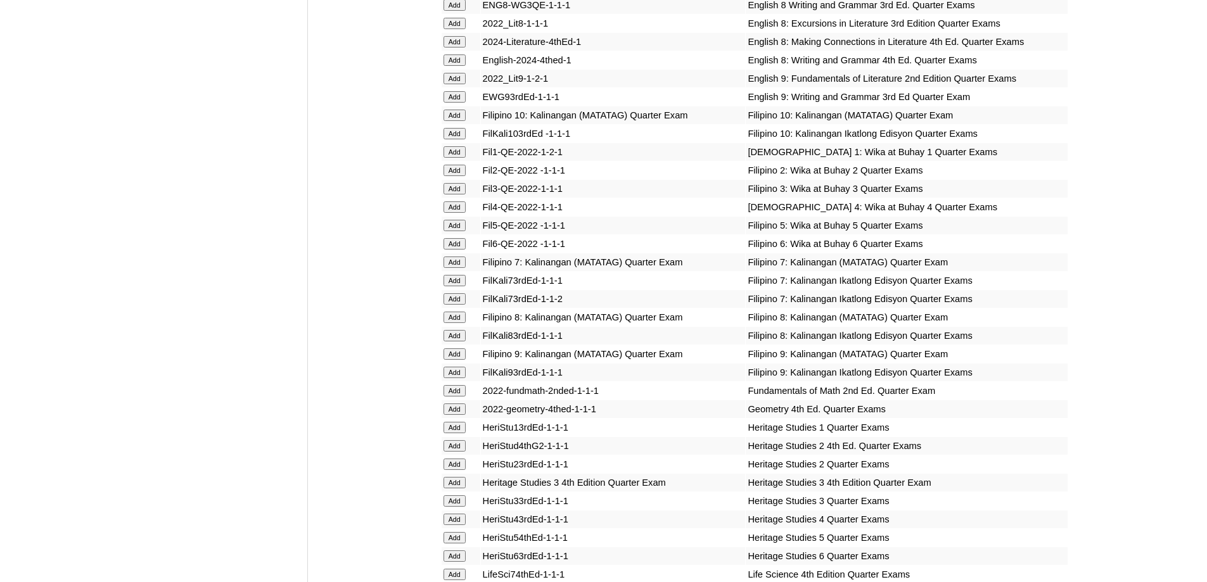
click at [463, 158] on input "Add" at bounding box center [455, 151] width 22 height 11
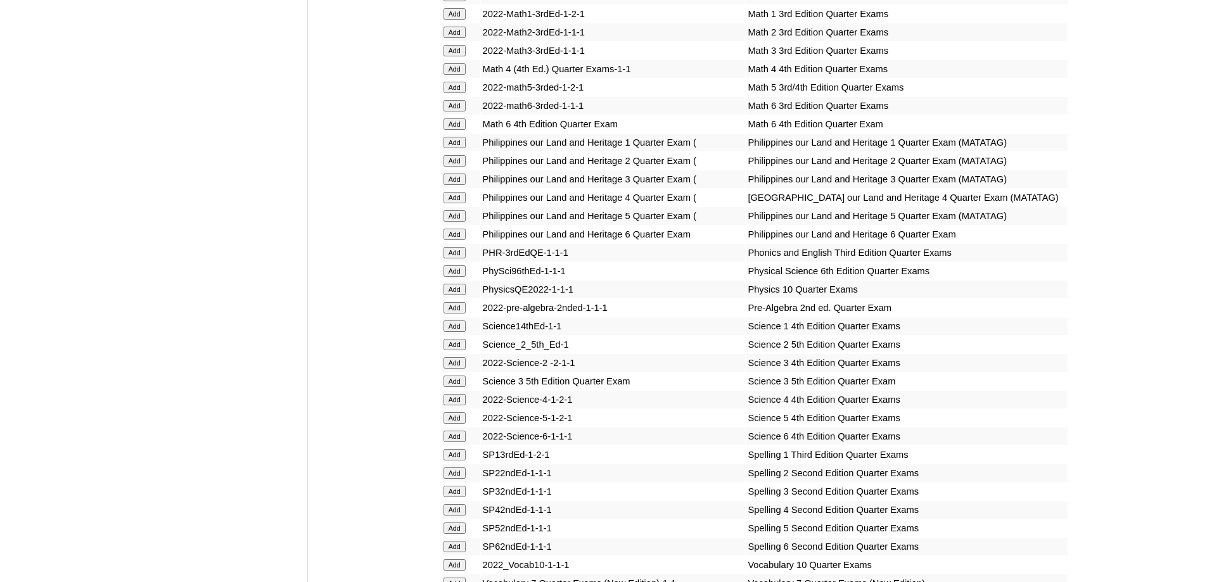
scroll to position [2403, 0]
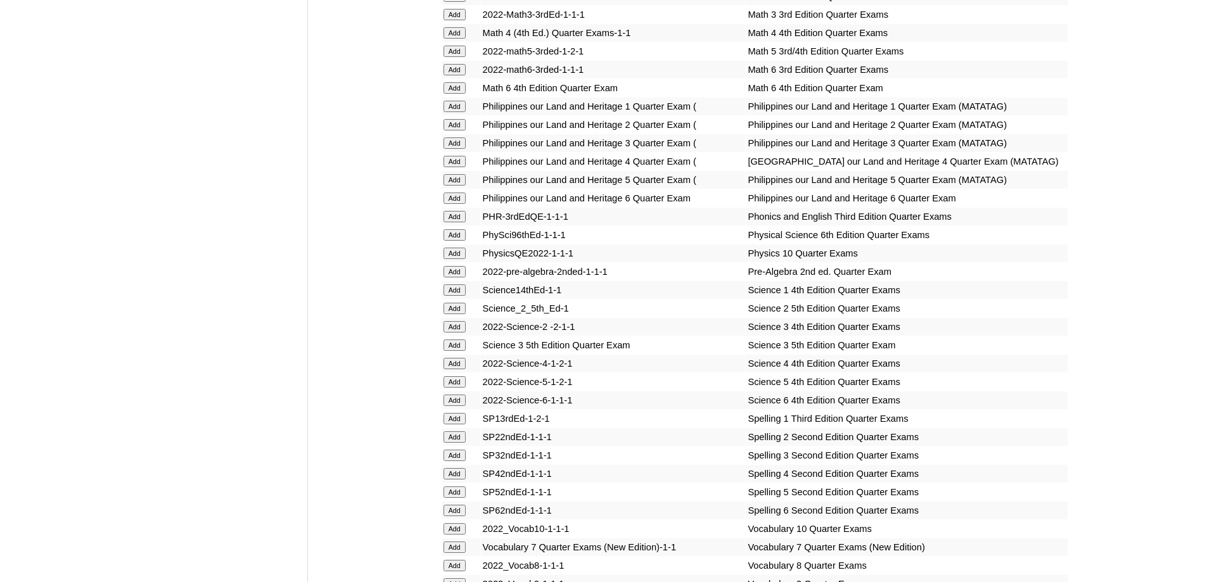
click at [458, 222] on input "Add" at bounding box center [455, 216] width 22 height 11
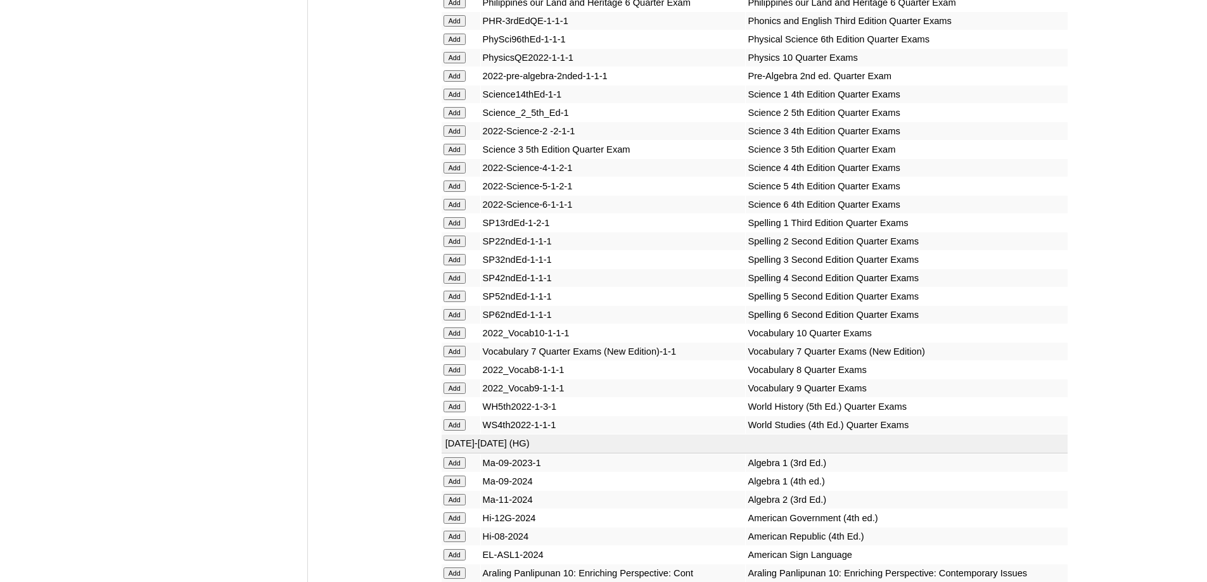
scroll to position [2656, 0]
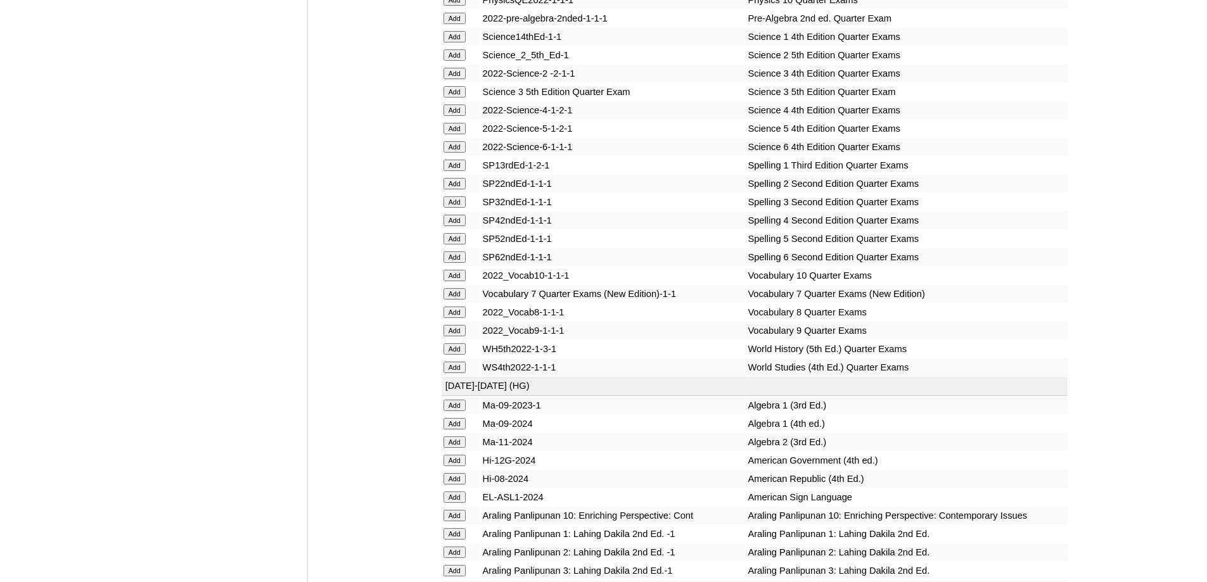
click at [444, 171] on input "Add" at bounding box center [455, 165] width 22 height 11
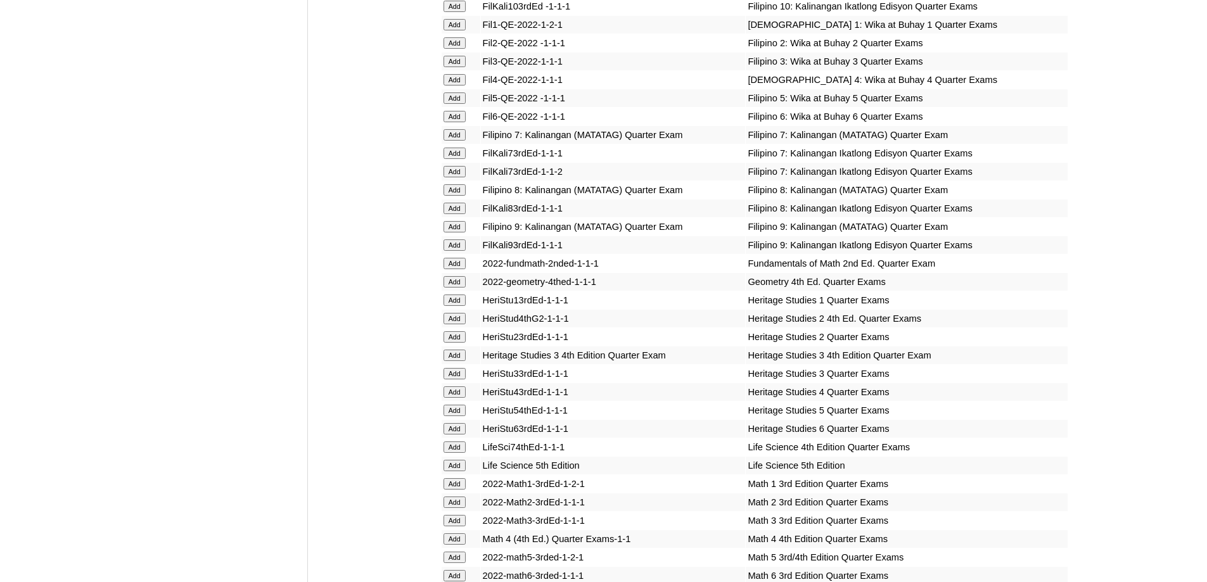
scroll to position [1896, 0]
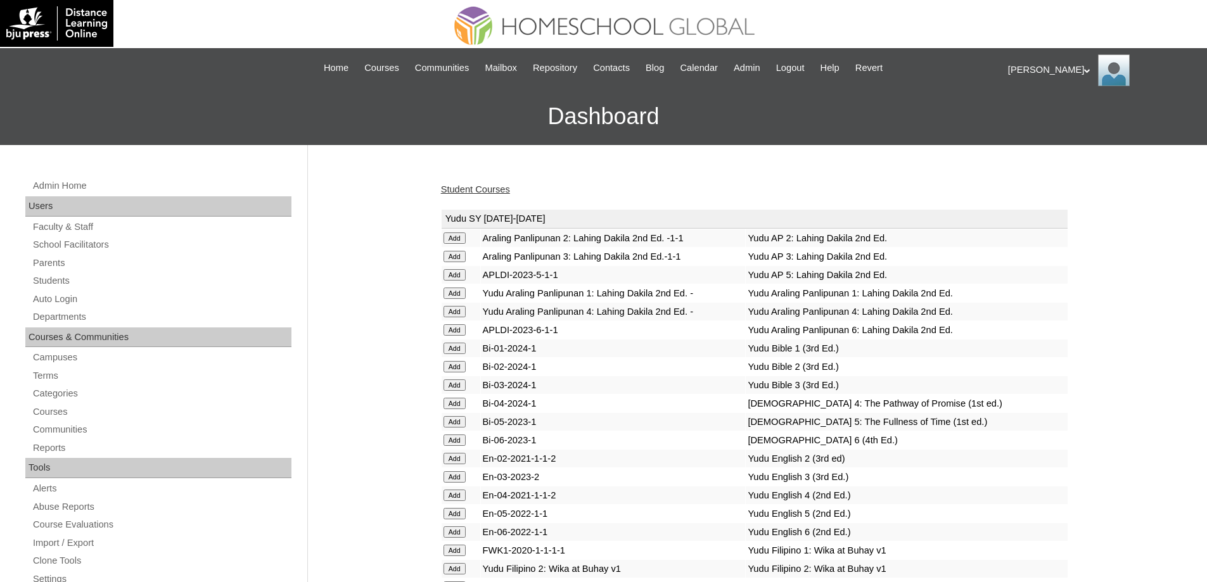
click at [475, 191] on link "Student Courses" at bounding box center [475, 189] width 69 height 10
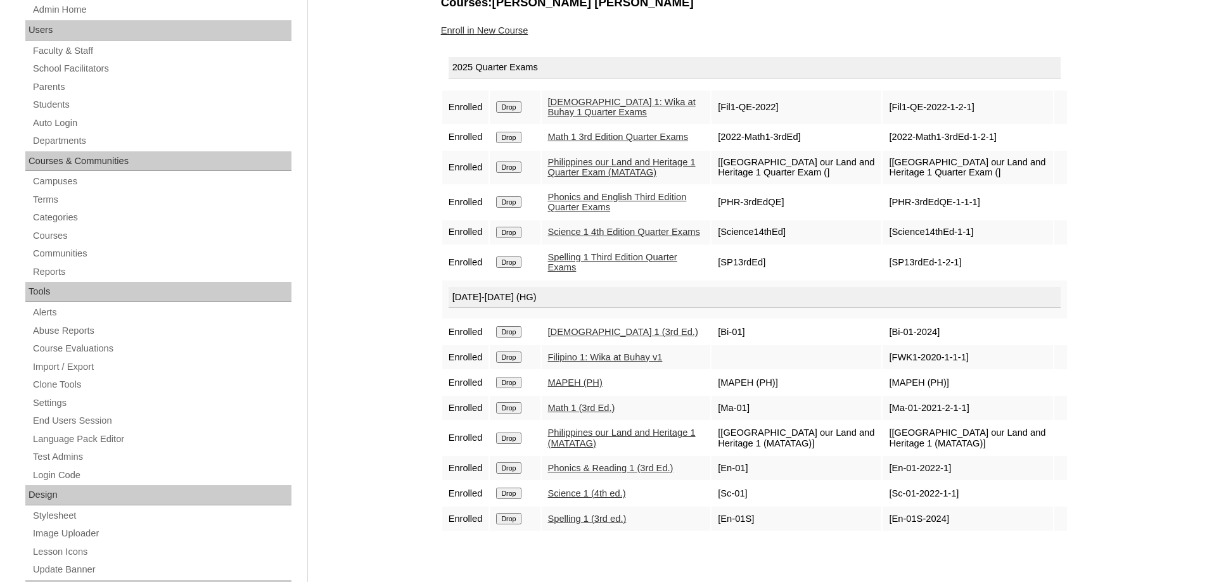
scroll to position [190, 0]
